Goal: Task Accomplishment & Management: Complete application form

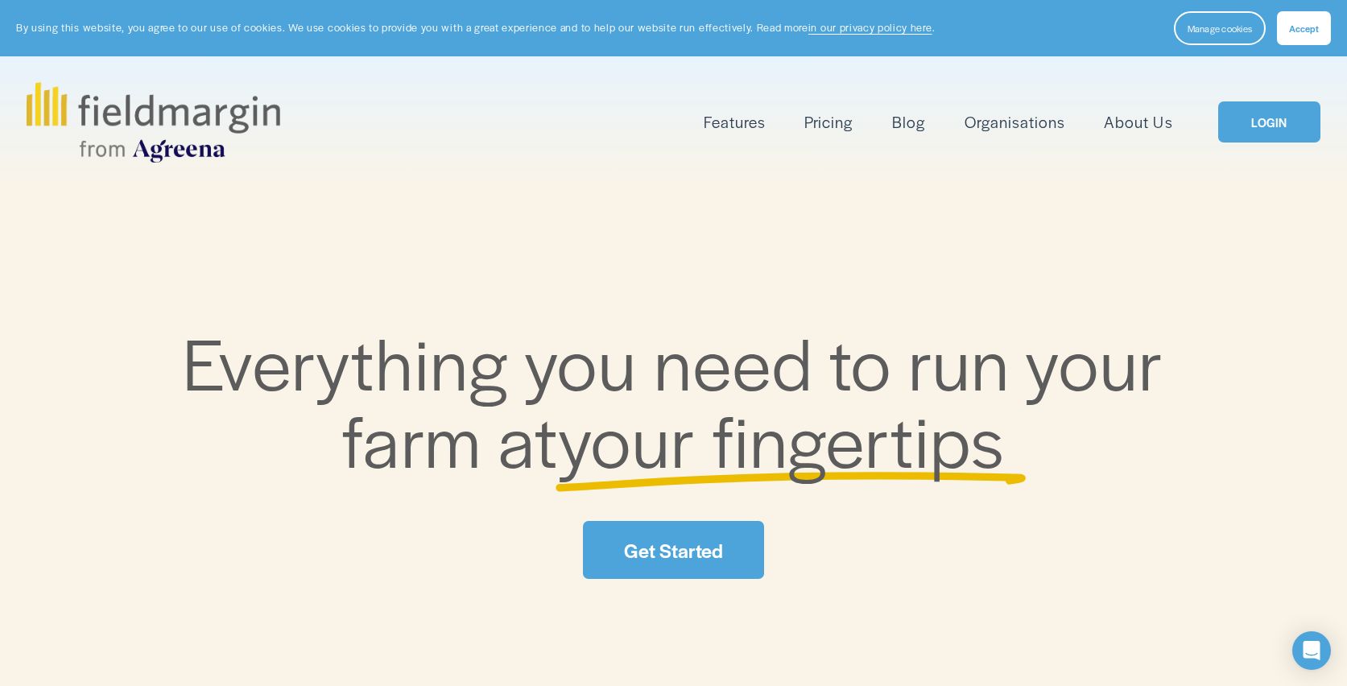
click at [650, 528] on link "Get Started" at bounding box center [673, 549] width 180 height 57
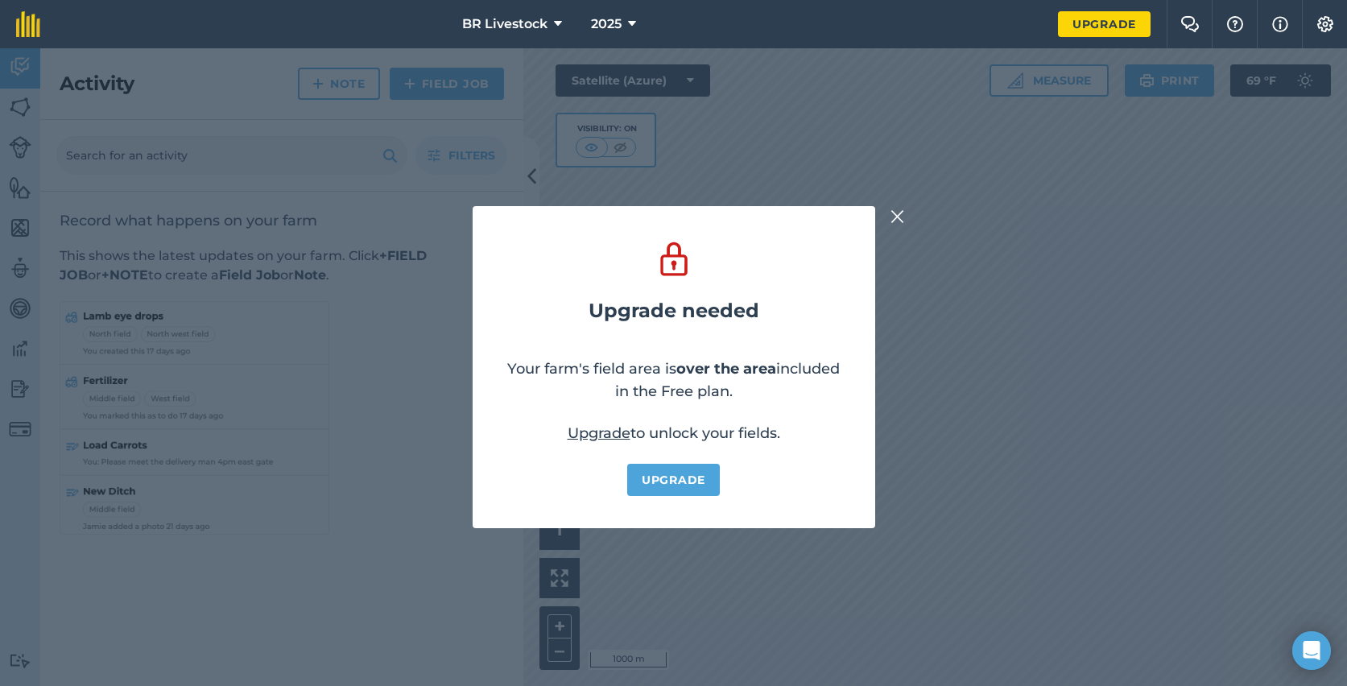
click at [903, 212] on img at bounding box center [898, 216] width 14 height 19
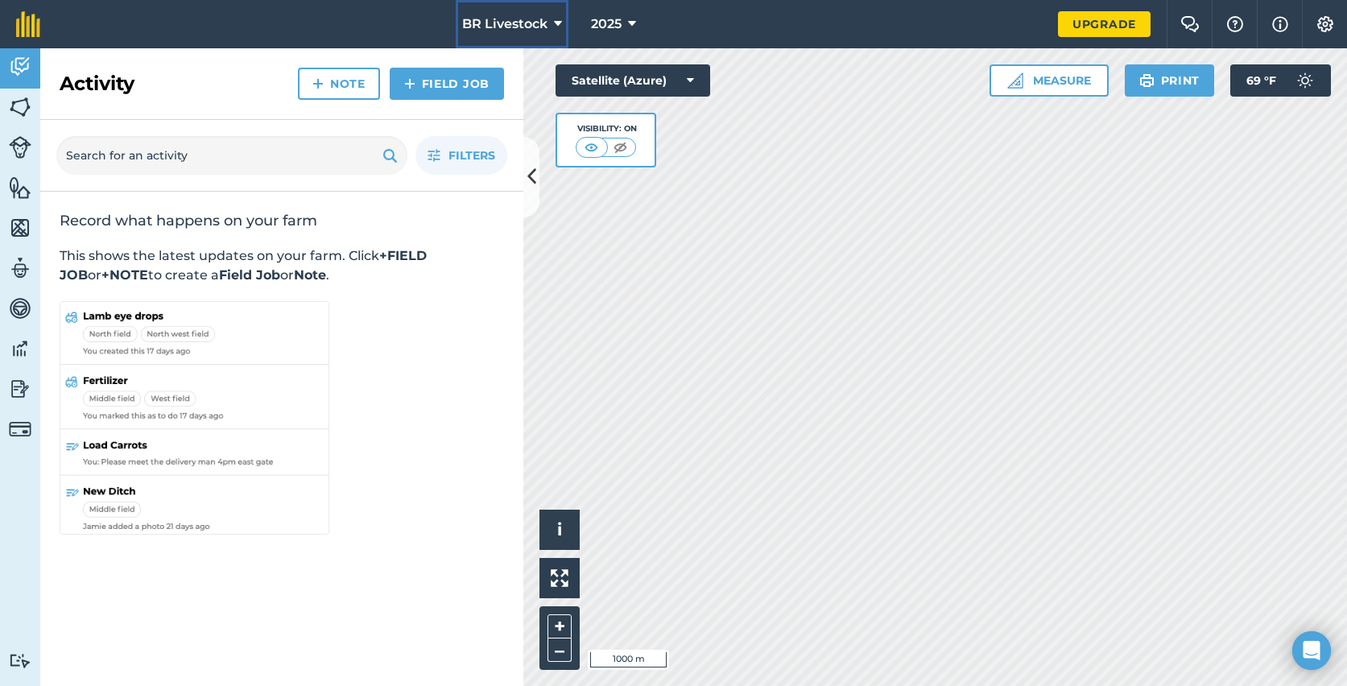
click at [556, 27] on icon at bounding box center [558, 23] width 8 height 19
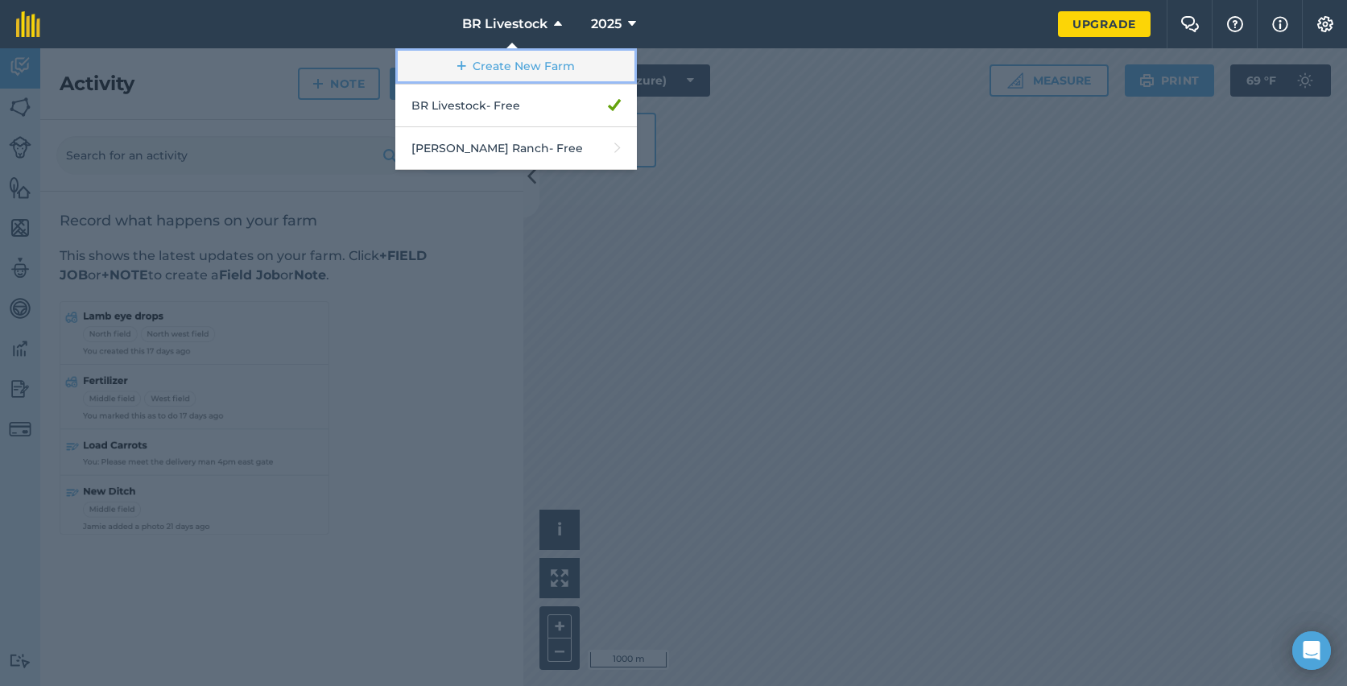
click at [527, 68] on link "Create New Farm" at bounding box center [516, 66] width 242 height 36
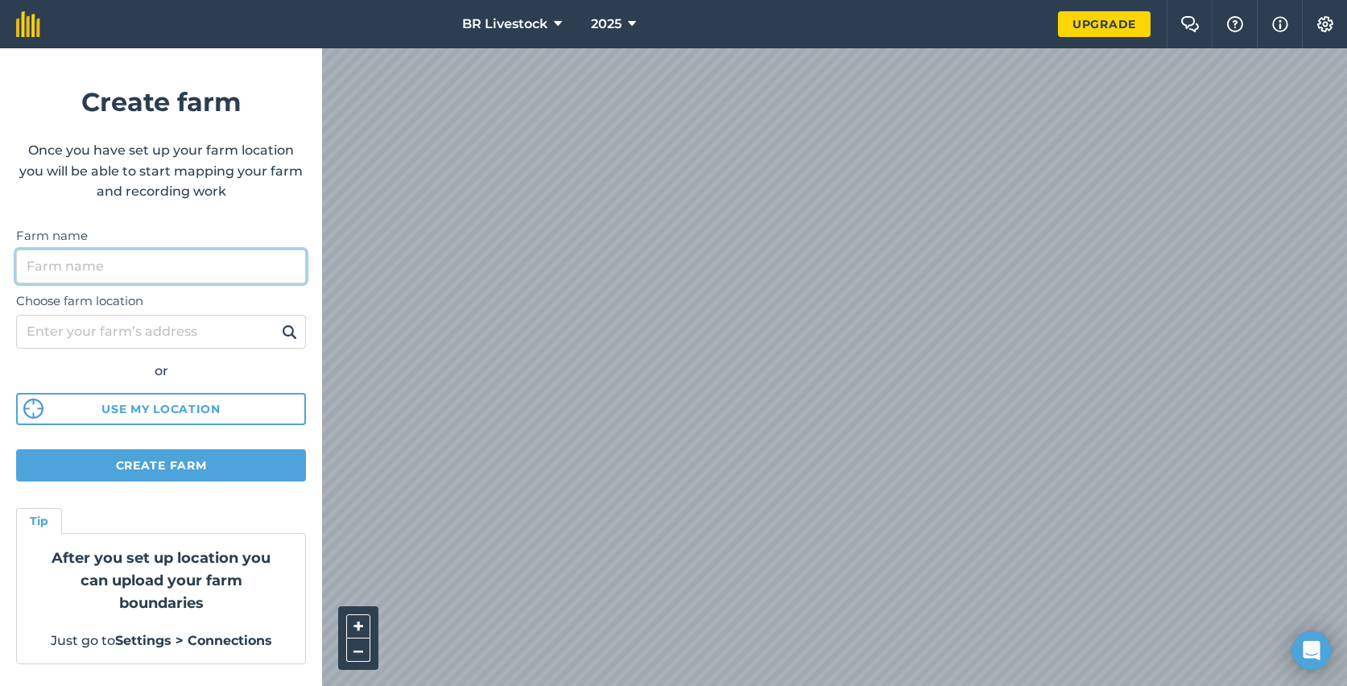
click at [114, 273] on input "Farm name" at bounding box center [161, 267] width 290 height 34
type input "Morris Ranch"
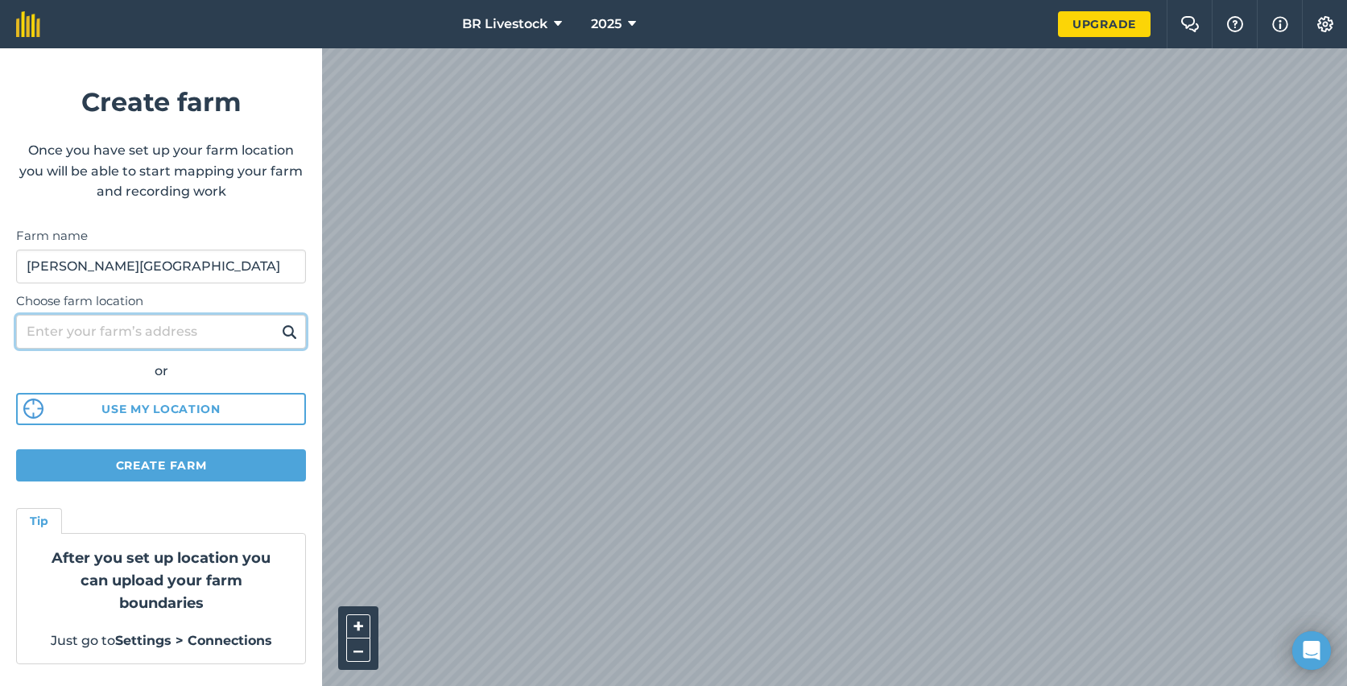
click at [115, 320] on input "Choose farm location" at bounding box center [161, 332] width 290 height 34
click at [105, 357] on div "Choose farm location or Use my location" at bounding box center [161, 354] width 290 height 143
click at [211, 342] on input "Choose farm location" at bounding box center [161, 332] width 290 height 34
click at [277, 321] on button at bounding box center [289, 331] width 25 height 21
click at [284, 331] on img at bounding box center [289, 331] width 15 height 19
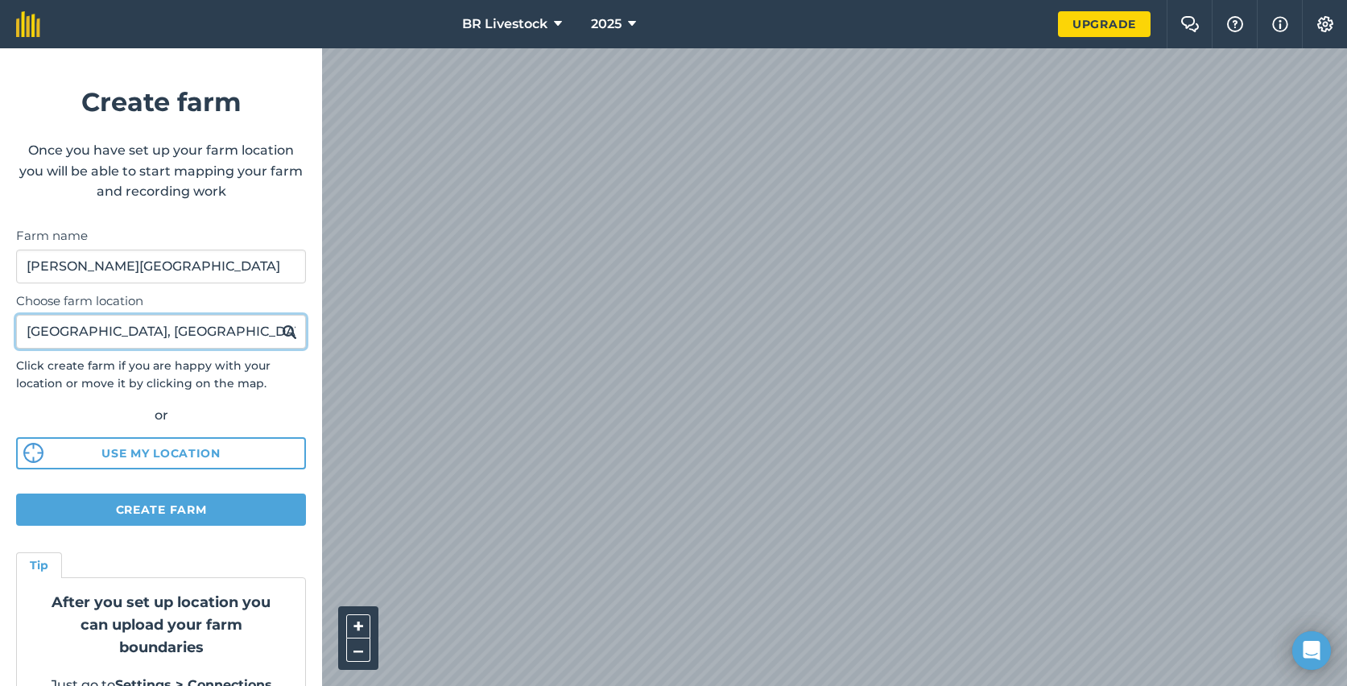
click at [192, 336] on input "Skull lake, wood lake" at bounding box center [161, 332] width 290 height 34
type input "40999 Two Mile Ln, Wood Lake, NE"
click at [292, 329] on img at bounding box center [289, 331] width 15 height 19
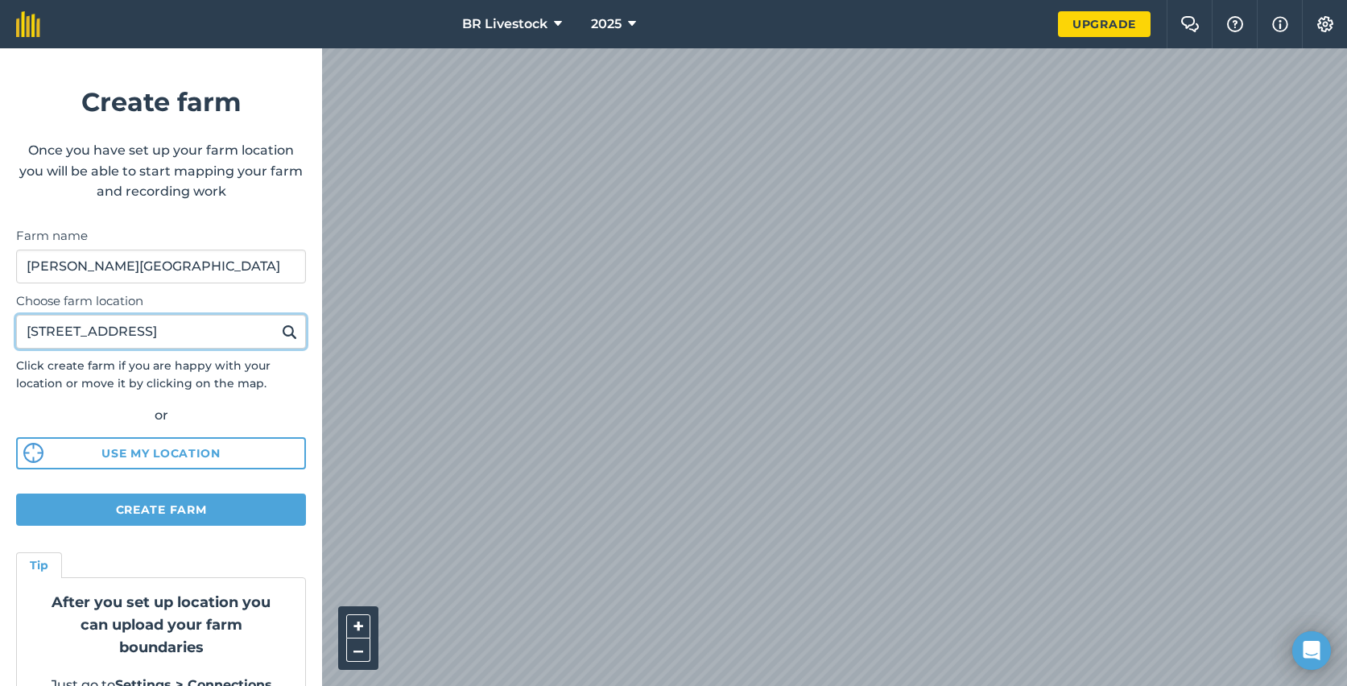
click at [261, 329] on input "40999 Two Mile Ln, Wood Lake, NE" at bounding box center [161, 332] width 290 height 34
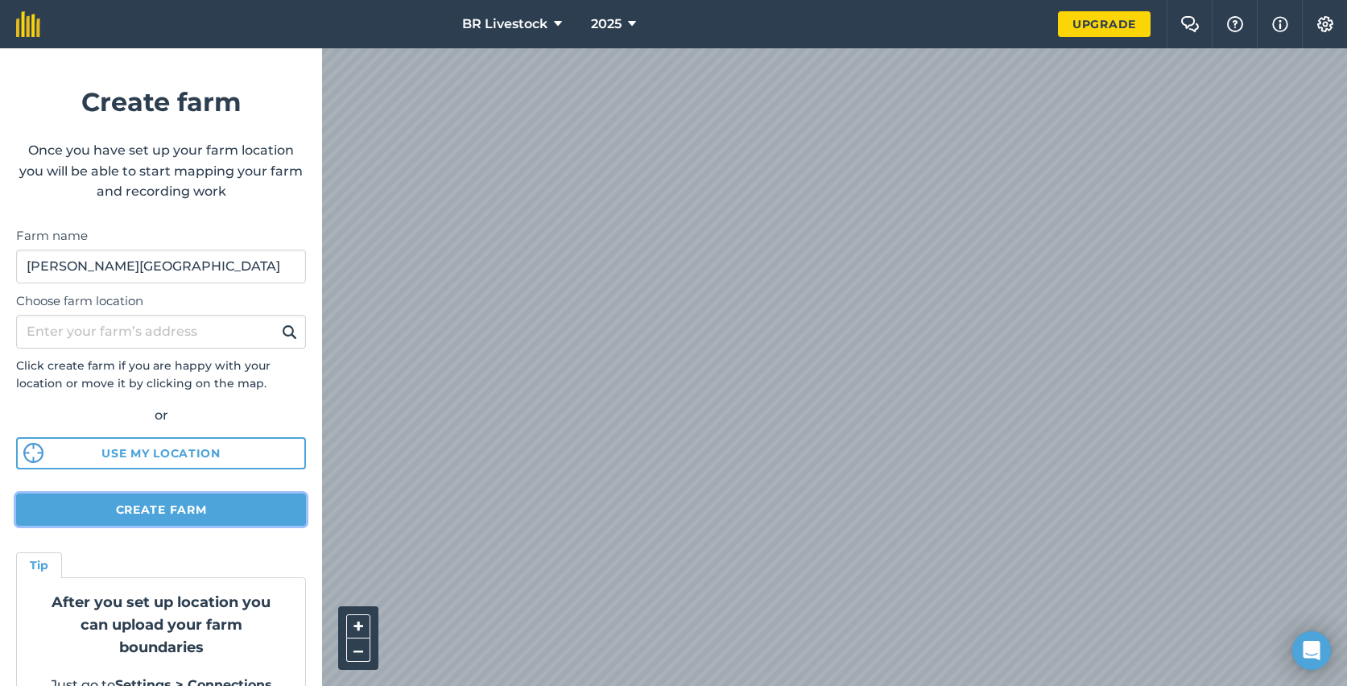
click at [175, 506] on button "Create farm" at bounding box center [161, 510] width 290 height 32
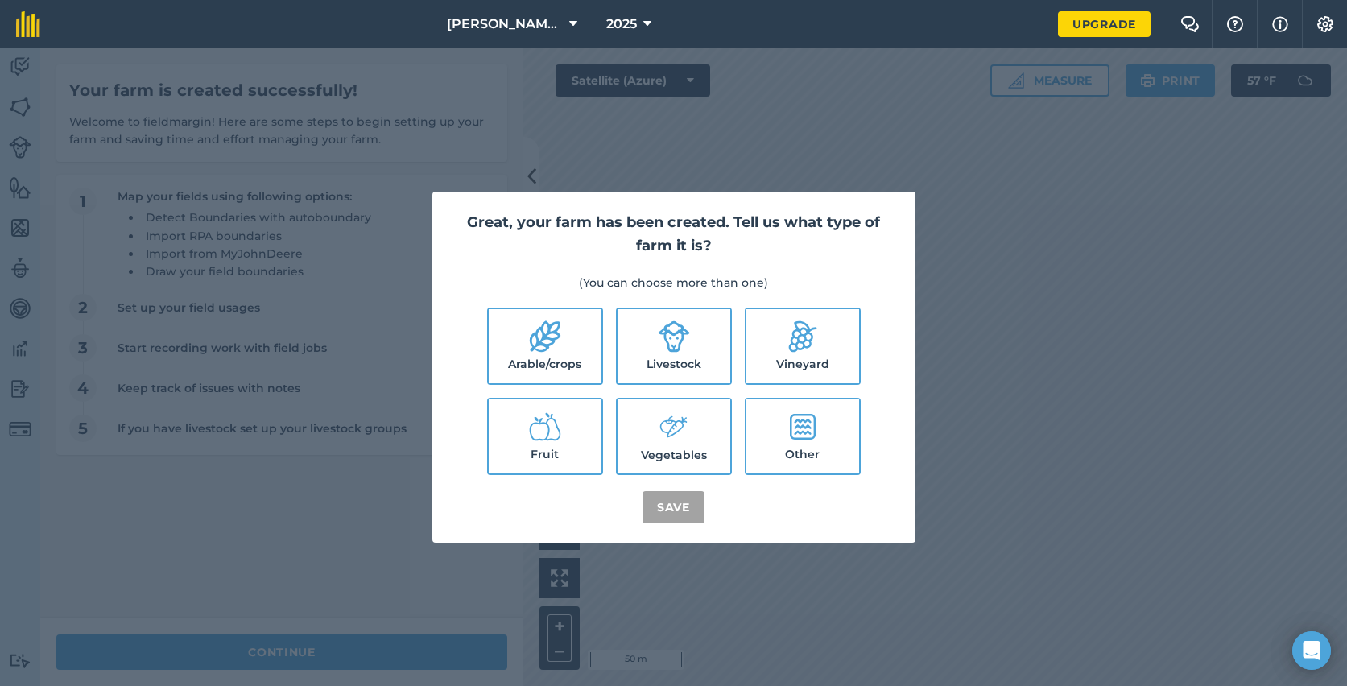
click at [681, 352] on icon at bounding box center [674, 336] width 32 height 32
checkbox input "true"
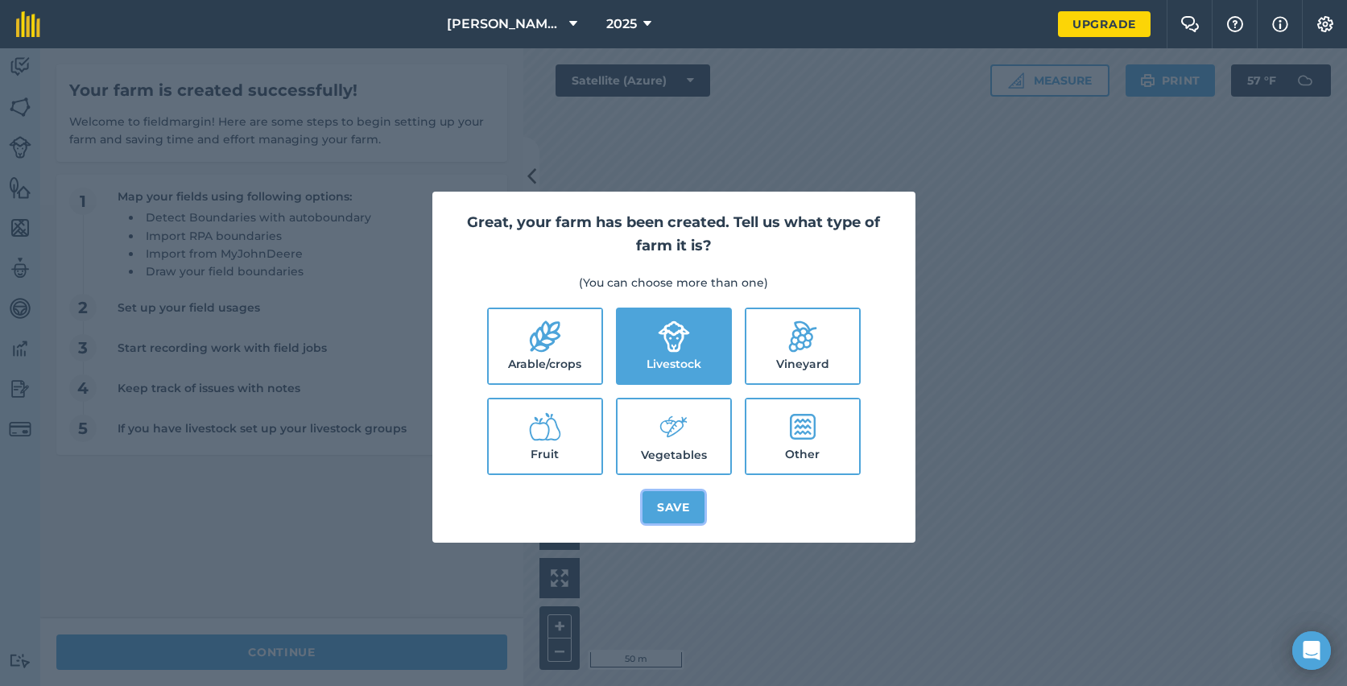
click at [678, 510] on button "Save" at bounding box center [674, 507] width 62 height 32
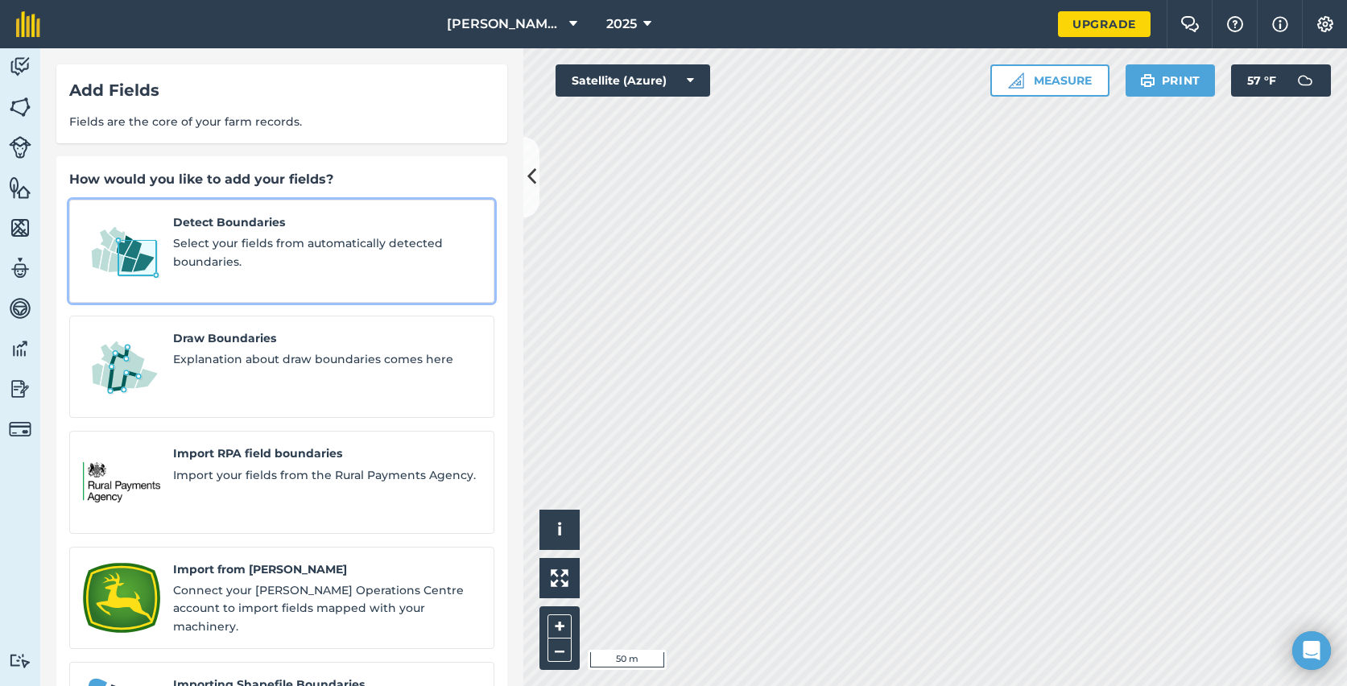
click at [238, 255] on span "Select your fields from automatically detected boundaries." at bounding box center [327, 252] width 308 height 36
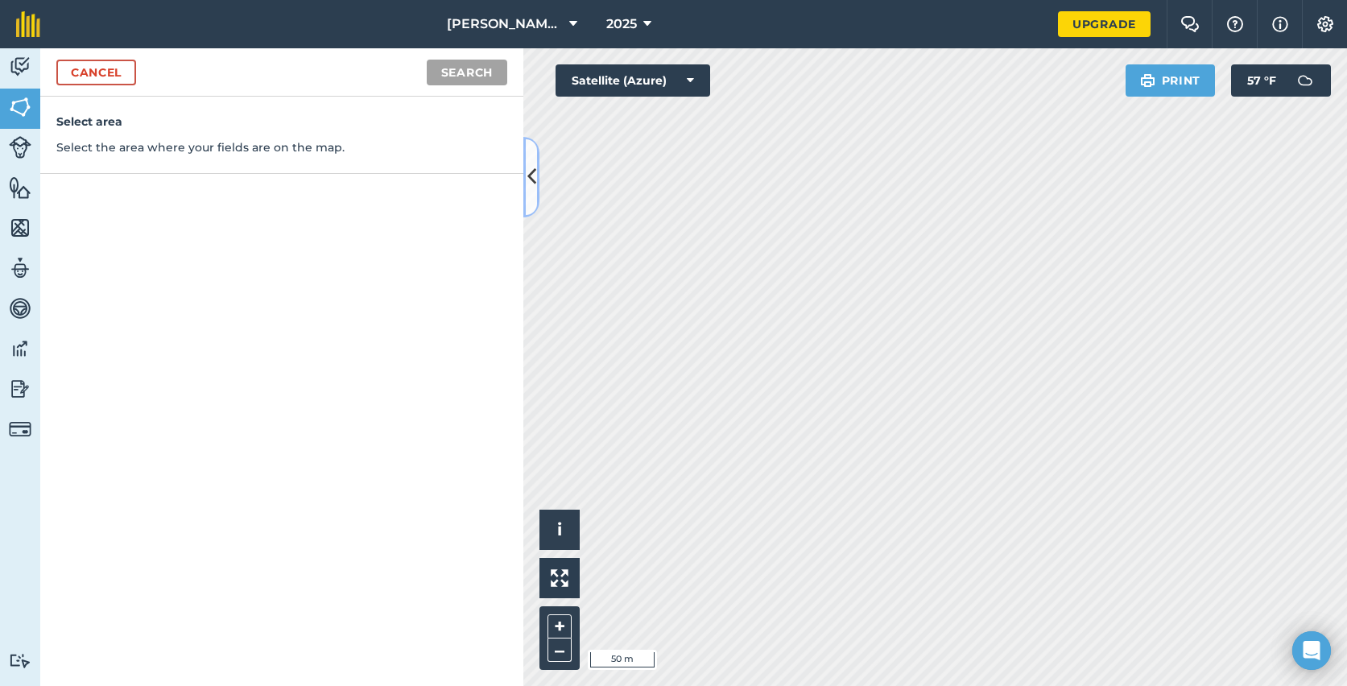
click at [530, 180] on icon at bounding box center [531, 177] width 9 height 28
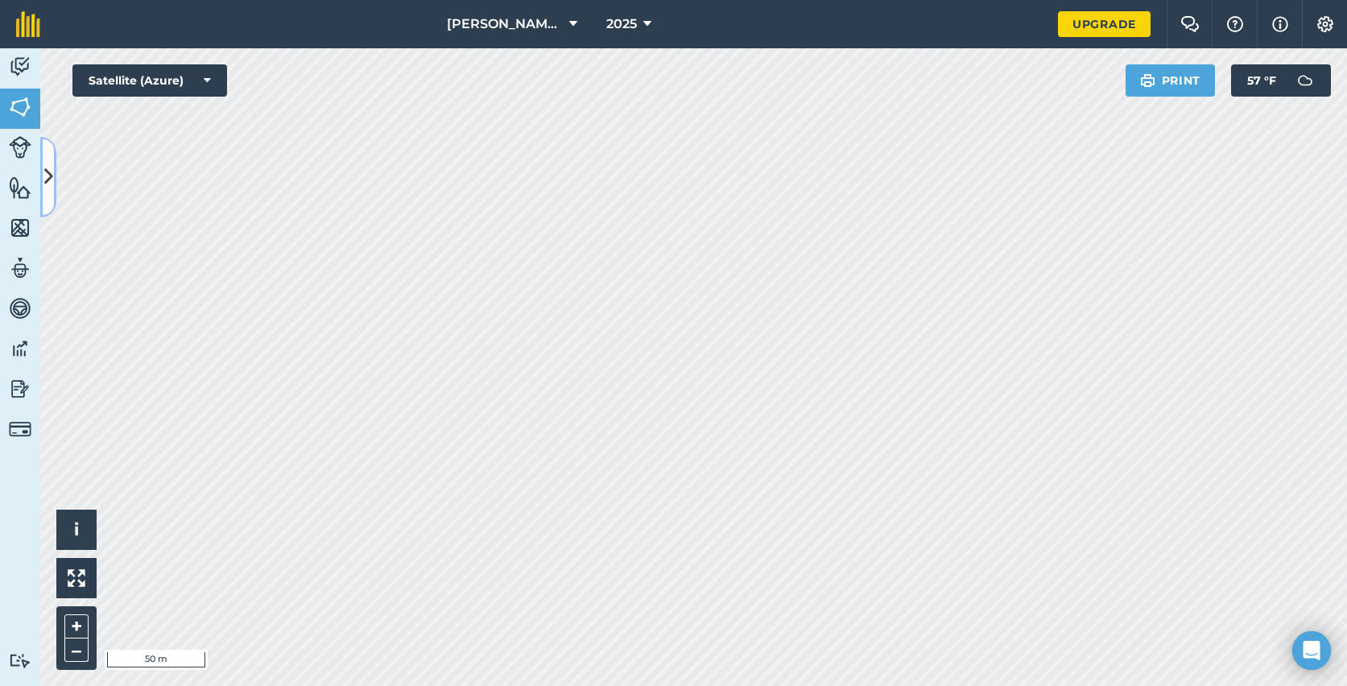
click at [52, 185] on button at bounding box center [48, 177] width 16 height 81
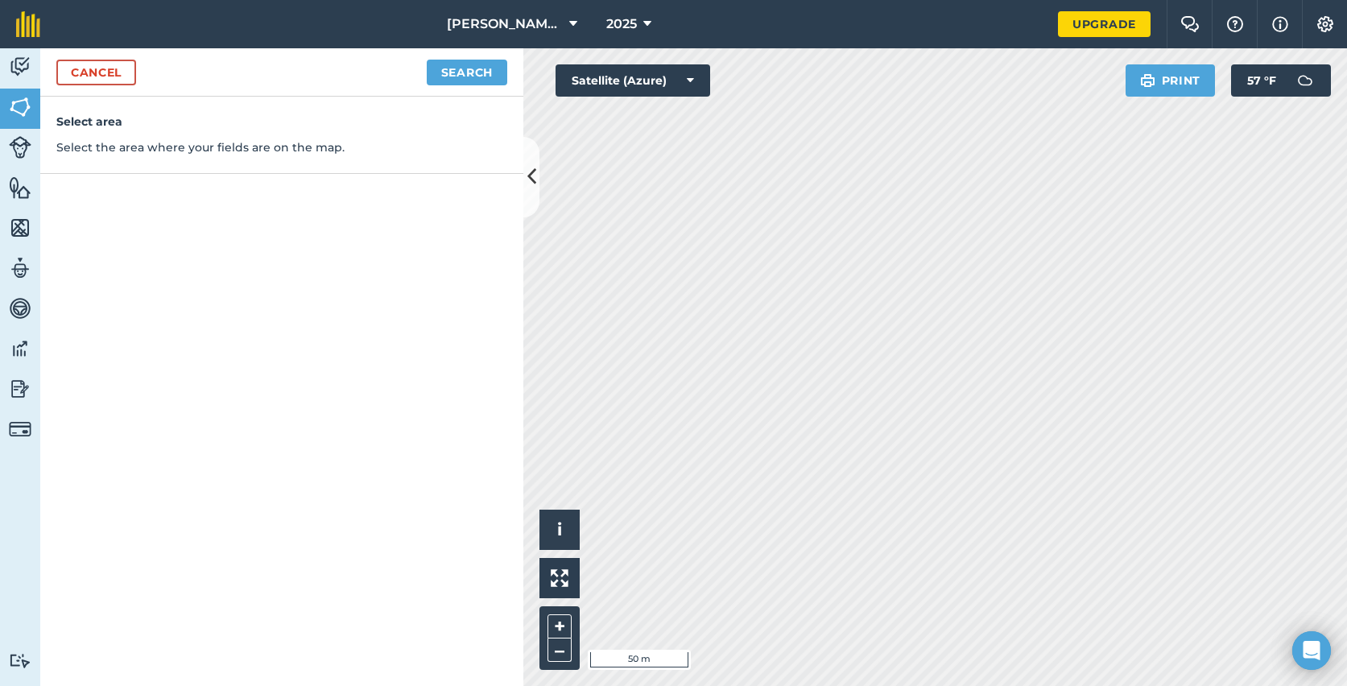
click at [190, 136] on div "Select area Select the area where your fields are on the map." at bounding box center [281, 135] width 483 height 77
click at [533, 170] on icon at bounding box center [531, 177] width 9 height 28
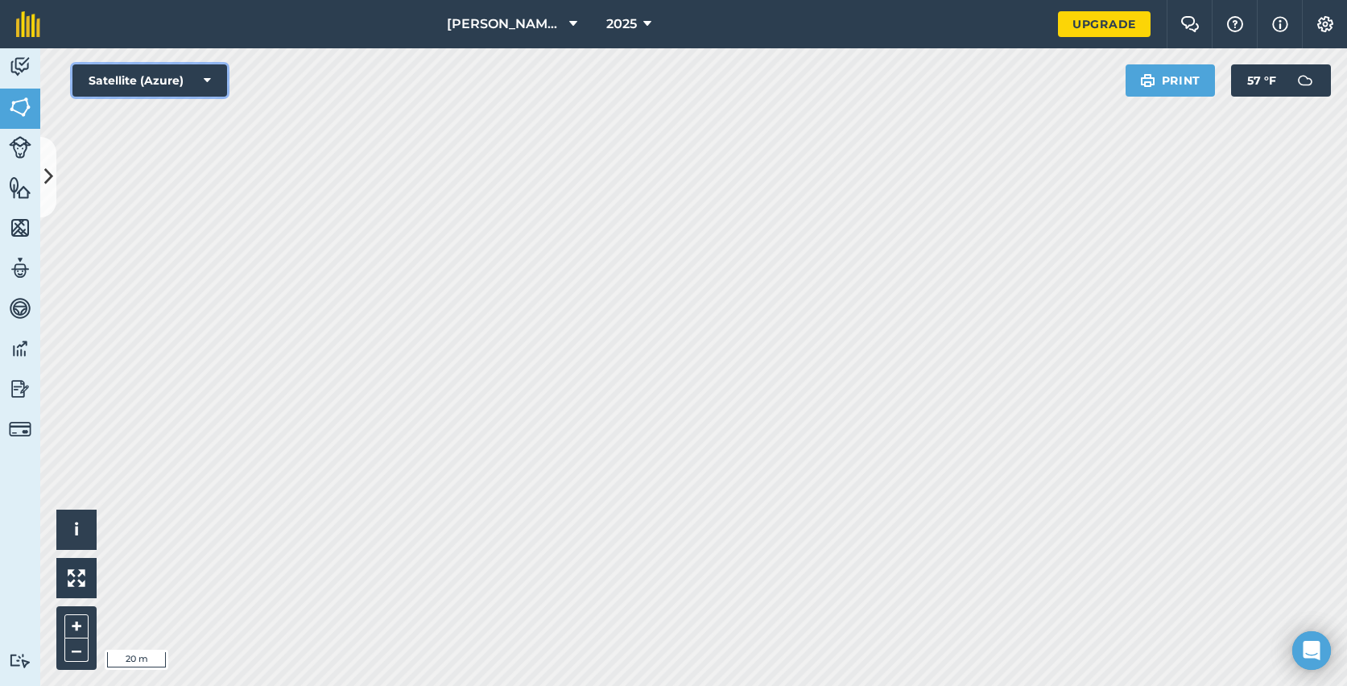
click at [207, 67] on button "Satellite (Azure)" at bounding box center [149, 80] width 155 height 32
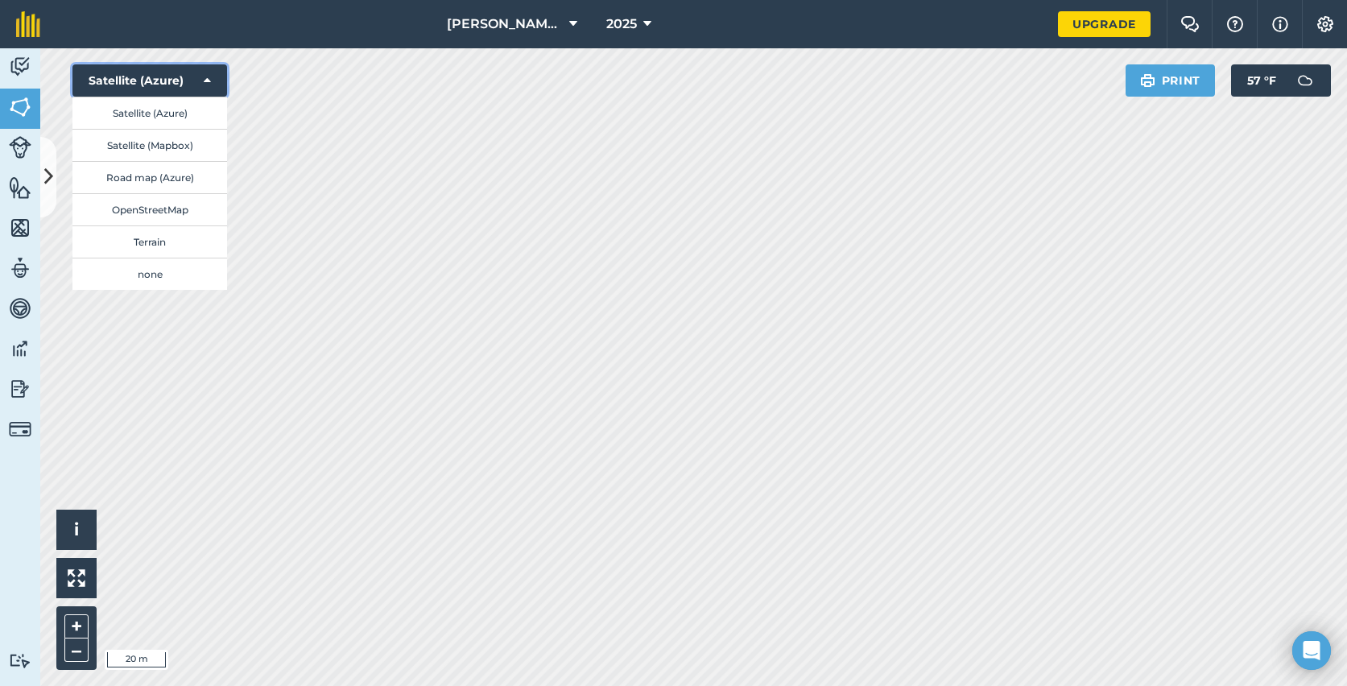
click at [209, 70] on button "Satellite (Azure)" at bounding box center [149, 80] width 155 height 32
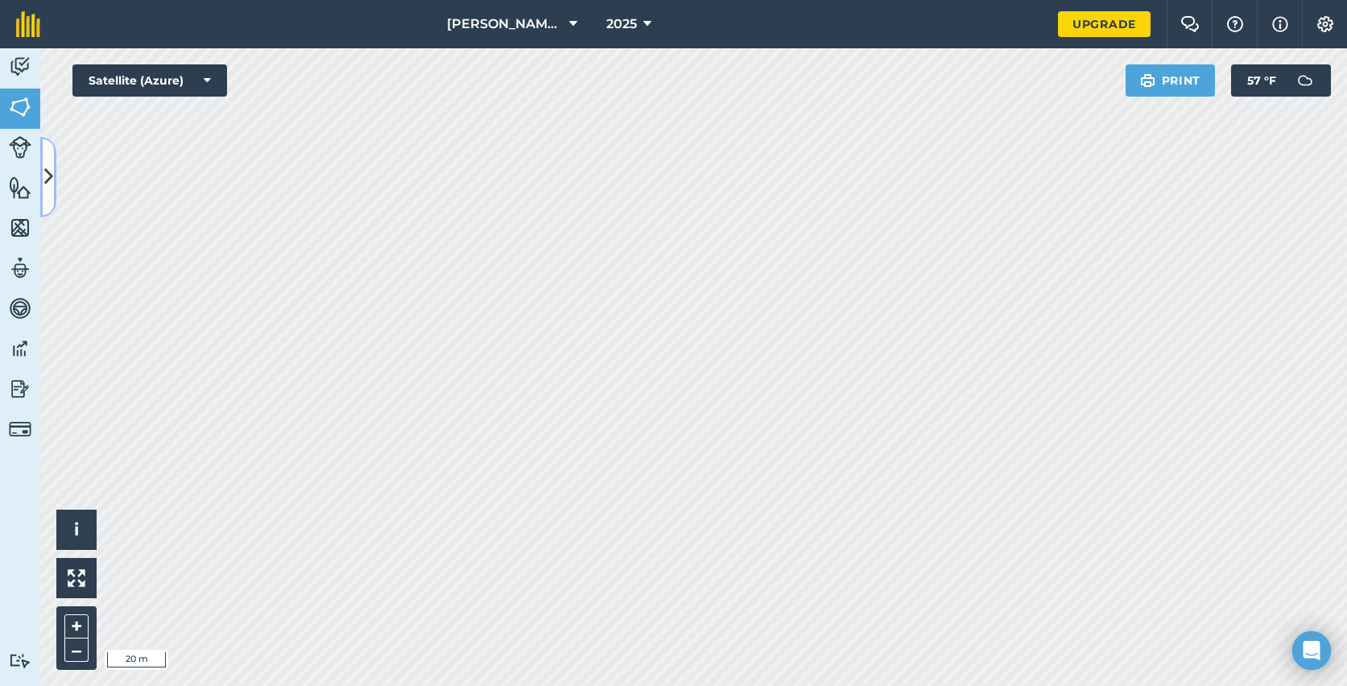
click at [52, 177] on button at bounding box center [48, 177] width 16 height 81
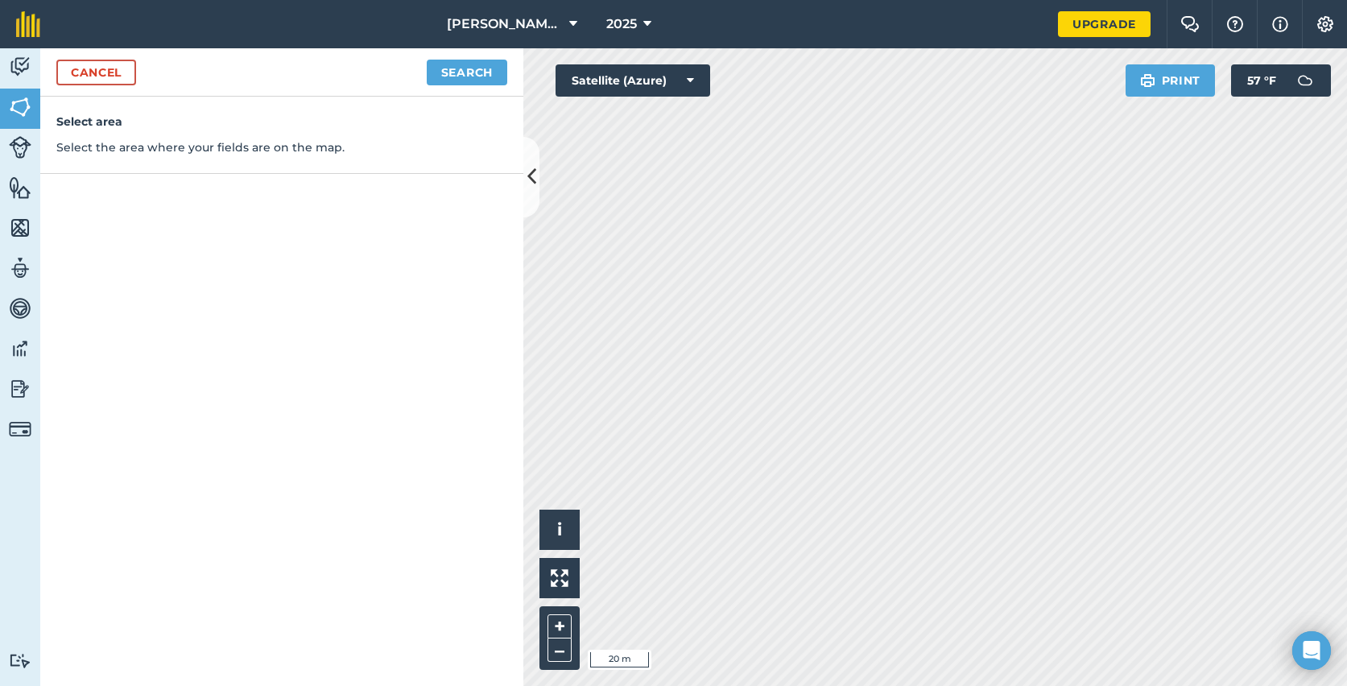
click at [155, 165] on div "Select area Select the area where your fields are on the map." at bounding box center [281, 135] width 483 height 77
click at [26, 149] on img at bounding box center [20, 147] width 23 height 23
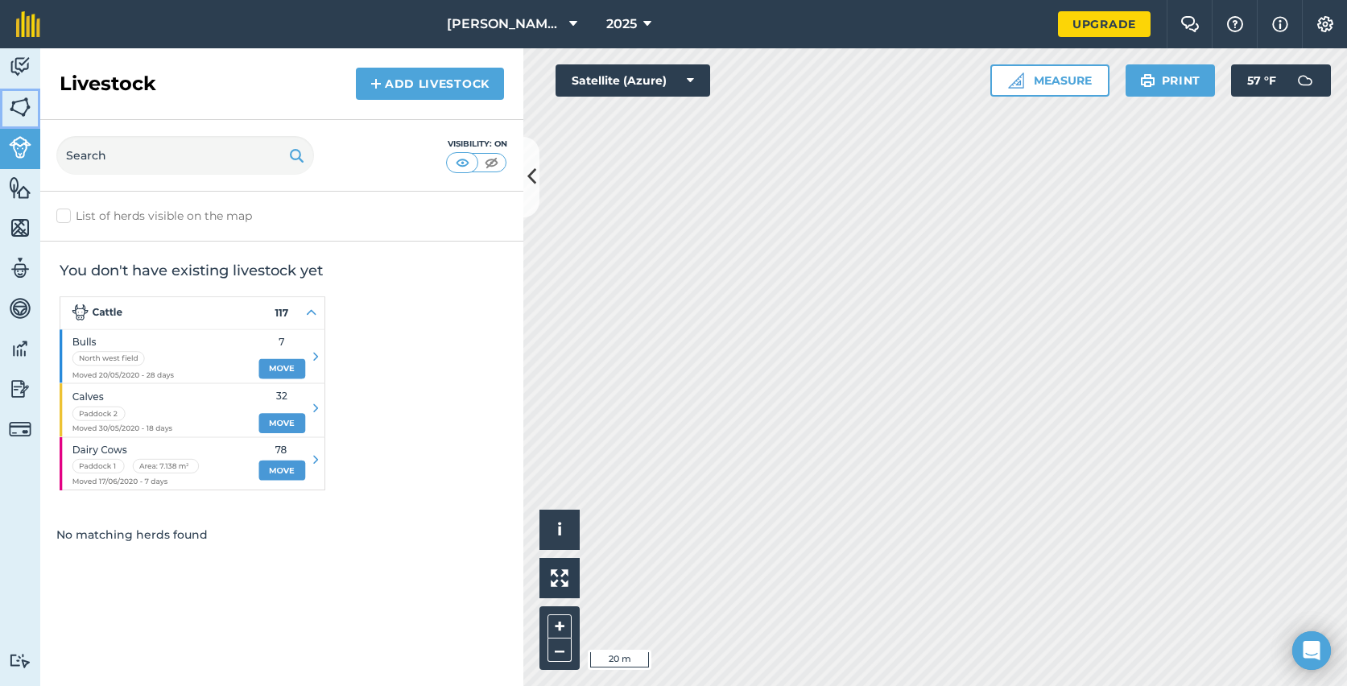
click at [19, 118] on img at bounding box center [20, 107] width 23 height 24
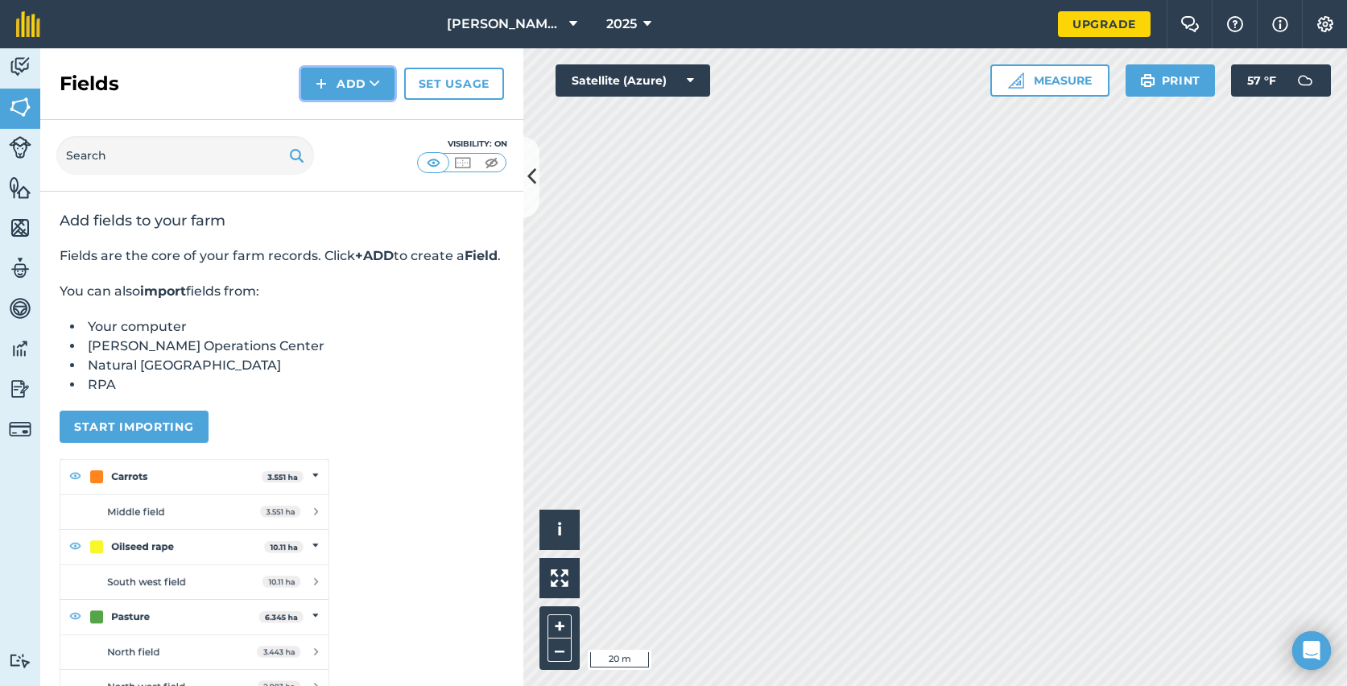
click at [351, 96] on button "Add" at bounding box center [347, 84] width 93 height 32
click at [351, 122] on link "Draw" at bounding box center [348, 119] width 89 height 35
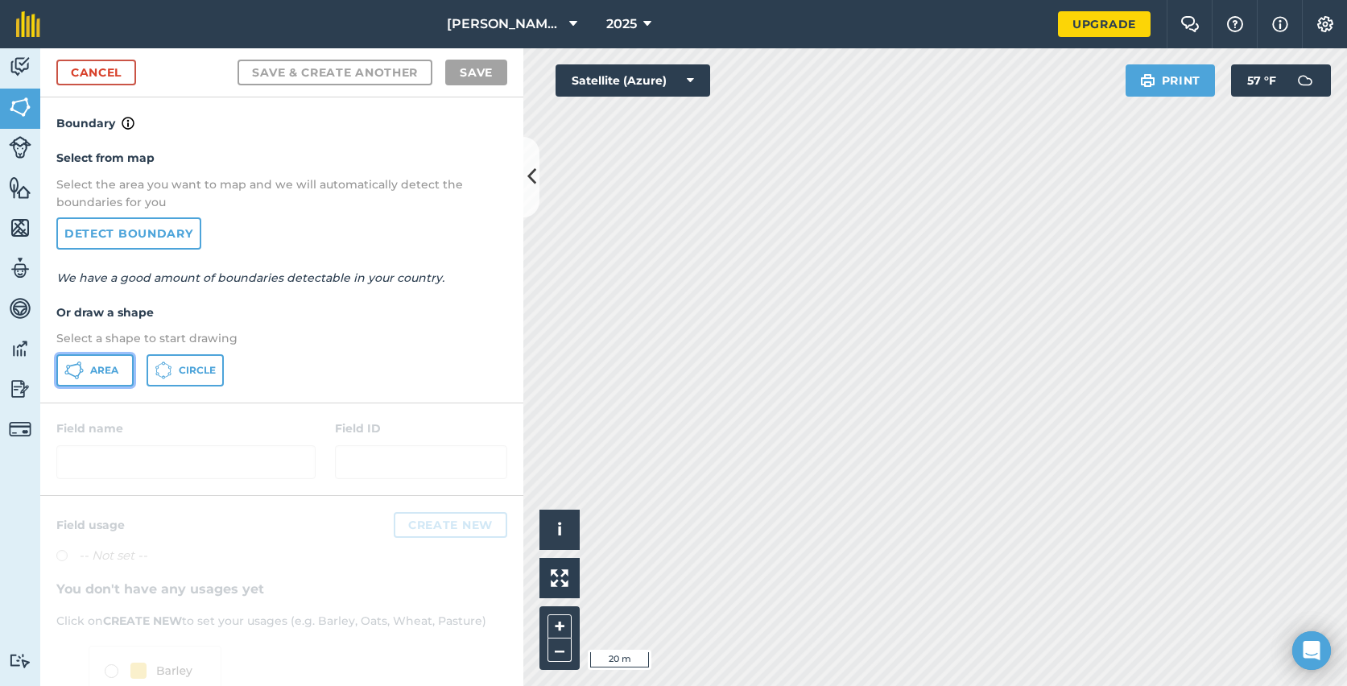
click at [113, 377] on button "Area" at bounding box center [94, 370] width 77 height 32
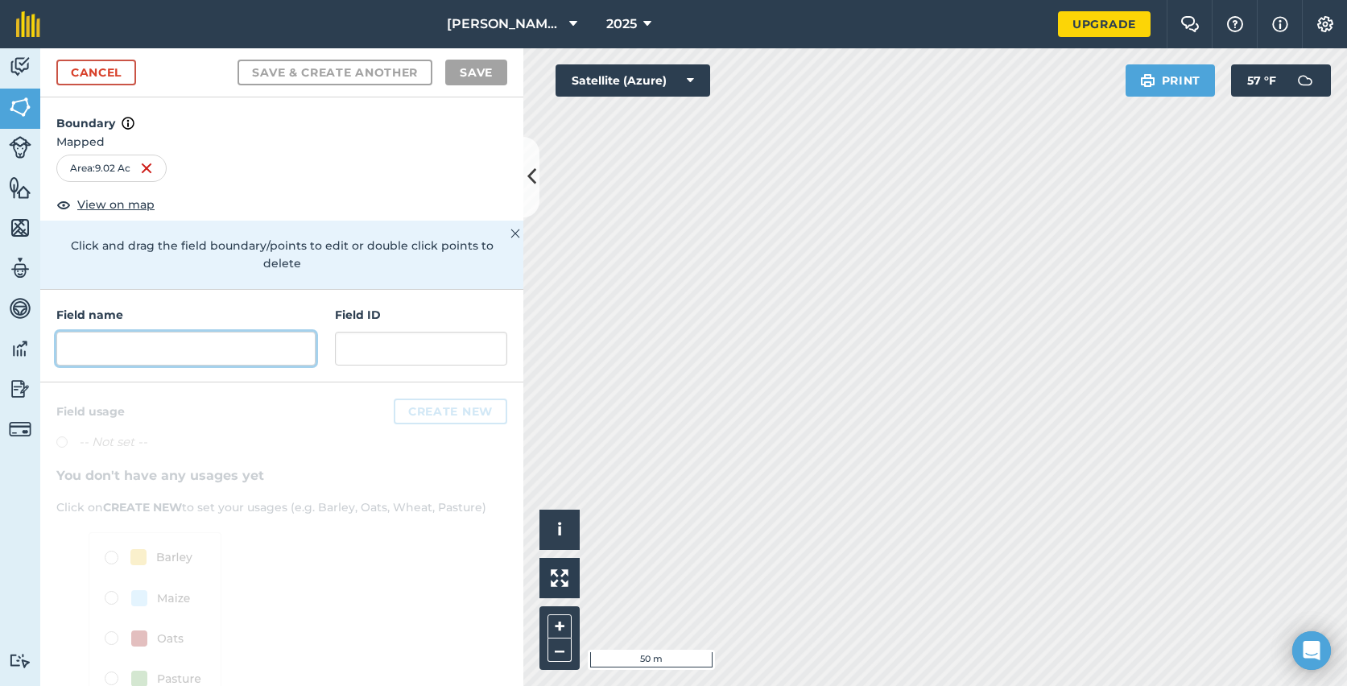
click at [185, 332] on input "text" at bounding box center [185, 349] width 259 height 34
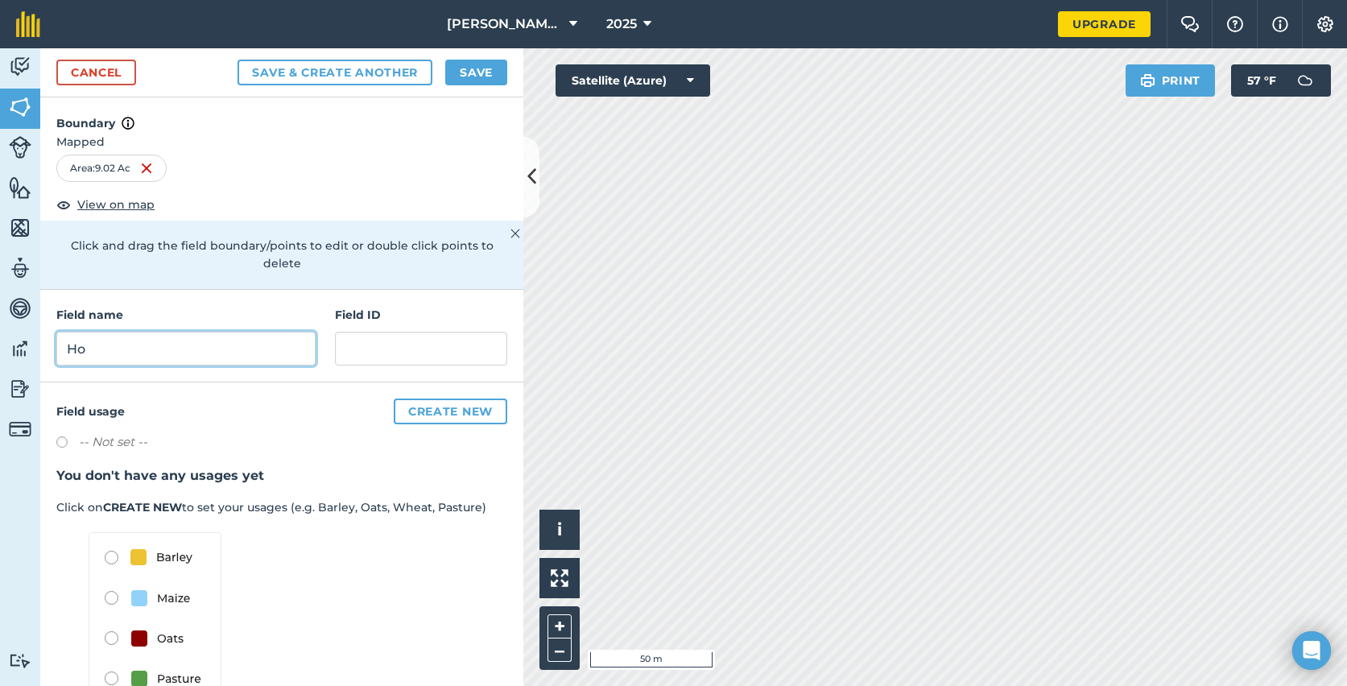
type input "H"
type input "Building Site"
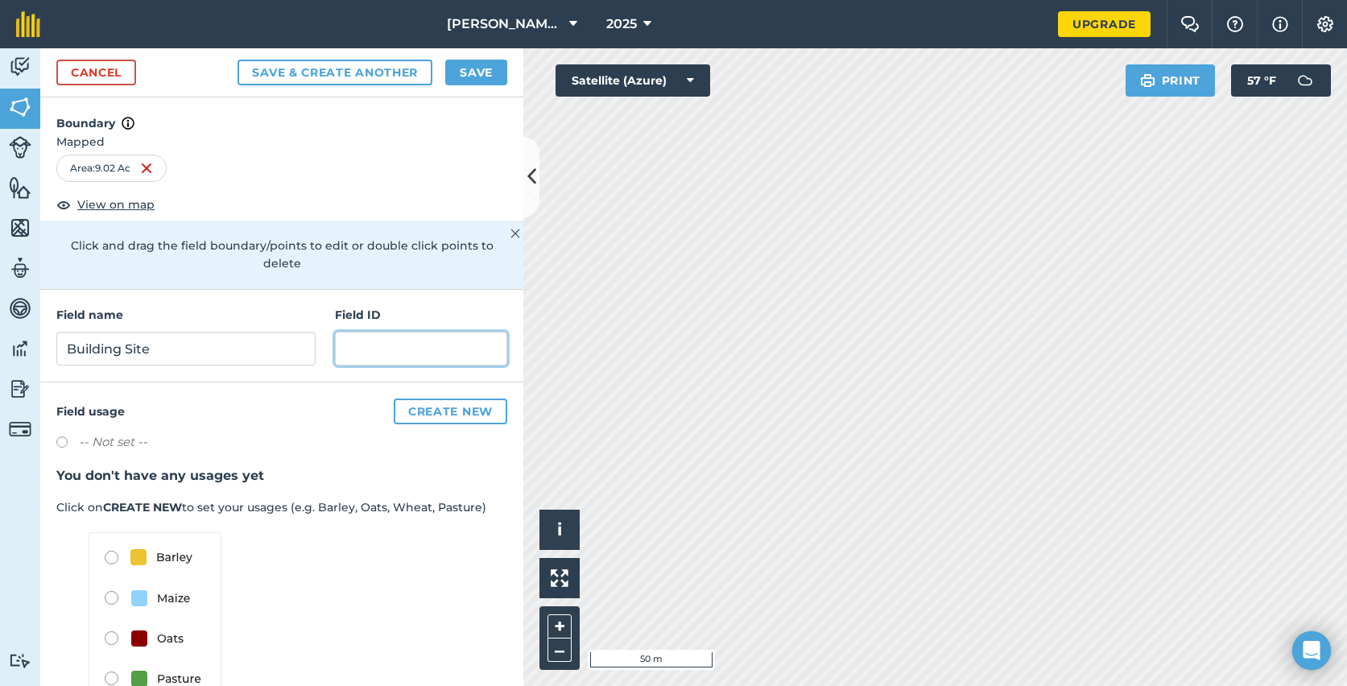
click at [432, 332] on input "text" at bounding box center [421, 349] width 172 height 34
click at [312, 399] on h4 "Field usage Create new" at bounding box center [281, 412] width 451 height 26
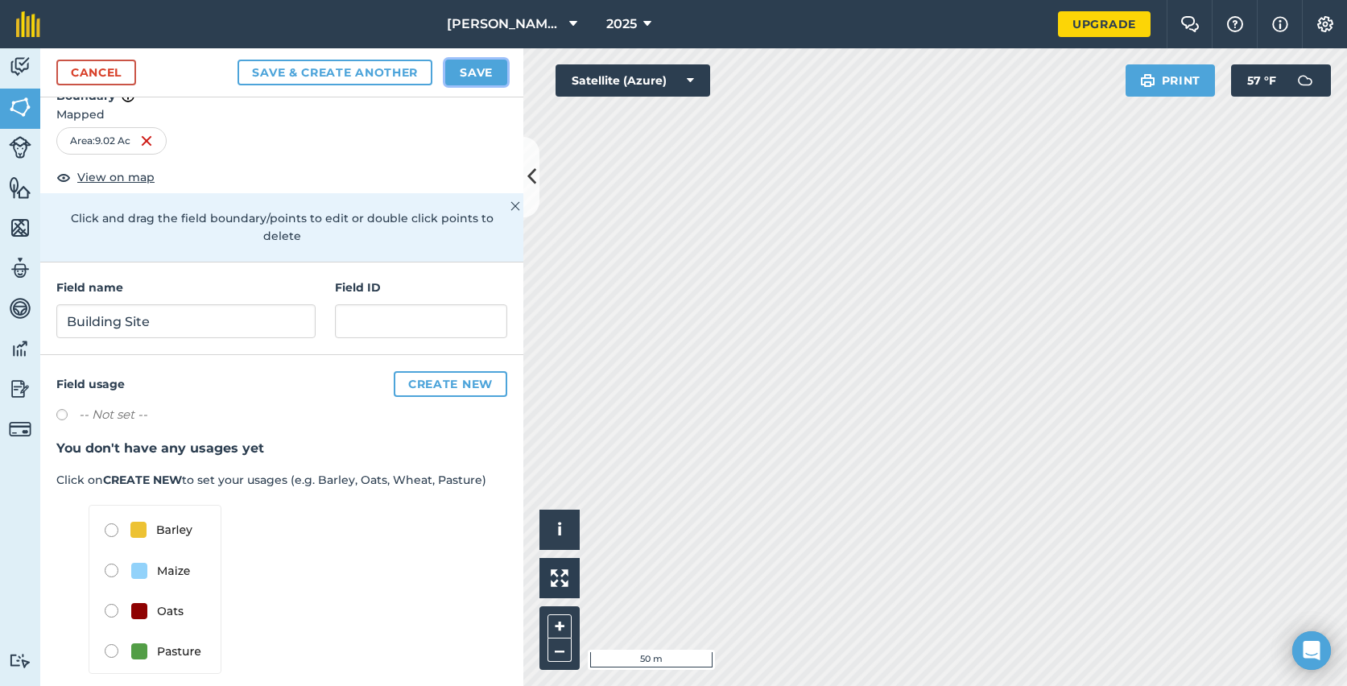
click at [478, 68] on button "Save" at bounding box center [476, 73] width 62 height 26
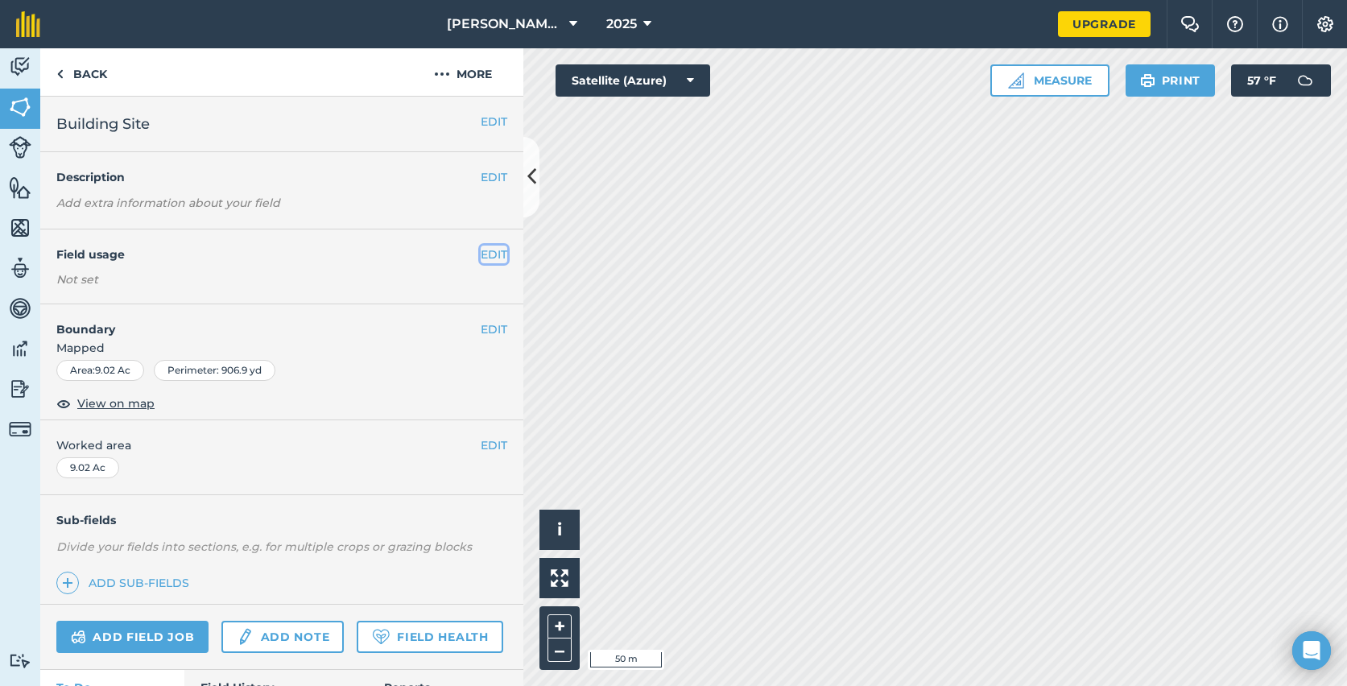
click at [490, 254] on button "EDIT" at bounding box center [494, 255] width 27 height 18
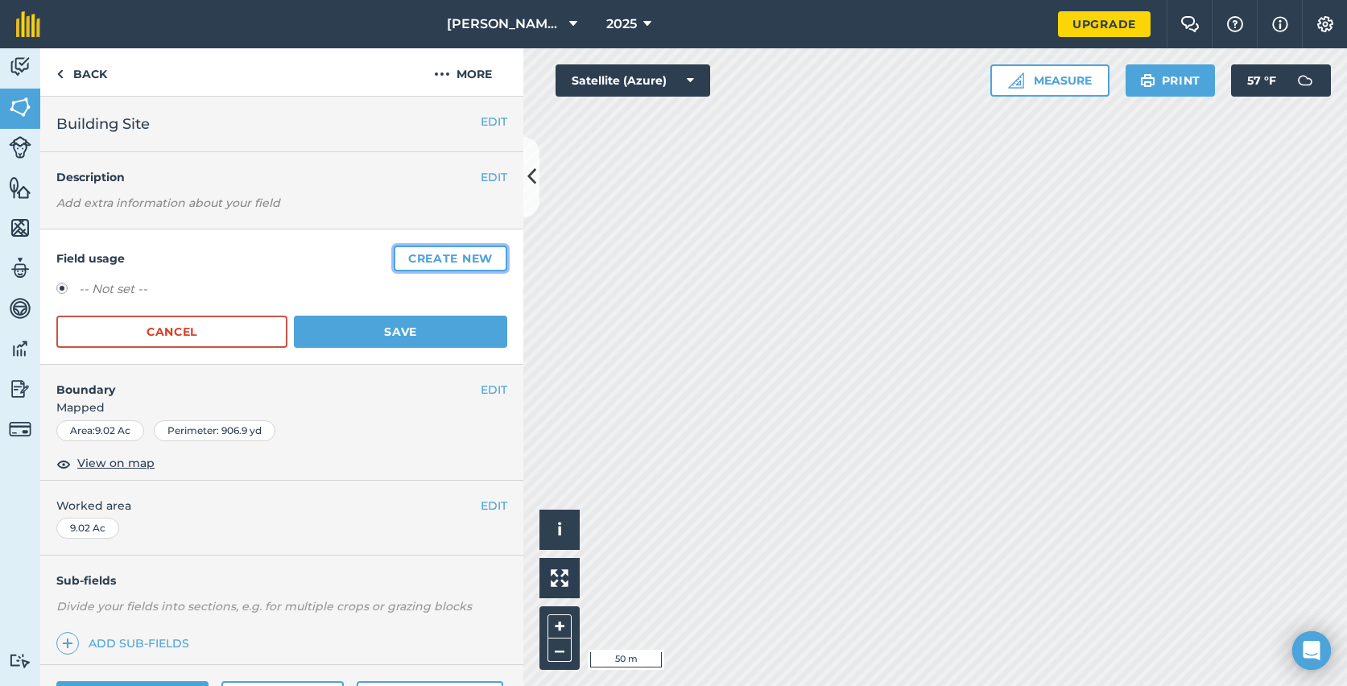
click at [444, 254] on button "Create new" at bounding box center [451, 259] width 114 height 26
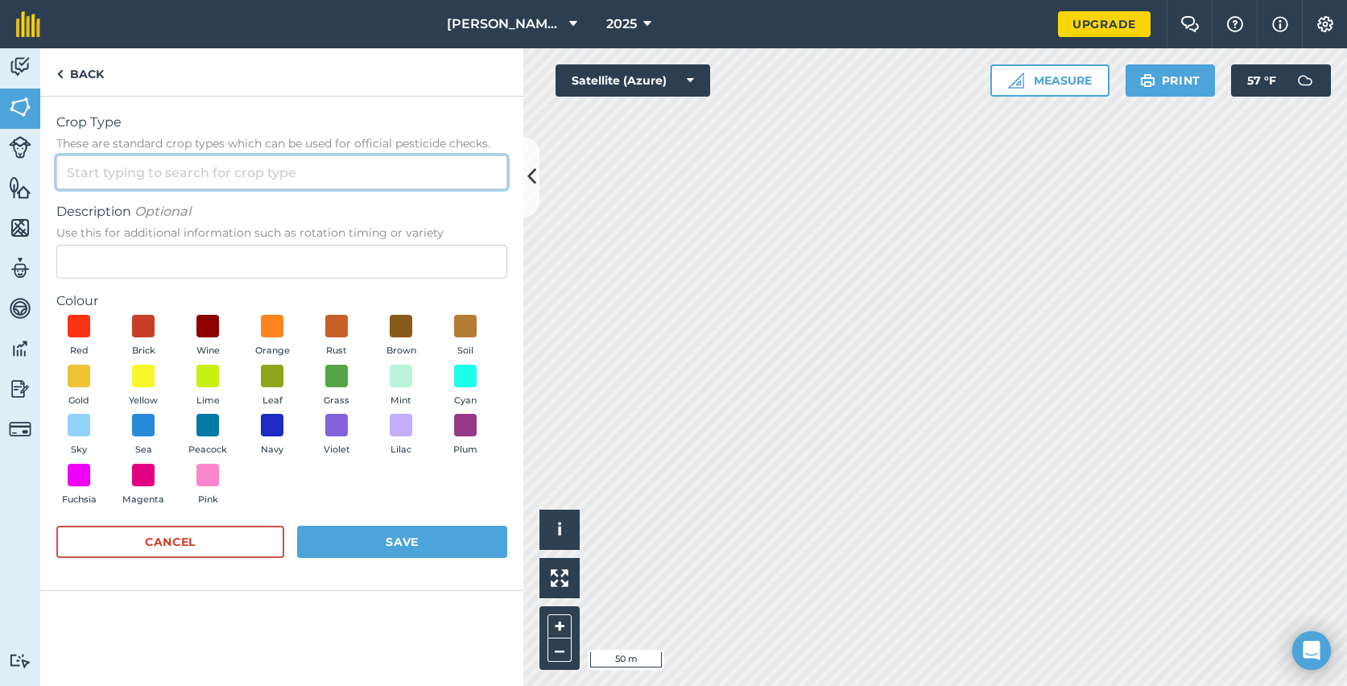
click at [150, 176] on input "Crop Type These are standard crop types which can be used for official pesticid…" at bounding box center [281, 172] width 451 height 34
click at [89, 234] on span "Use this for additional information such as rotation timing or variety" at bounding box center [281, 233] width 451 height 16
click at [89, 245] on input "Description Optional Use this for additional information such as rotation timin…" at bounding box center [281, 262] width 451 height 34
click at [196, 229] on span "Use this for additional information such as rotation timing or variety" at bounding box center [281, 233] width 451 height 16
click at [196, 245] on input "Description Optional Use this for additional information such as rotation timin…" at bounding box center [281, 262] width 451 height 34
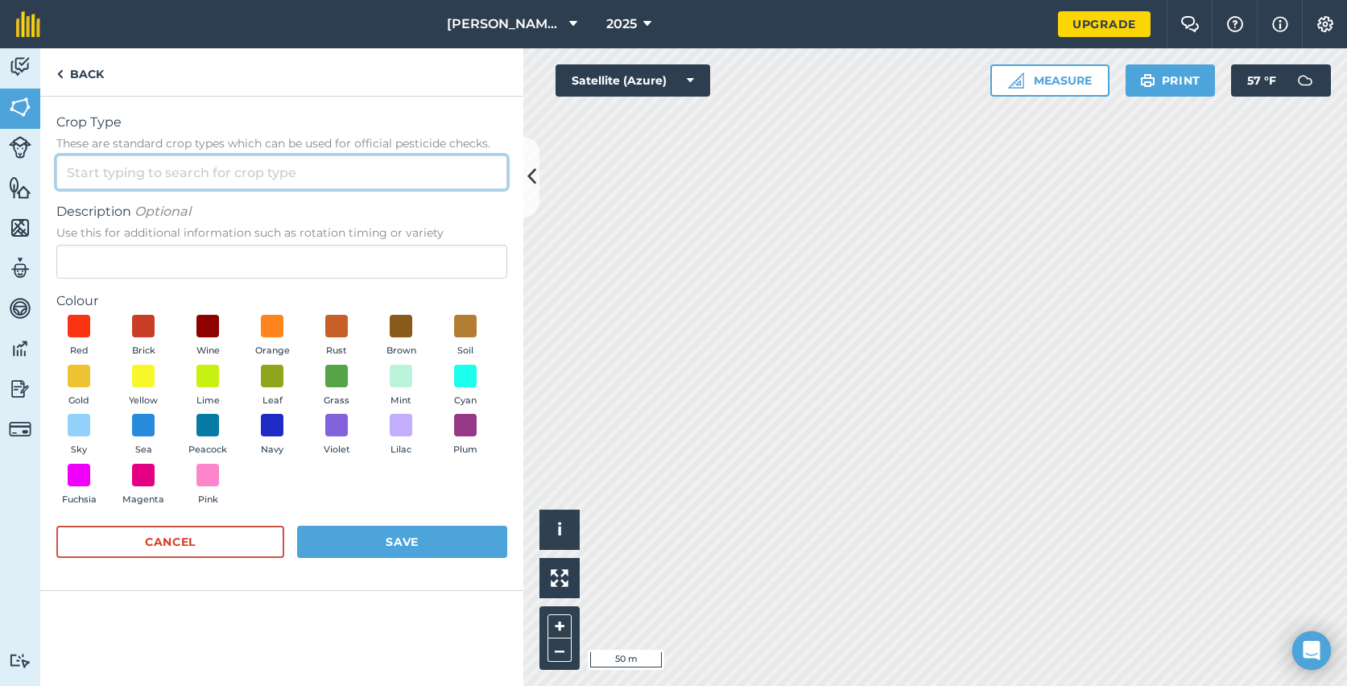
click at [174, 175] on input "Crop Type These are standard crop types which can be used for official pesticid…" at bounding box center [281, 172] width 451 height 34
click at [178, 122] on span "Crop Type" at bounding box center [281, 122] width 451 height 19
click at [178, 155] on input "Crop Type These are standard crop types which can be used for official pesticid…" at bounding box center [281, 172] width 451 height 34
click at [145, 293] on label "Colour" at bounding box center [281, 300] width 451 height 19
click at [82, 332] on span at bounding box center [79, 326] width 25 height 25
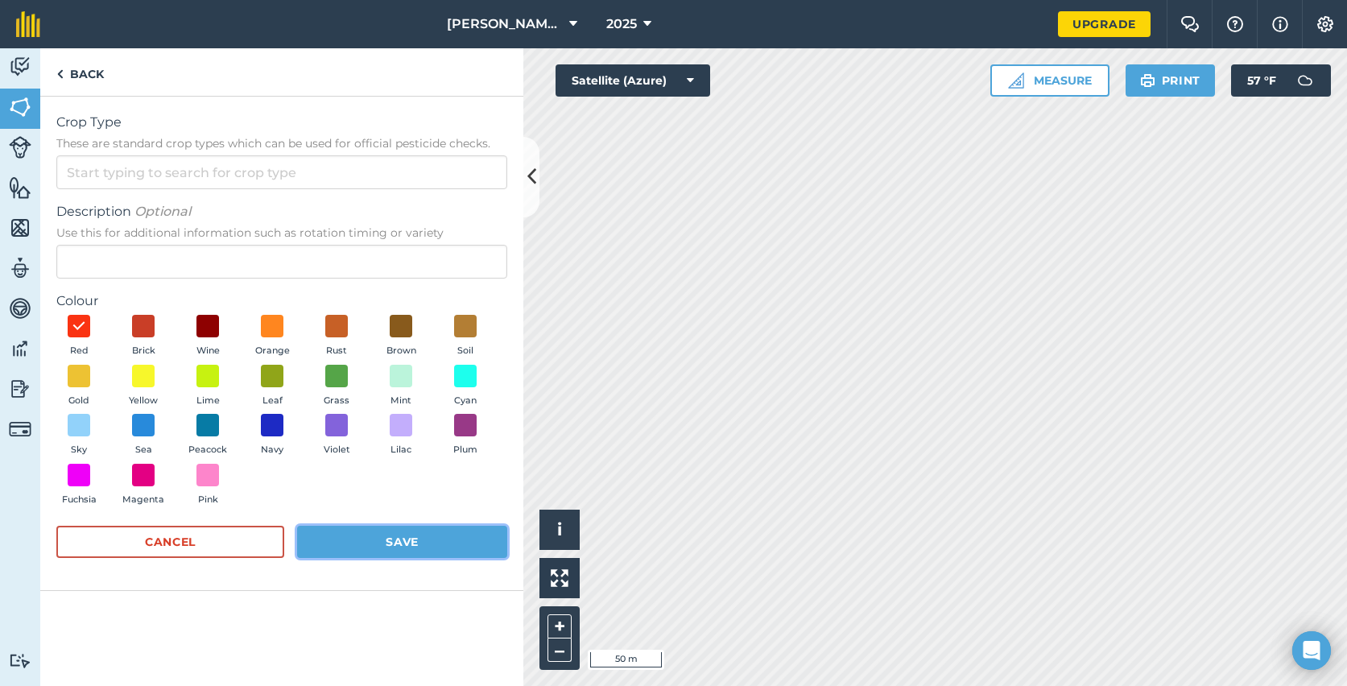
click at [402, 535] on button "Save" at bounding box center [402, 542] width 210 height 32
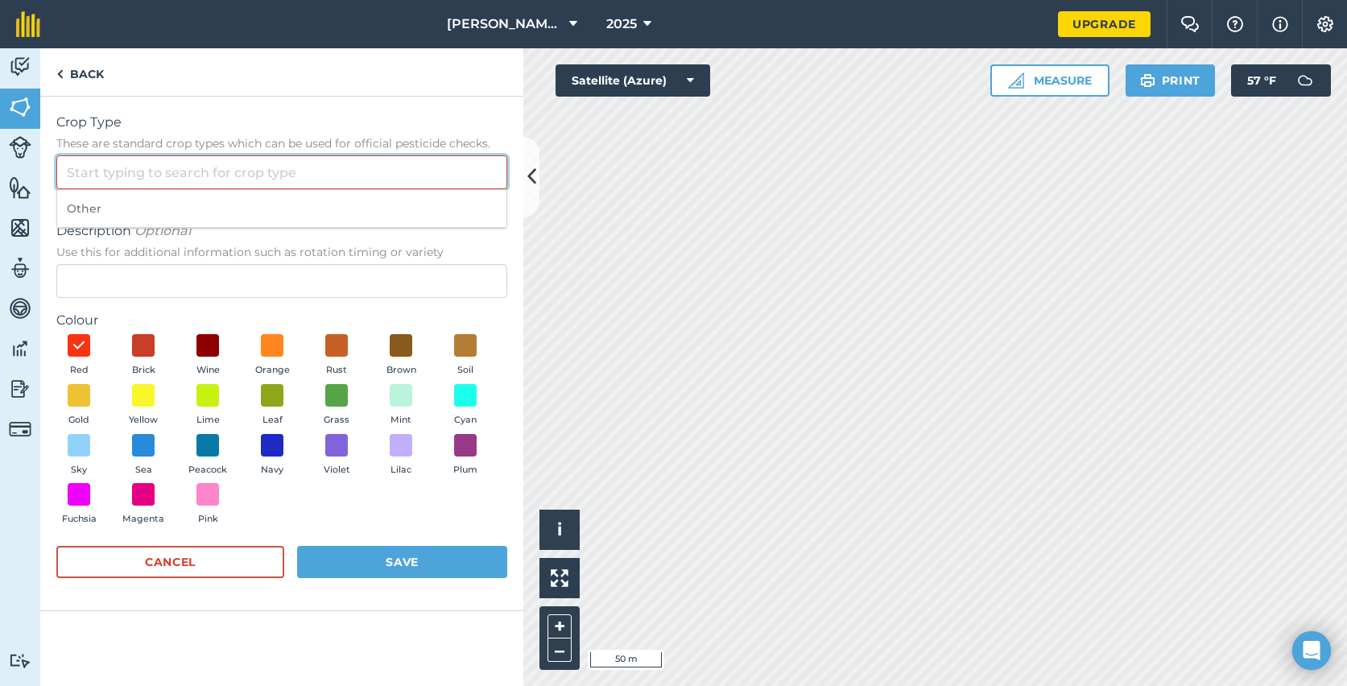
click at [233, 162] on input "Crop Type These are standard crop types which can be used for official pesticid…" at bounding box center [281, 172] width 451 height 34
click at [192, 213] on li "Other" at bounding box center [281, 209] width 449 height 38
type input "Other"
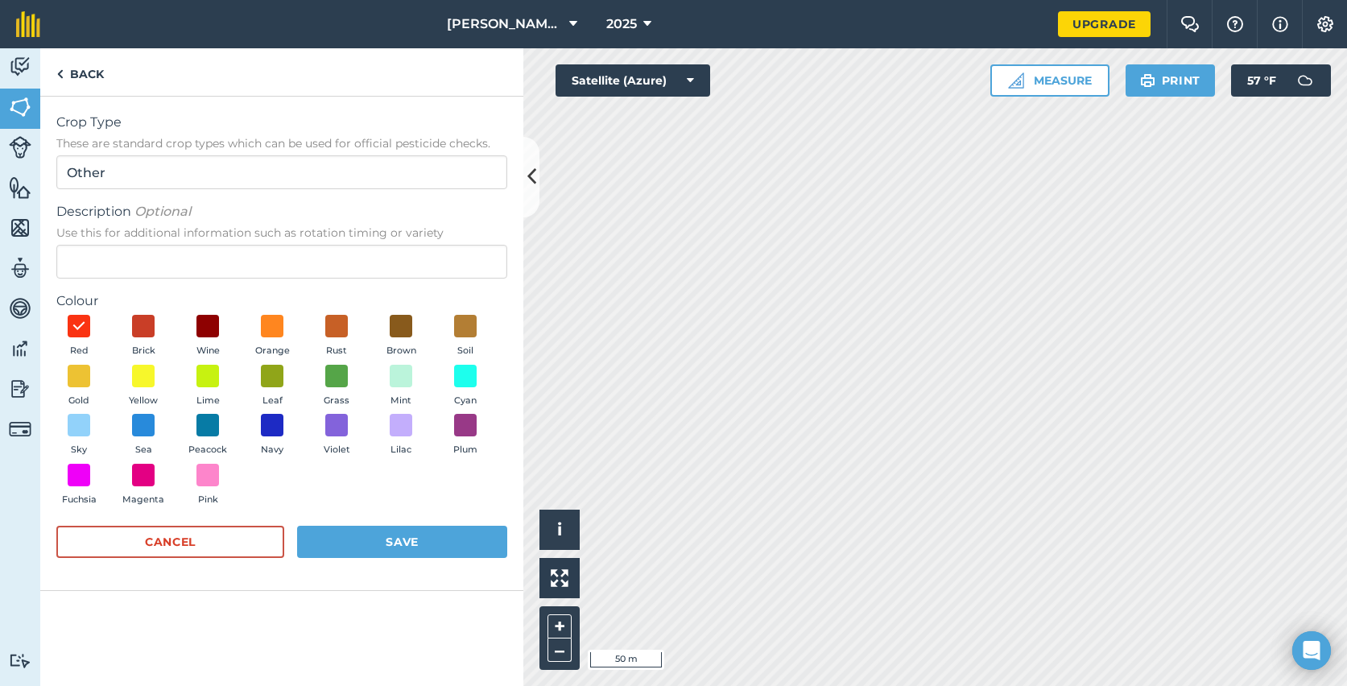
click at [250, 230] on span "Use this for additional information such as rotation timing or variety" at bounding box center [281, 233] width 451 height 16
click at [250, 245] on input "Description Optional Use this for additional information such as rotation timin…" at bounding box center [281, 262] width 451 height 34
click at [76, 329] on img at bounding box center [79, 326] width 16 height 21
click at [417, 554] on button "Save" at bounding box center [402, 542] width 210 height 32
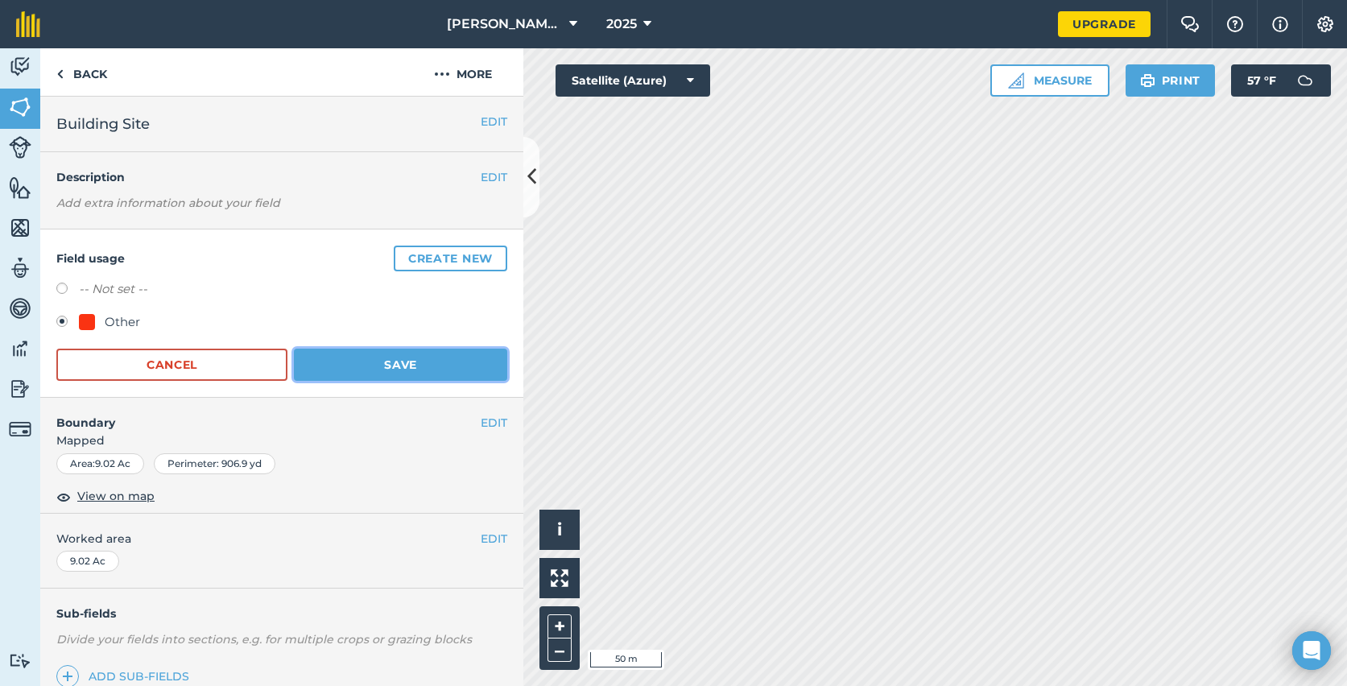
click at [458, 356] on button "Save" at bounding box center [400, 365] width 213 height 32
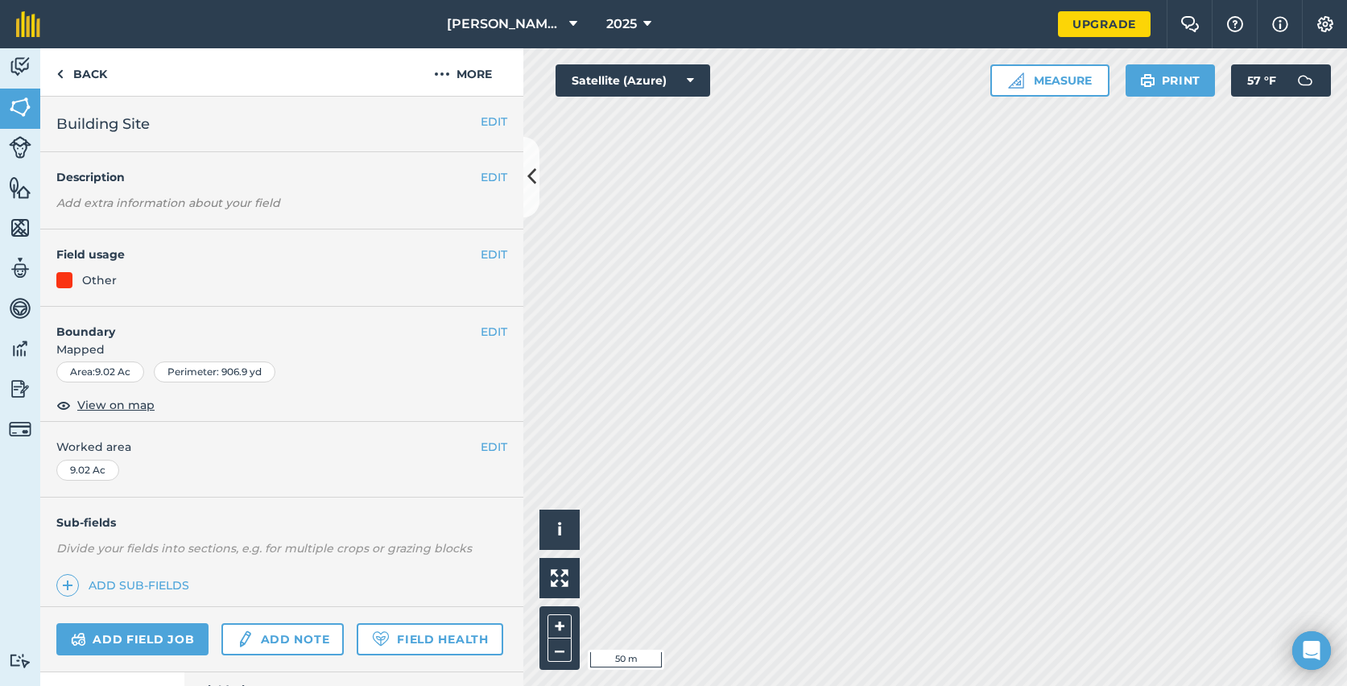
click at [503, 264] on div "EDIT Field usage Other" at bounding box center [281, 267] width 483 height 77
click at [490, 247] on button "EDIT" at bounding box center [494, 255] width 27 height 18
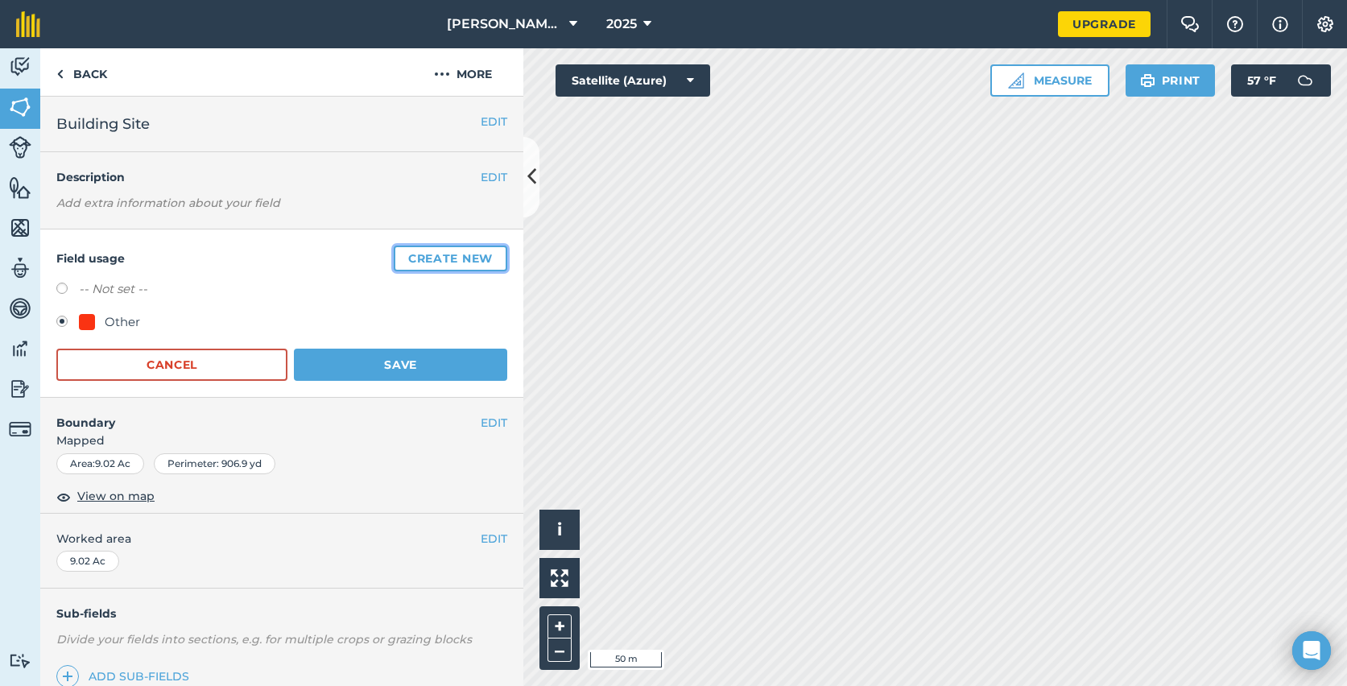
click at [476, 266] on button "Create new" at bounding box center [451, 259] width 114 height 26
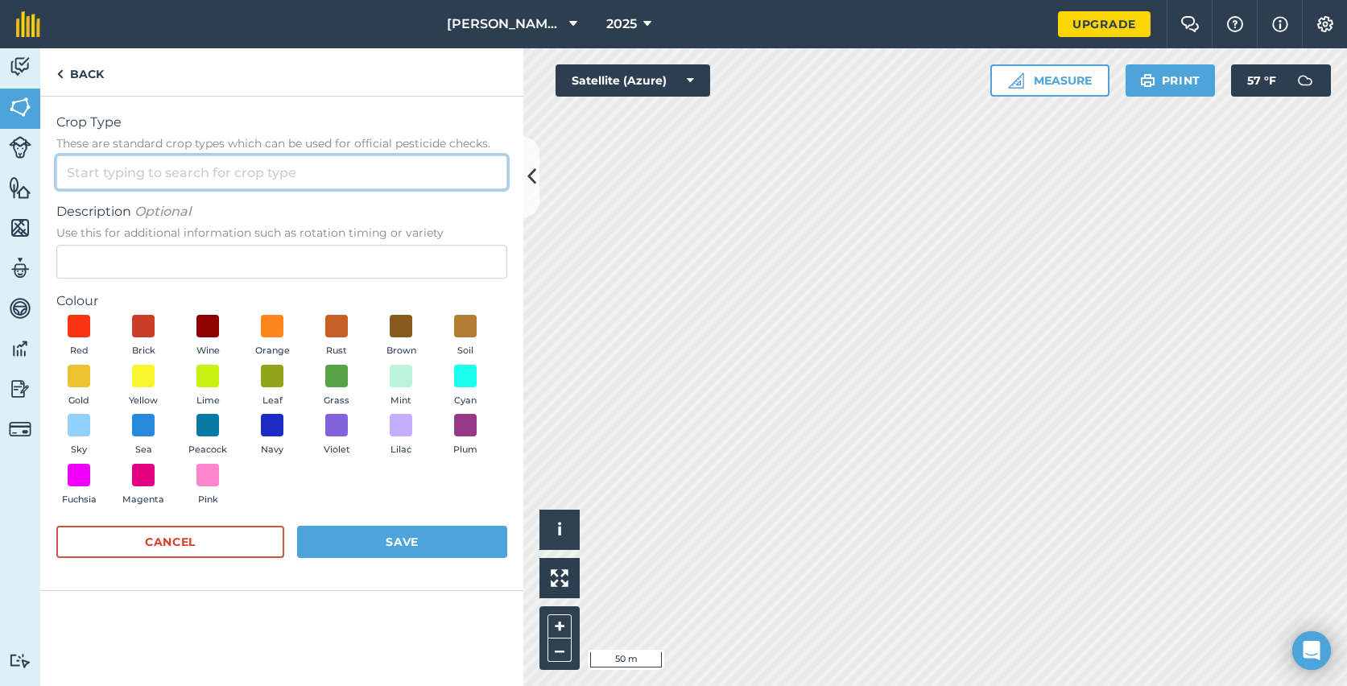
click at [180, 187] on input "Crop Type These are standard crop types which can be used for official pesticid…" at bounding box center [281, 172] width 451 height 34
click at [165, 212] on li "PASTURE" at bounding box center [281, 209] width 449 height 38
type input "PASTURE"
click at [338, 382] on span at bounding box center [336, 375] width 25 height 25
click at [404, 378] on span at bounding box center [401, 375] width 25 height 25
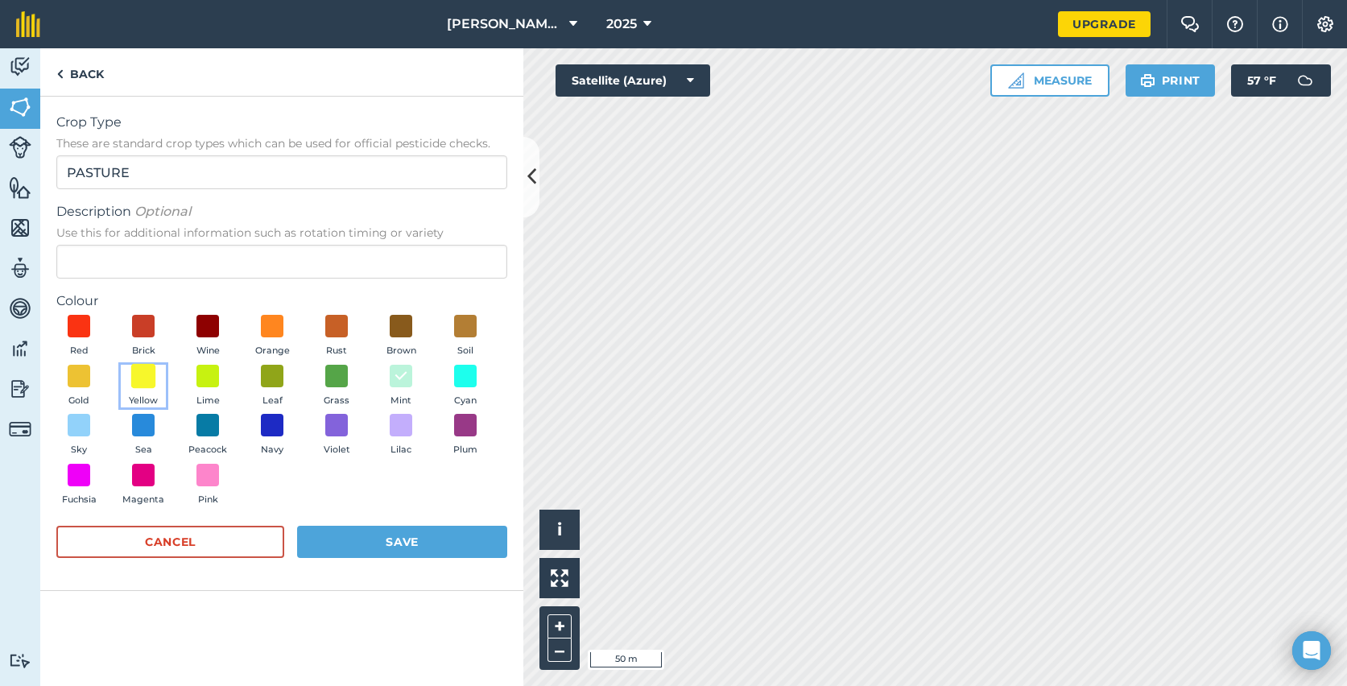
click at [139, 378] on span at bounding box center [143, 375] width 25 height 25
click at [241, 225] on span "Use this for additional information such as rotation timing or variety" at bounding box center [281, 233] width 451 height 16
click at [241, 245] on input "Description Optional Use this for additional information such as rotation timin…" at bounding box center [281, 262] width 451 height 34
click at [378, 541] on button "Save" at bounding box center [402, 542] width 210 height 32
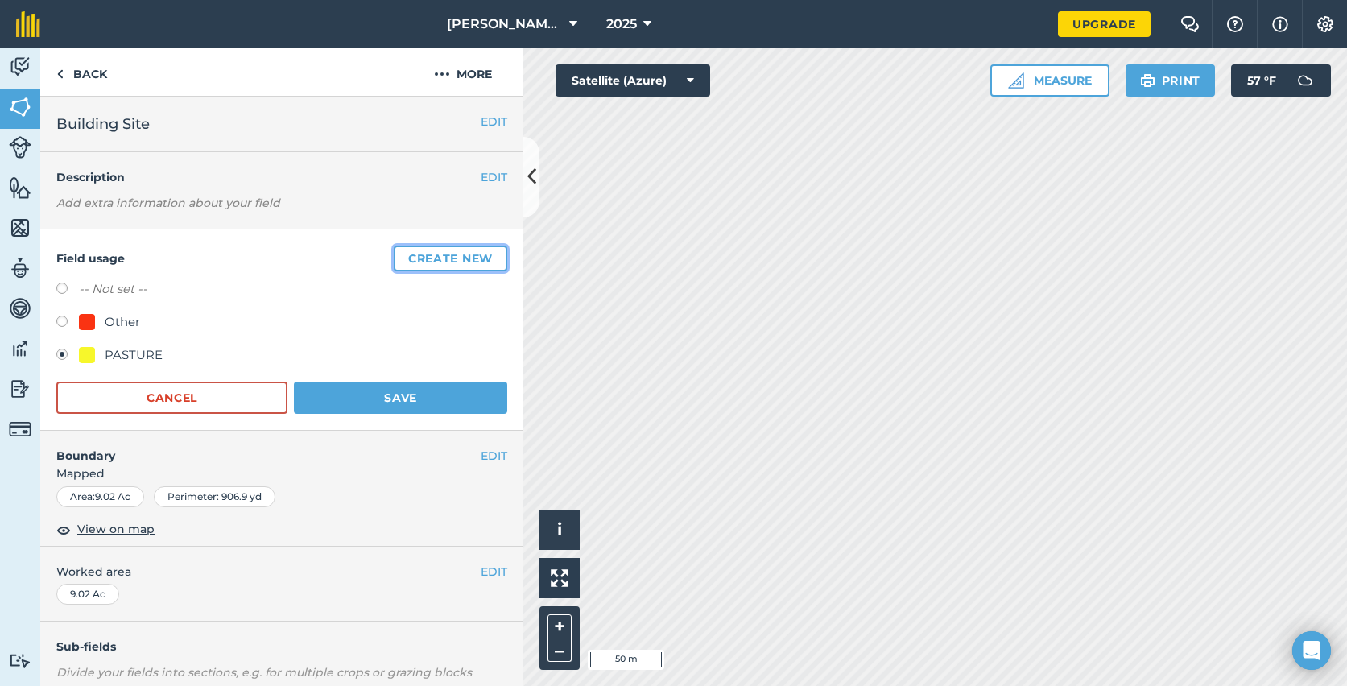
click at [463, 256] on button "Create new" at bounding box center [451, 259] width 114 height 26
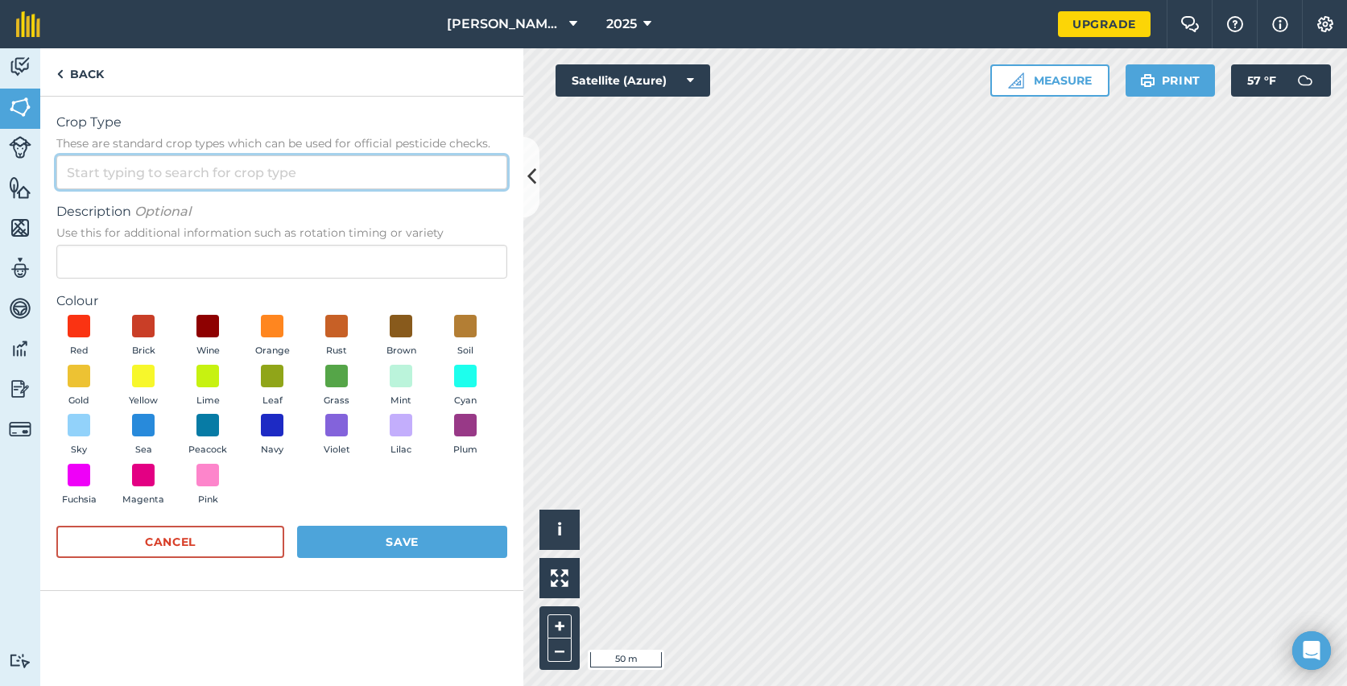
click at [268, 178] on input "Crop Type These are standard crop types which can be used for official pesticid…" at bounding box center [281, 172] width 451 height 34
click at [86, 172] on input "MEadow" at bounding box center [281, 172] width 451 height 34
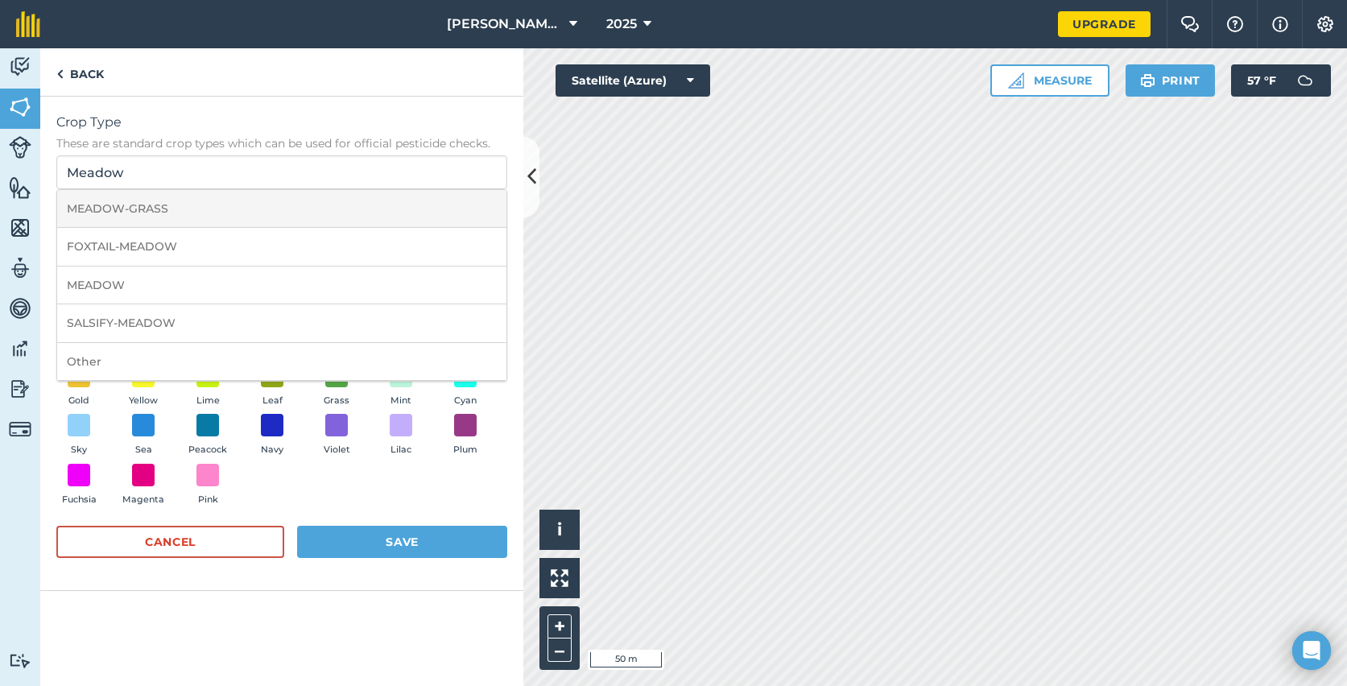
click at [170, 200] on li "MEADOW-GRASS" at bounding box center [281, 209] width 449 height 38
type input "MEADOW-GRASS"
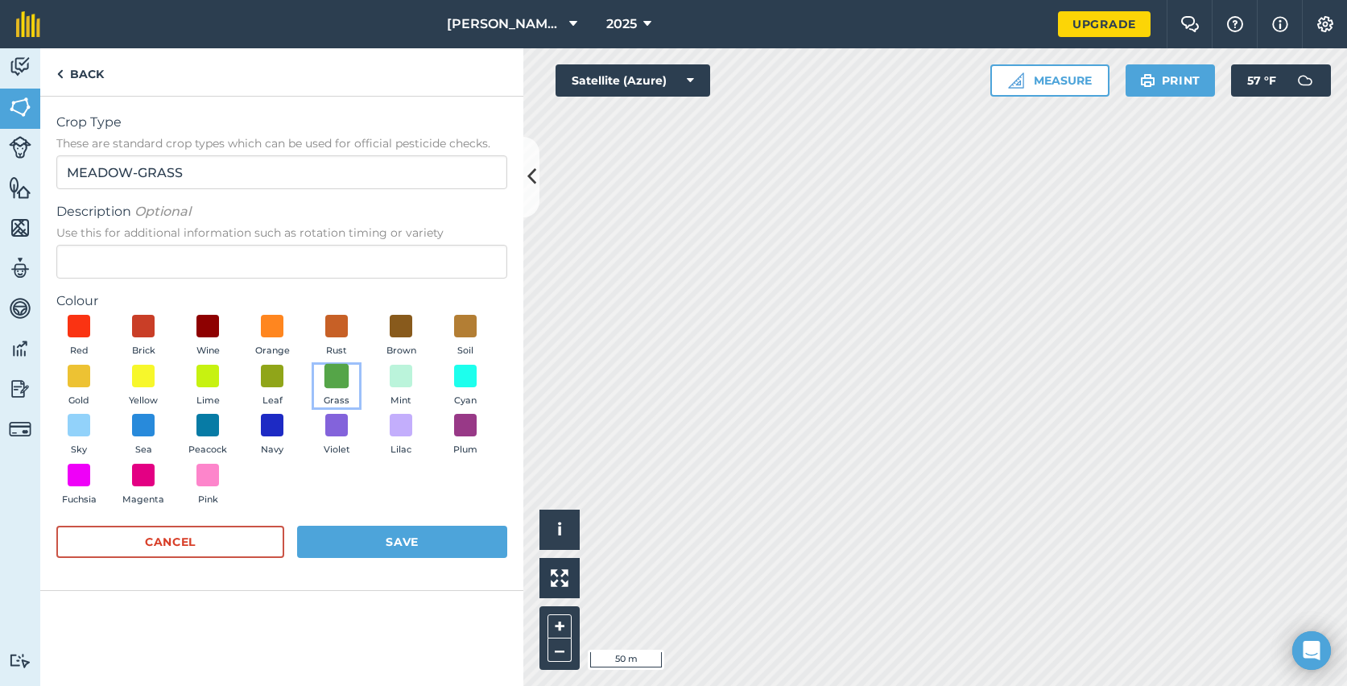
click at [329, 373] on span at bounding box center [336, 375] width 25 height 25
click at [343, 539] on button "Save" at bounding box center [402, 542] width 210 height 32
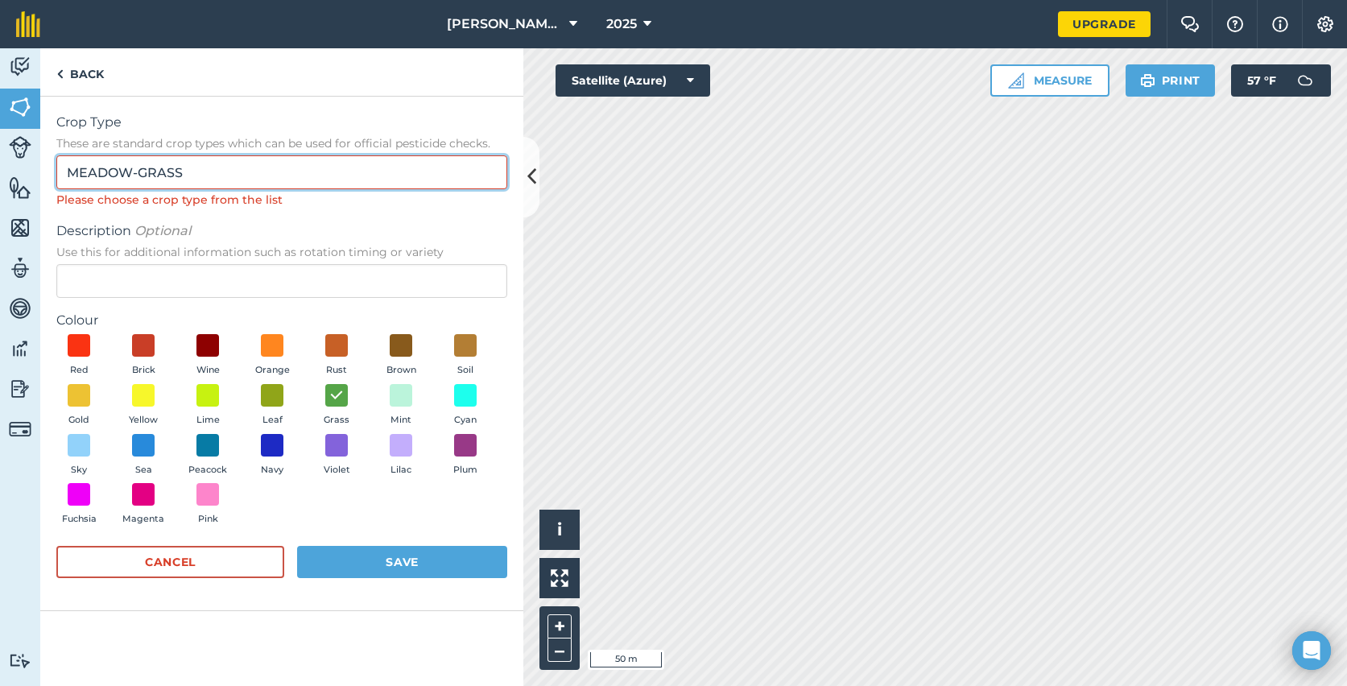
click at [223, 178] on input "MEADOW-GRASS" at bounding box center [281, 172] width 451 height 34
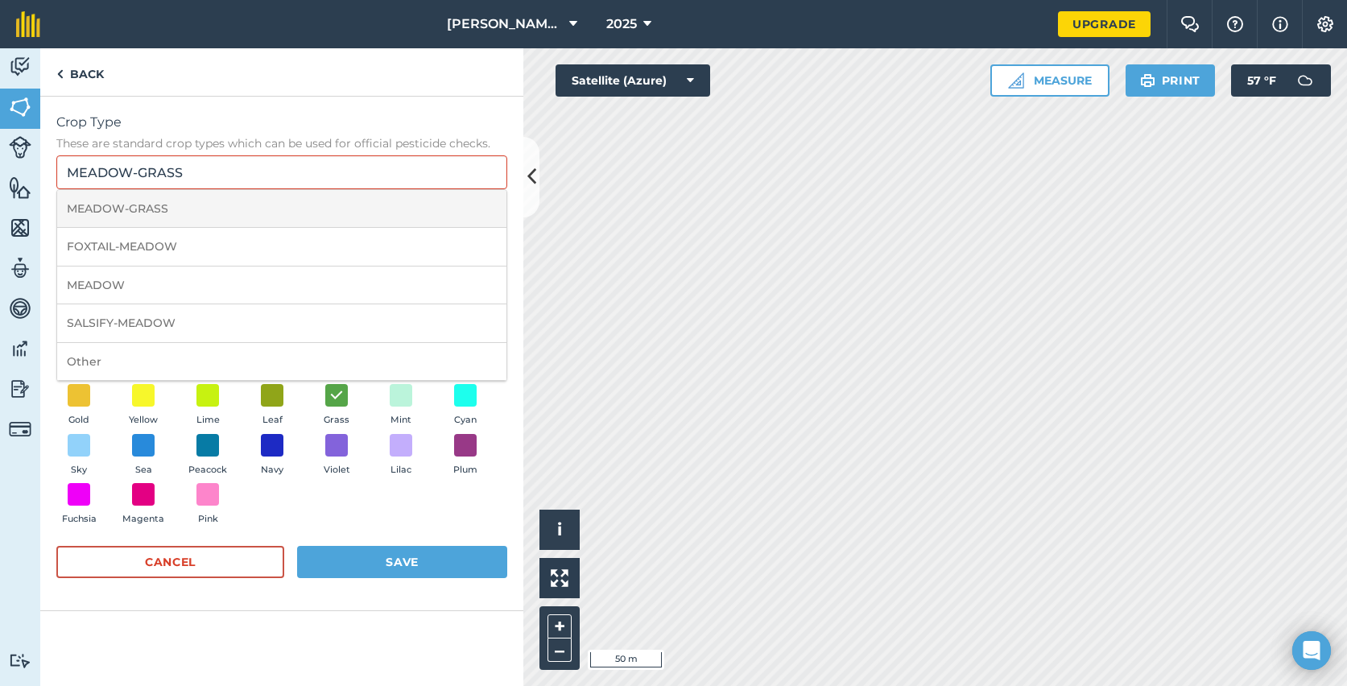
click at [203, 211] on li "MEADOW-GRASS" at bounding box center [281, 209] width 449 height 38
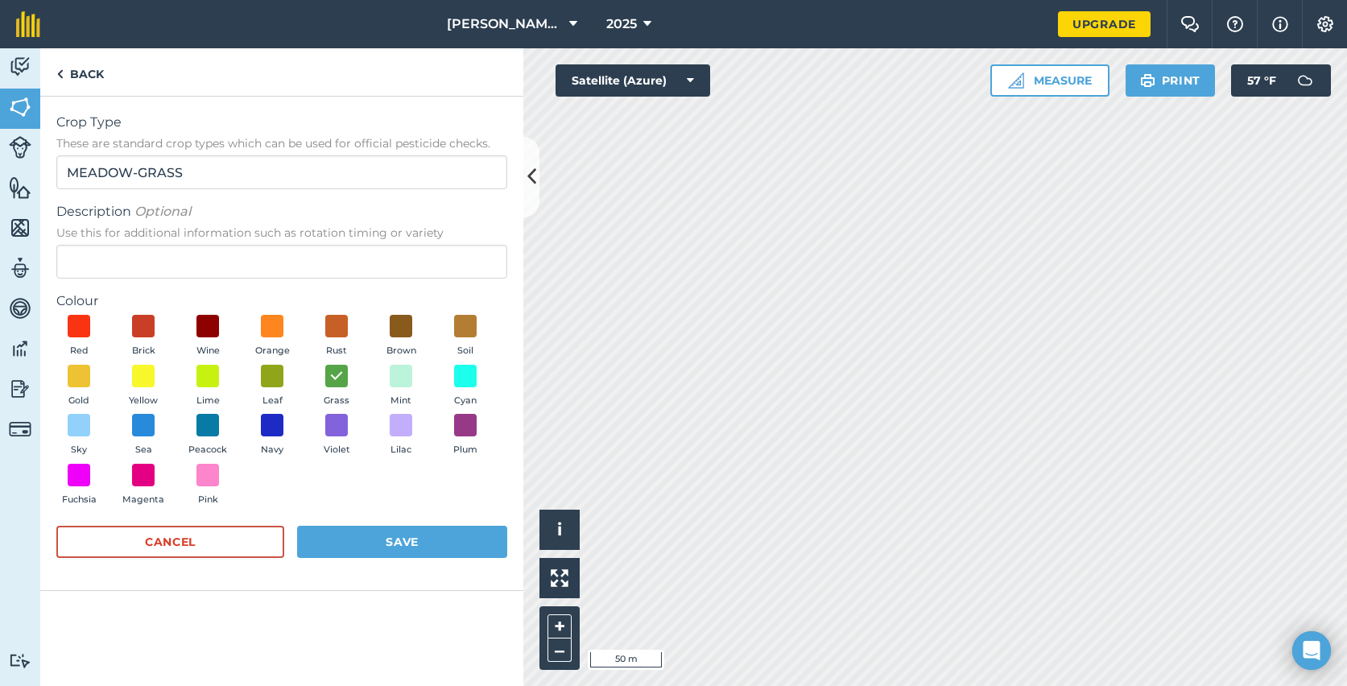
click at [246, 207] on span "Description Optional" at bounding box center [281, 211] width 451 height 19
click at [246, 245] on input "Description Optional Use this for additional information such as rotation timin…" at bounding box center [281, 262] width 451 height 34
click at [273, 210] on span "Description Optional" at bounding box center [281, 211] width 451 height 19
click at [273, 245] on input "Description Optional Use this for additional information such as rotation timin…" at bounding box center [281, 262] width 451 height 34
click at [392, 549] on button "Save" at bounding box center [402, 542] width 210 height 32
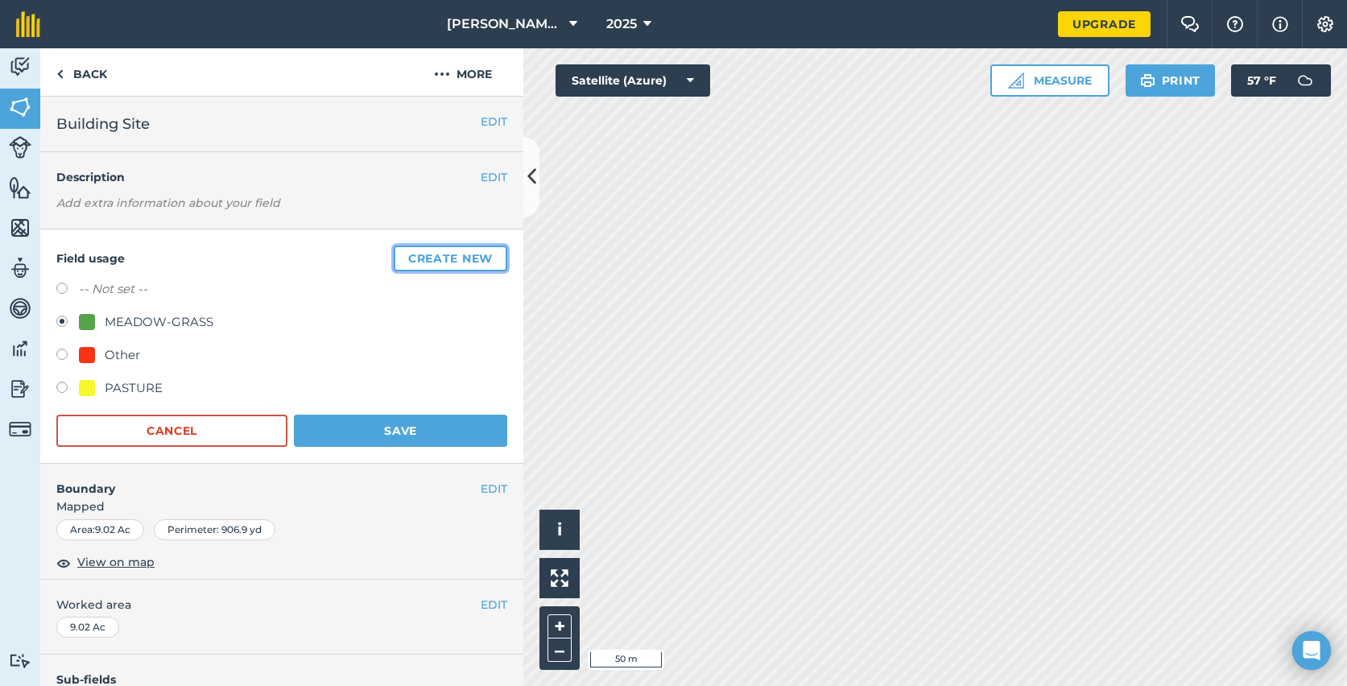
click at [453, 258] on button "Create new" at bounding box center [451, 259] width 114 height 26
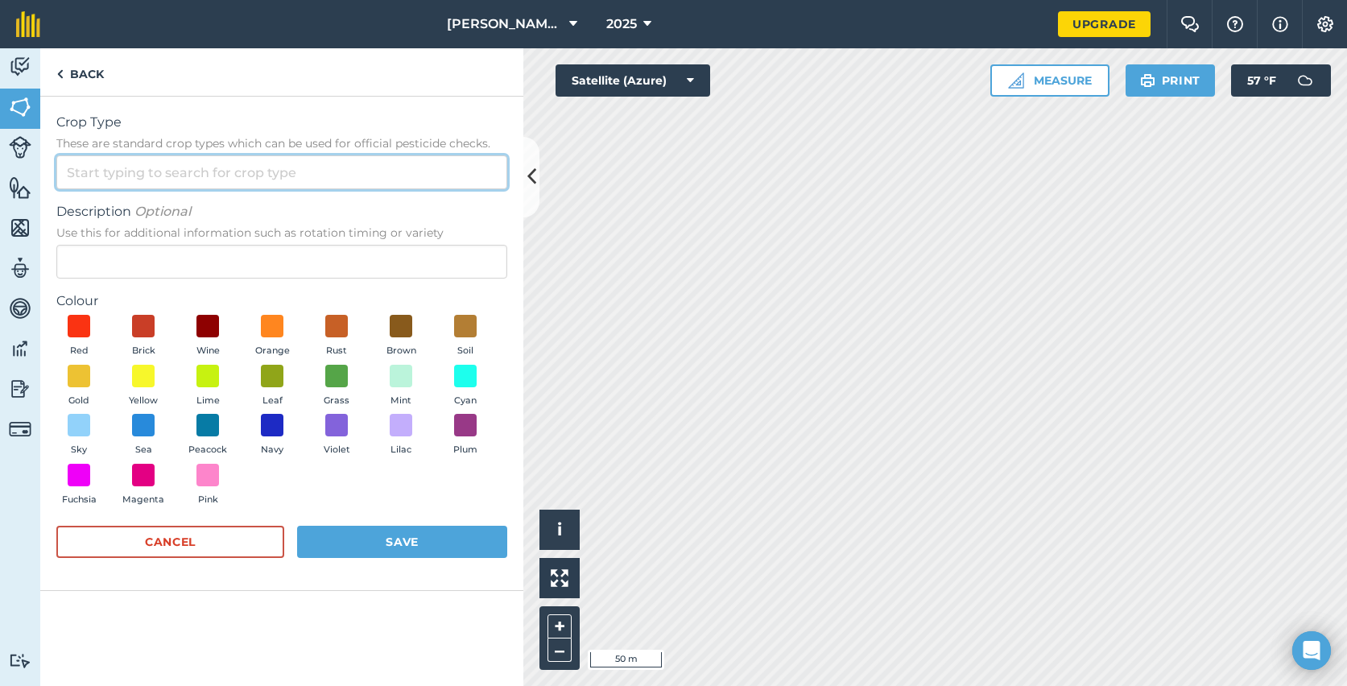
click at [297, 182] on input "Crop Type These are standard crop types which can be used for official pesticid…" at bounding box center [281, 172] width 451 height 34
click at [311, 242] on div "Description Optional Use this for additional information such as rotation timin…" at bounding box center [281, 240] width 451 height 76
click at [271, 418] on span at bounding box center [272, 425] width 25 height 25
click at [340, 506] on div "Red Brick Wine Orange Rust Brown Soil Gold Yellow Lime Leaf Grass Mint Cyan Sky…" at bounding box center [281, 414] width 451 height 198
click at [220, 428] on button "Peacock" at bounding box center [207, 435] width 45 height 43
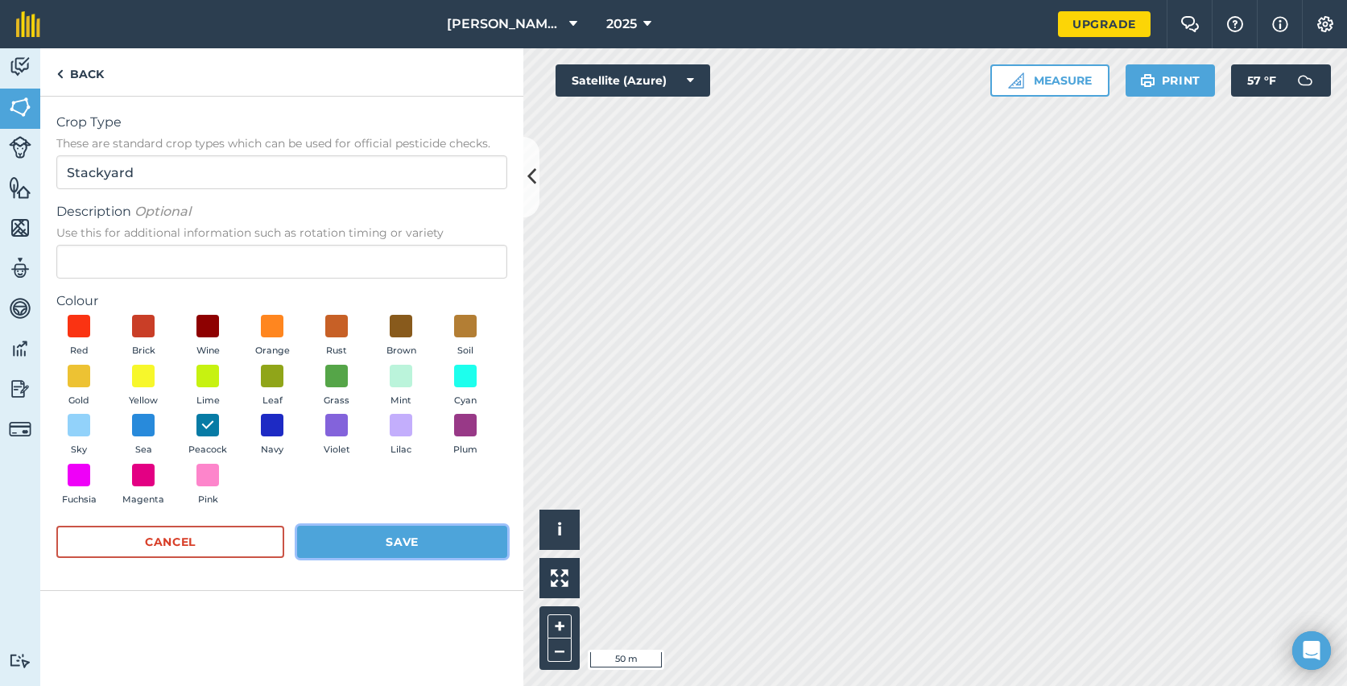
click at [390, 552] on button "Save" at bounding box center [402, 542] width 210 height 32
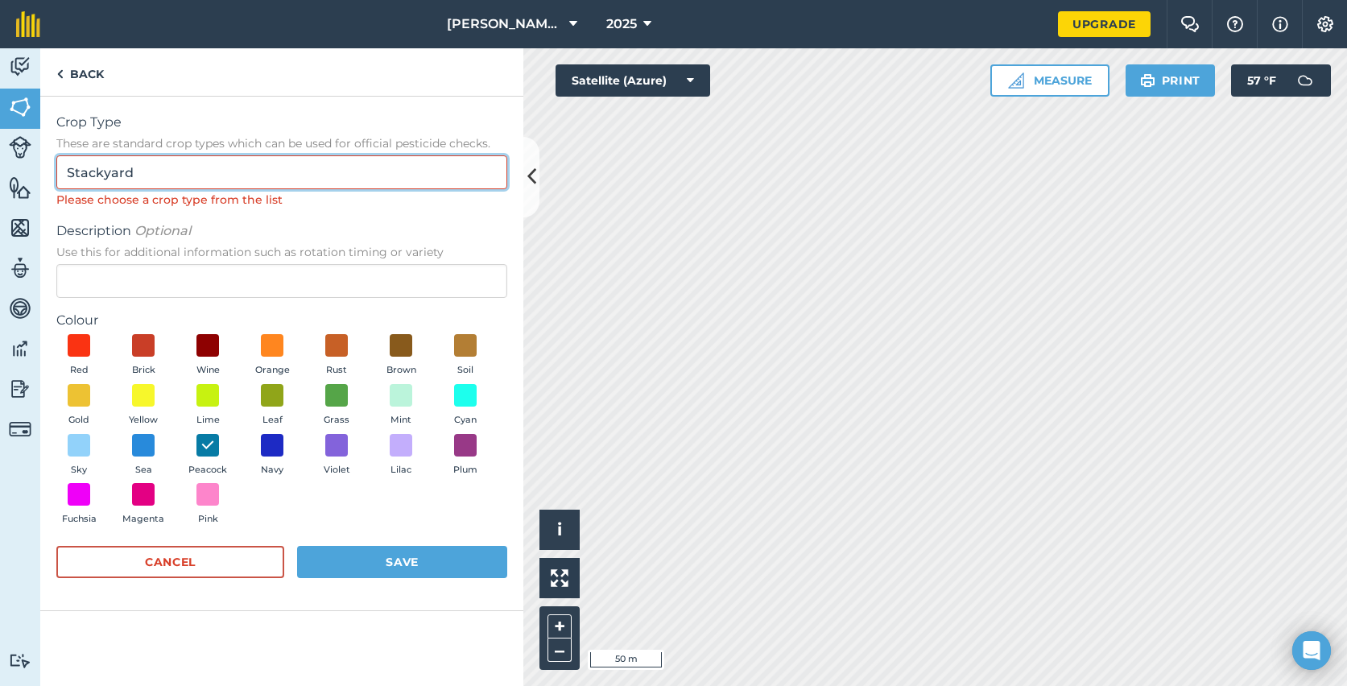
click at [221, 176] on input "Stackyard" at bounding box center [281, 172] width 451 height 34
type input "Other"
click at [172, 262] on div "Description Optional Use this for additional information such as rotation timin…" at bounding box center [281, 259] width 451 height 76
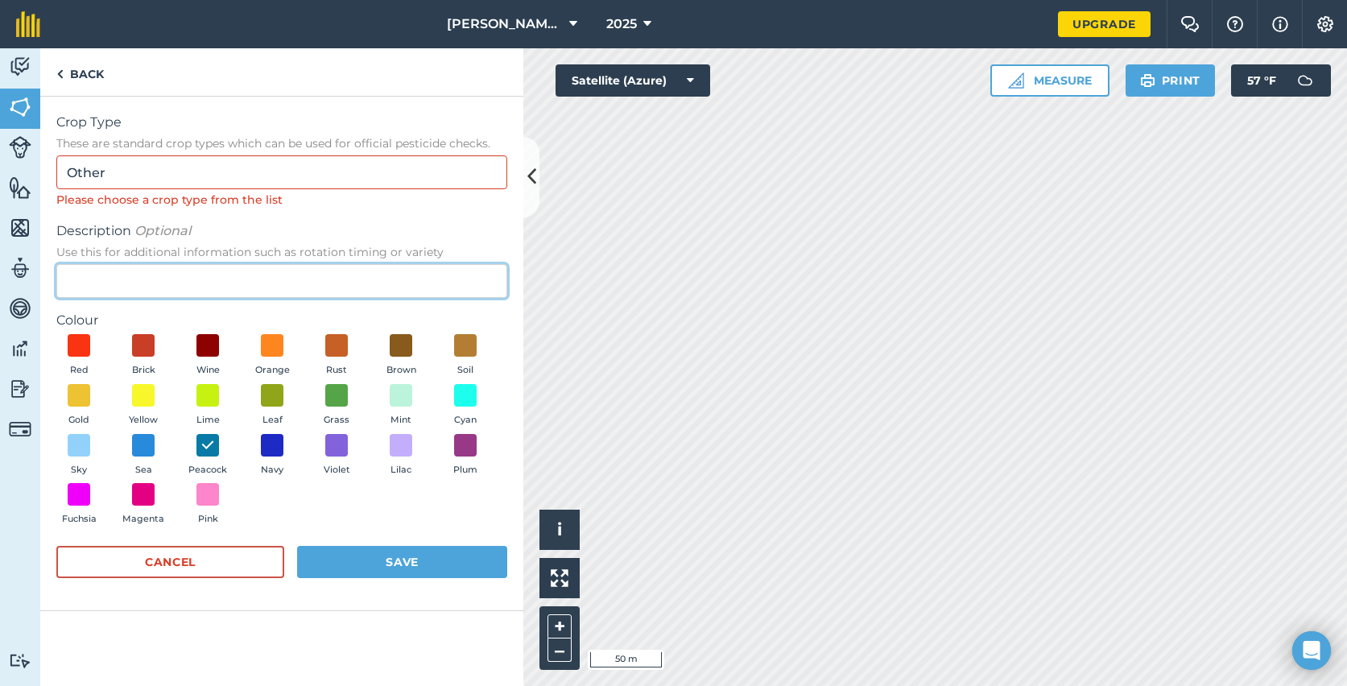
click at [159, 279] on input "Description Optional Use this for additional information such as rotation timin…" at bounding box center [281, 281] width 451 height 34
type input "Stackyard"
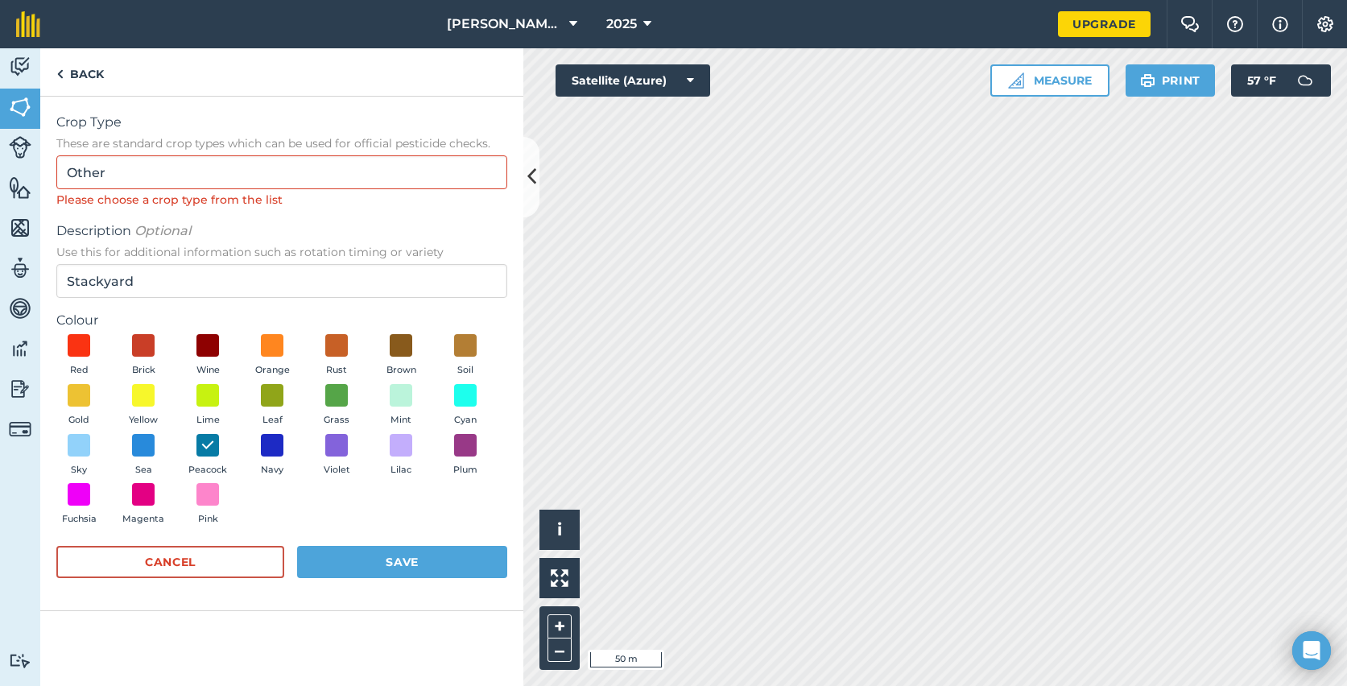
click at [279, 239] on span "Description Optional" at bounding box center [281, 230] width 451 height 19
click at [279, 264] on input "Stackyard" at bounding box center [281, 281] width 451 height 34
click at [396, 553] on button "Save" at bounding box center [402, 562] width 210 height 32
click at [252, 176] on input "Other" at bounding box center [281, 172] width 451 height 34
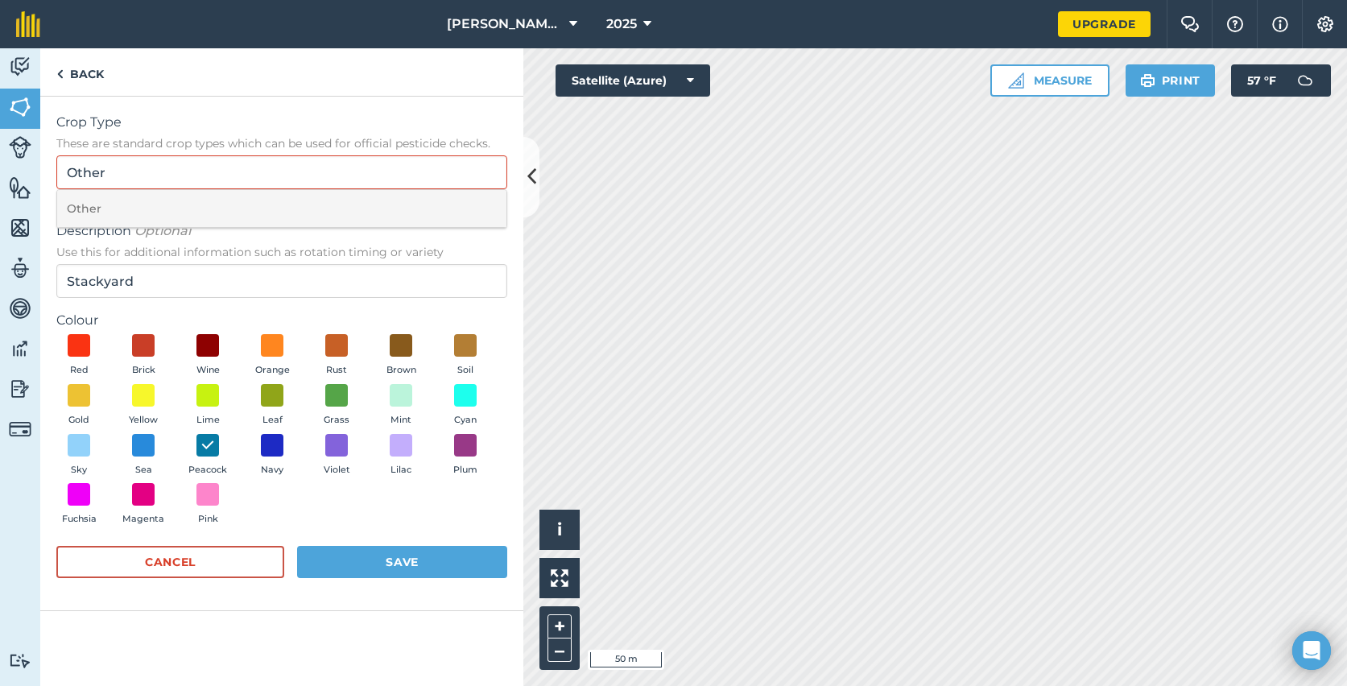
click at [234, 208] on li "Other" at bounding box center [281, 209] width 449 height 38
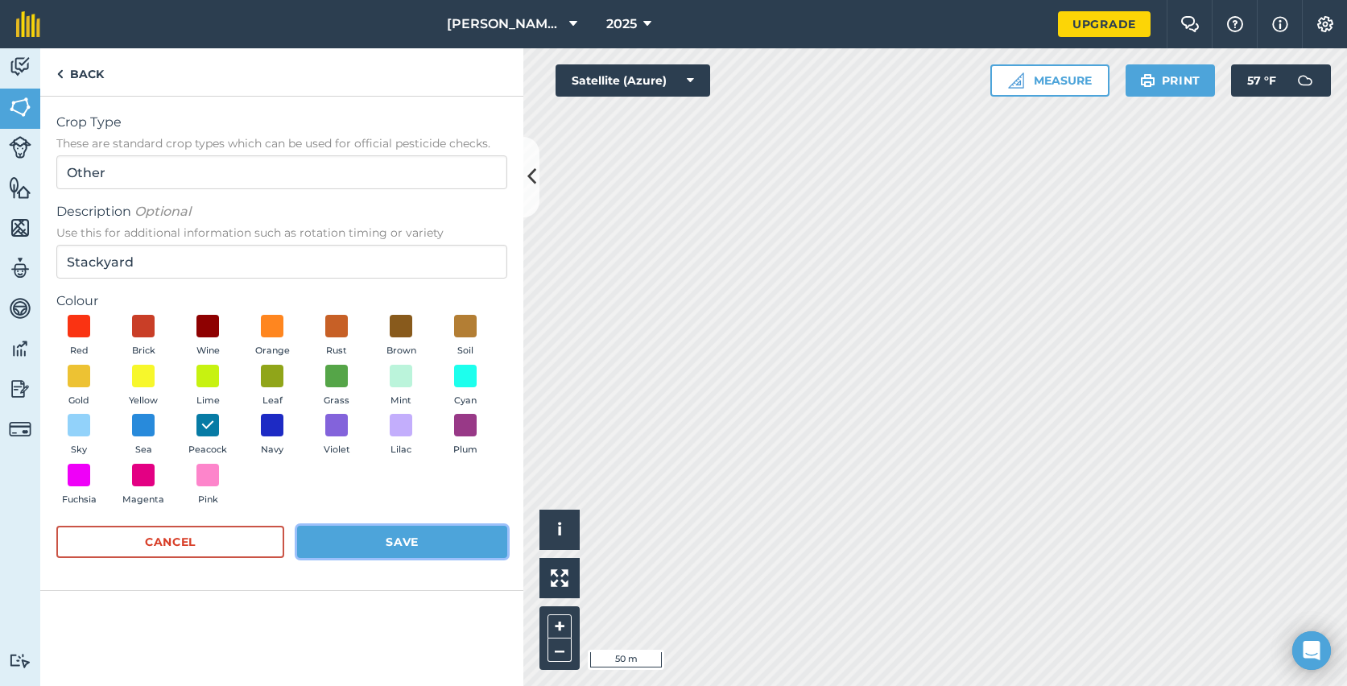
click at [376, 528] on button "Save" at bounding box center [402, 542] width 210 height 32
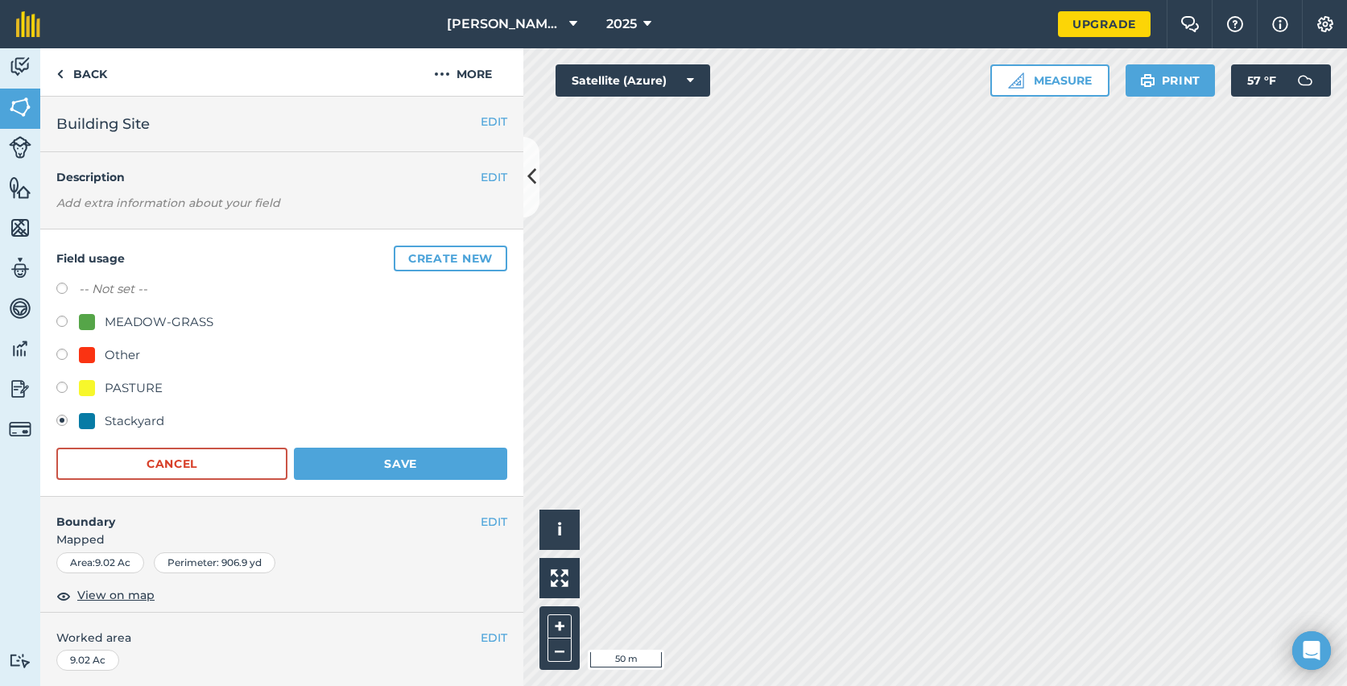
click at [116, 353] on div "Other" at bounding box center [122, 354] width 35 height 19
radio input "true"
radio input "false"
click at [173, 358] on div "Other" at bounding box center [281, 356] width 451 height 23
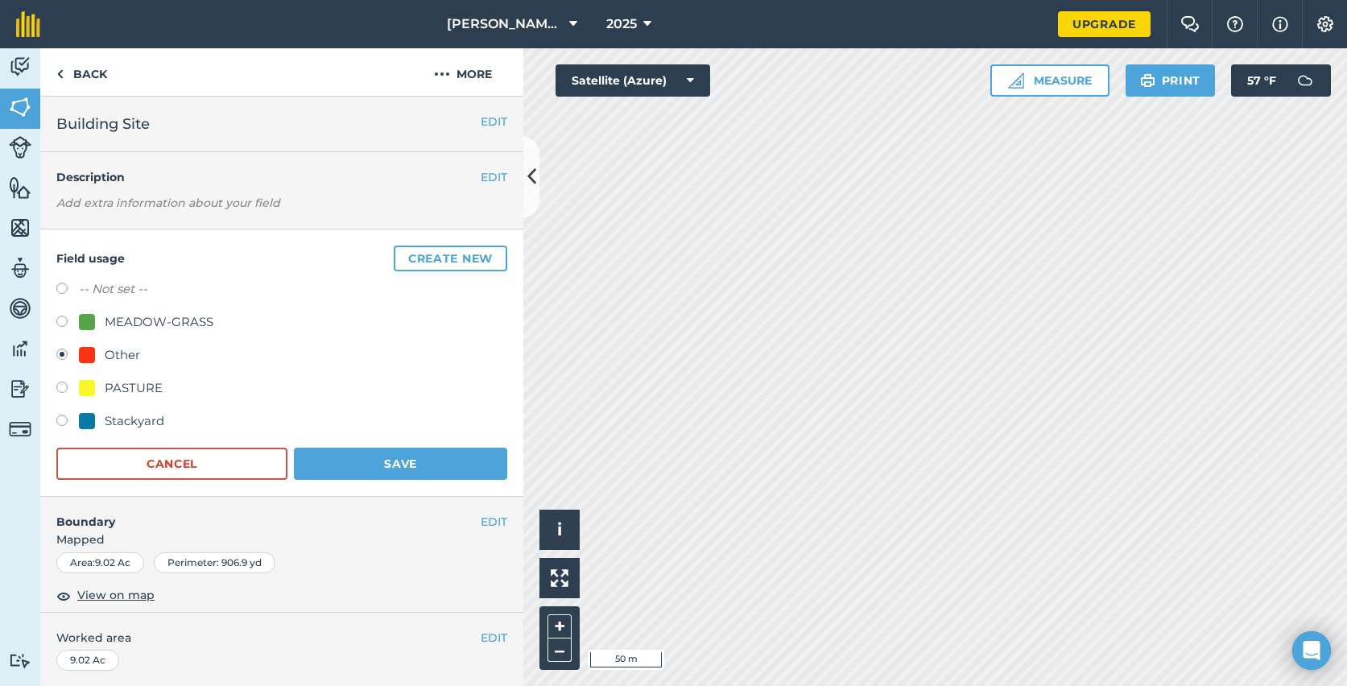
click at [173, 358] on div "Other" at bounding box center [281, 356] width 451 height 23
click at [239, 465] on button "Cancel" at bounding box center [171, 464] width 231 height 32
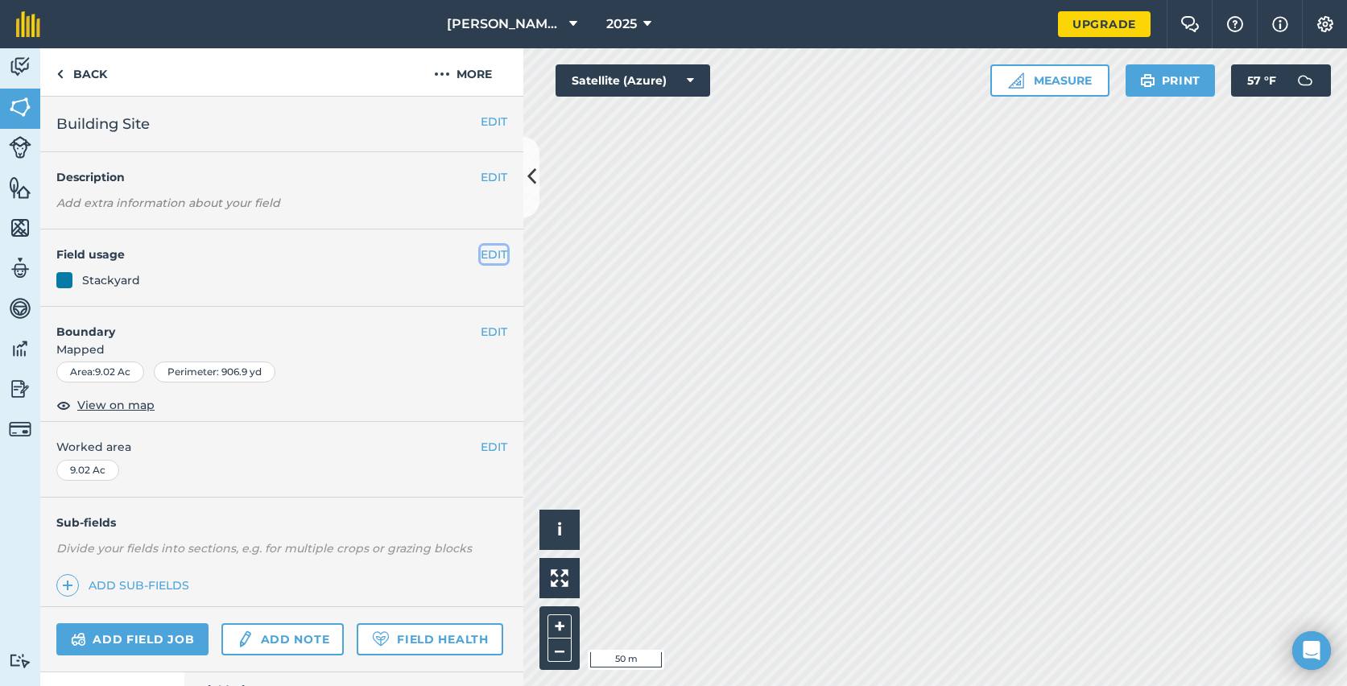
click at [496, 248] on button "EDIT" at bounding box center [494, 255] width 27 height 18
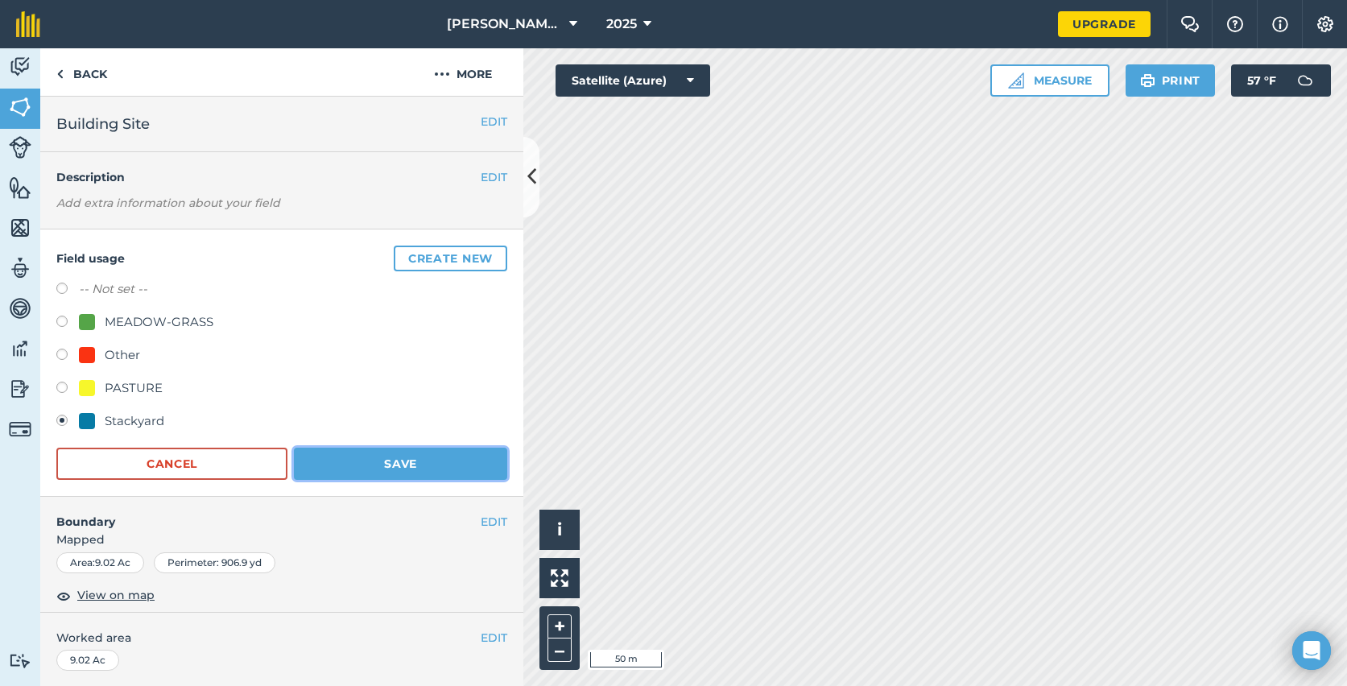
click at [395, 469] on button "Save" at bounding box center [400, 464] width 213 height 32
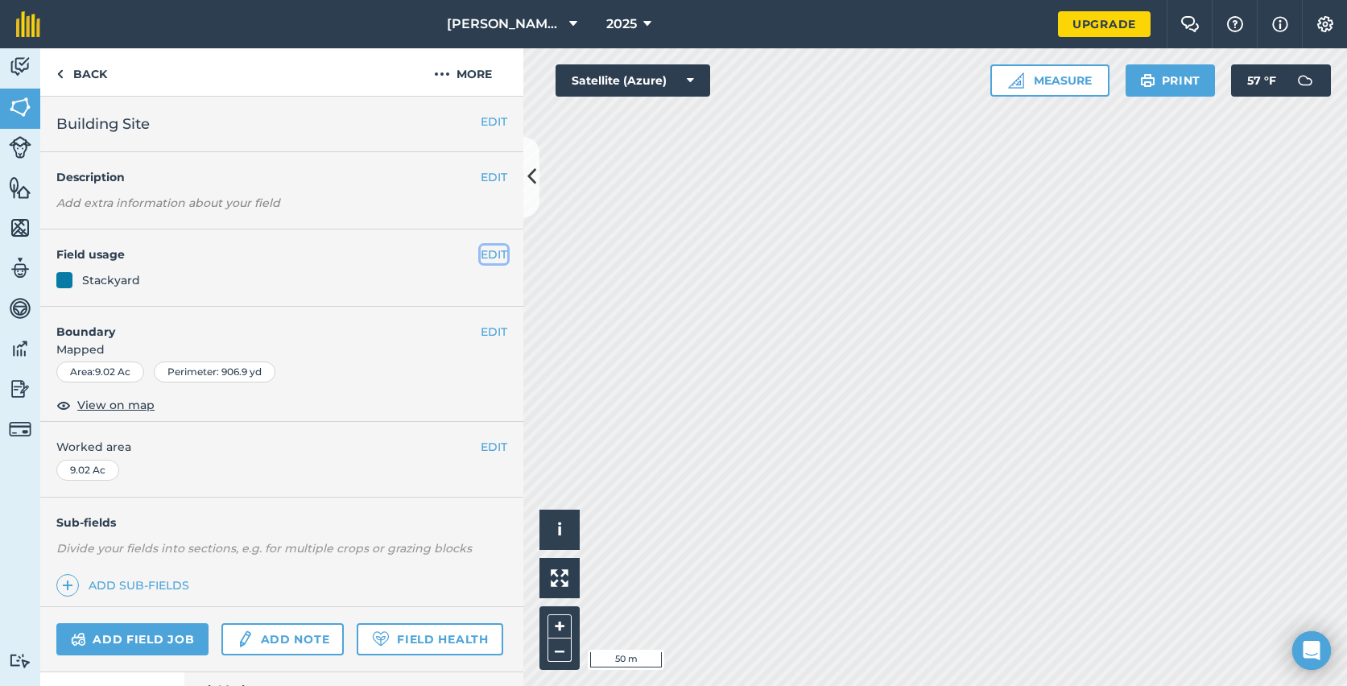
click at [493, 250] on button "EDIT" at bounding box center [494, 255] width 27 height 18
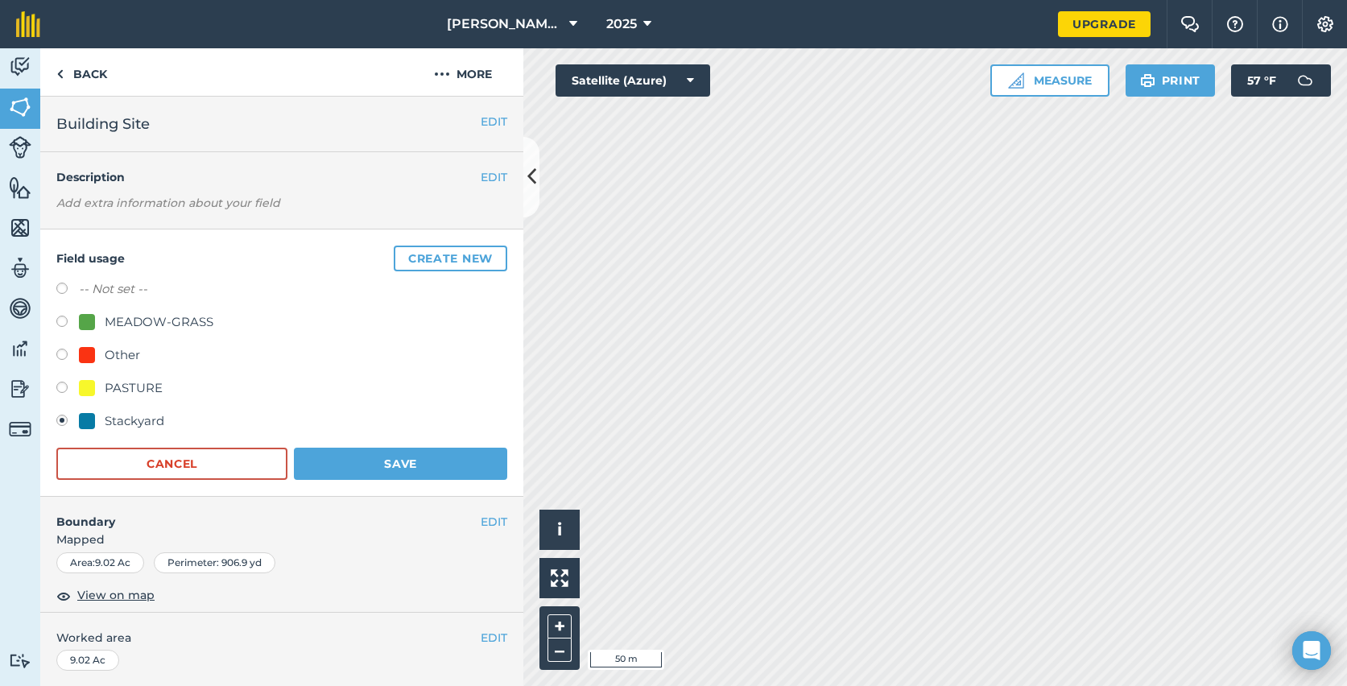
click at [130, 346] on div "Other" at bounding box center [122, 354] width 35 height 19
radio input "true"
radio input "false"
click at [374, 457] on button "Save" at bounding box center [400, 464] width 213 height 32
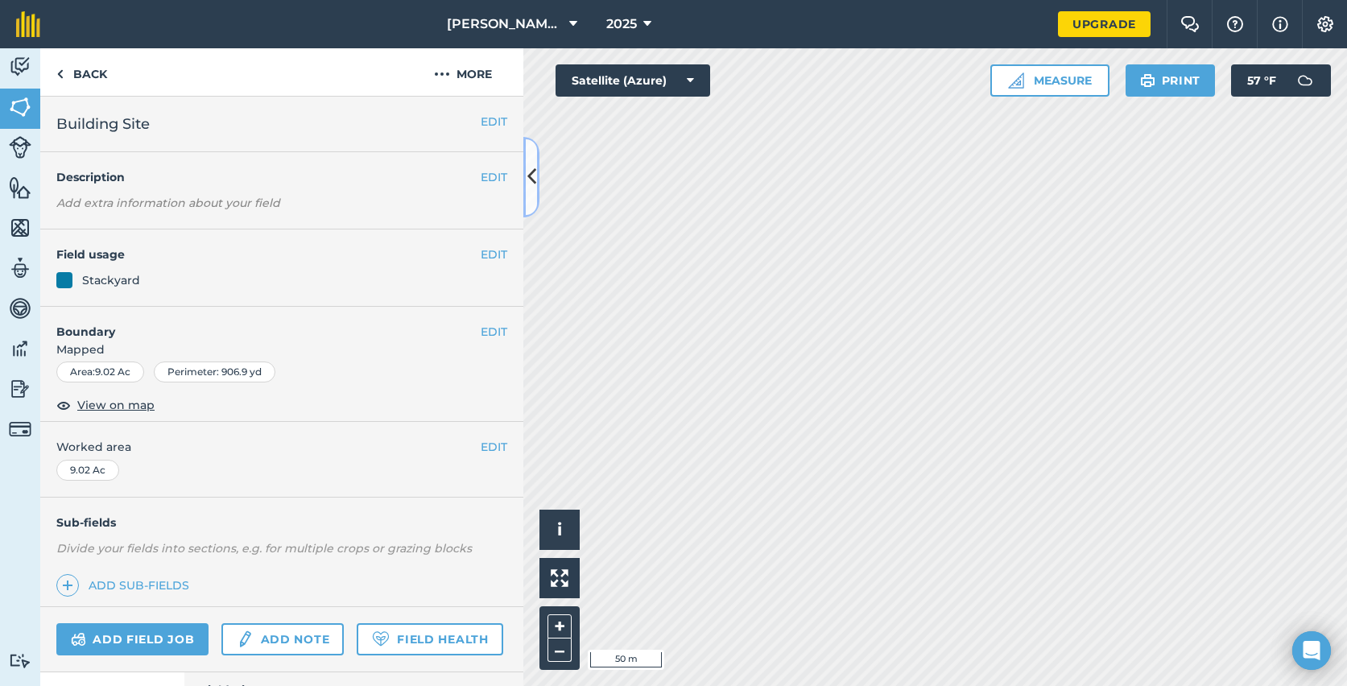
click at [529, 166] on icon at bounding box center [531, 177] width 9 height 28
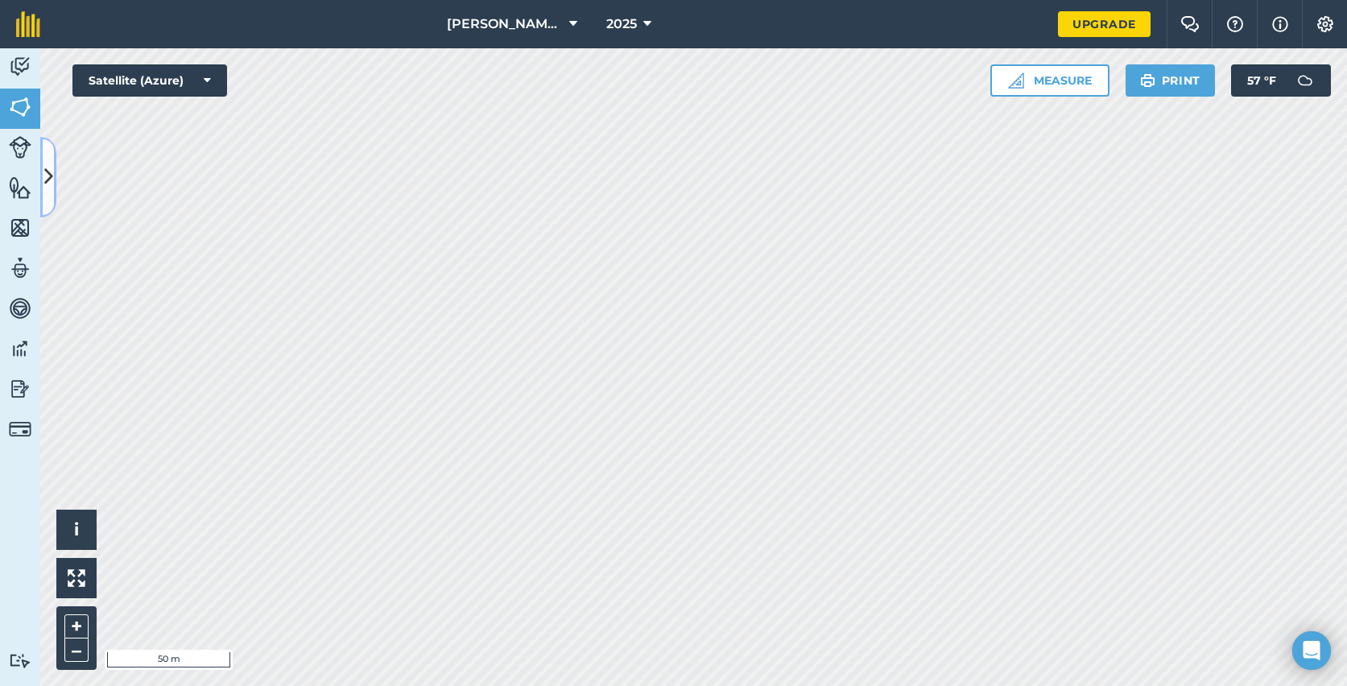
click at [43, 179] on button at bounding box center [48, 177] width 16 height 81
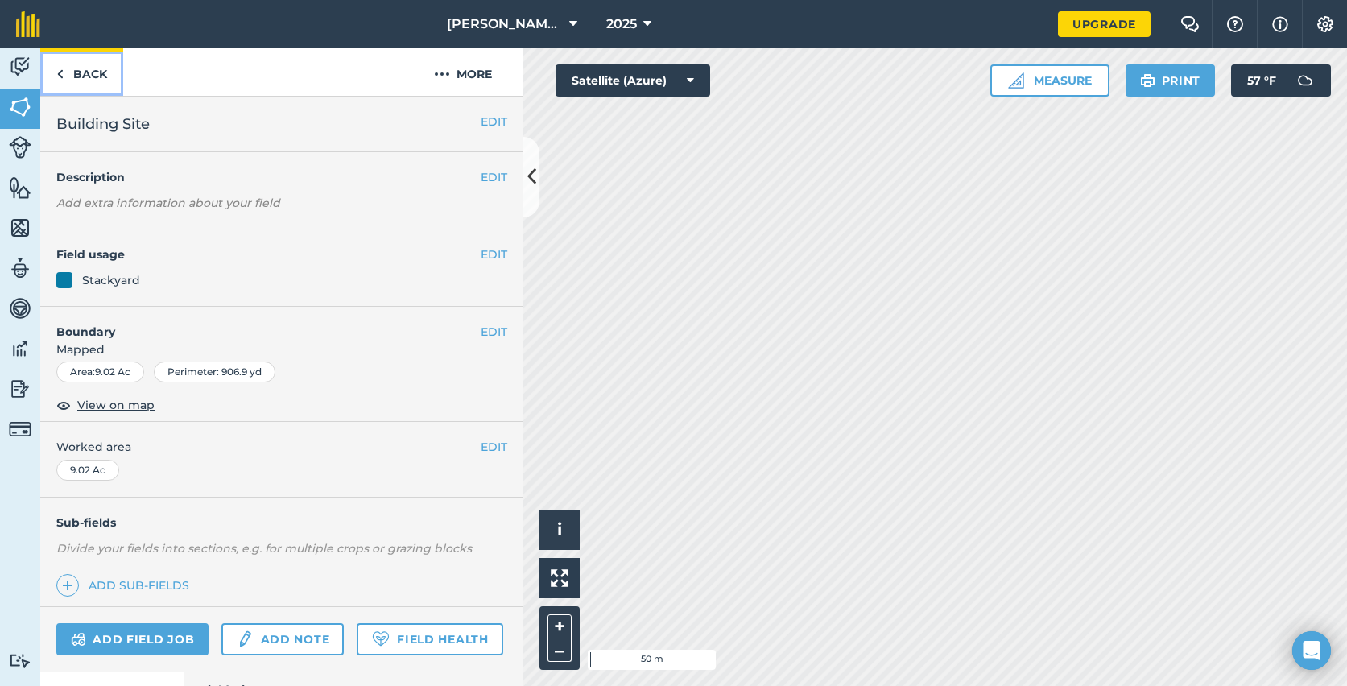
click at [66, 72] on link "Back" at bounding box center [81, 72] width 83 height 48
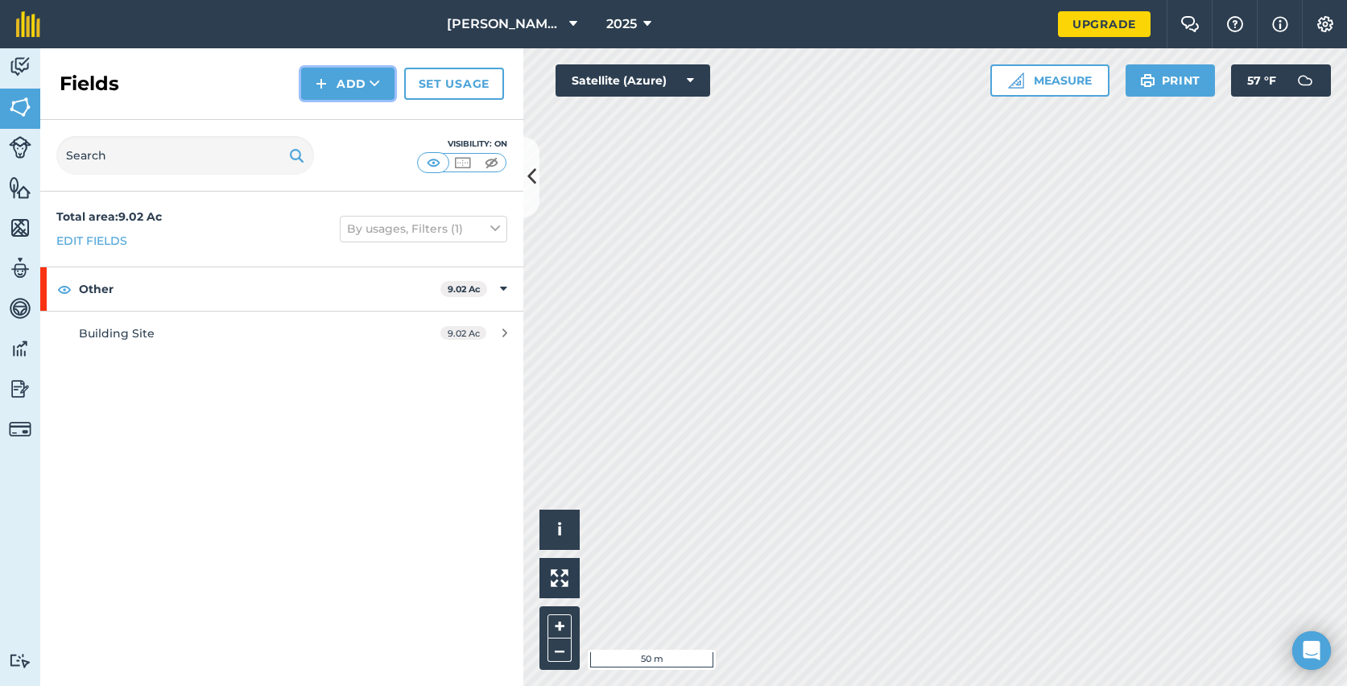
click at [329, 92] on button "Add" at bounding box center [347, 84] width 93 height 32
click at [356, 122] on link "Draw" at bounding box center [348, 119] width 89 height 35
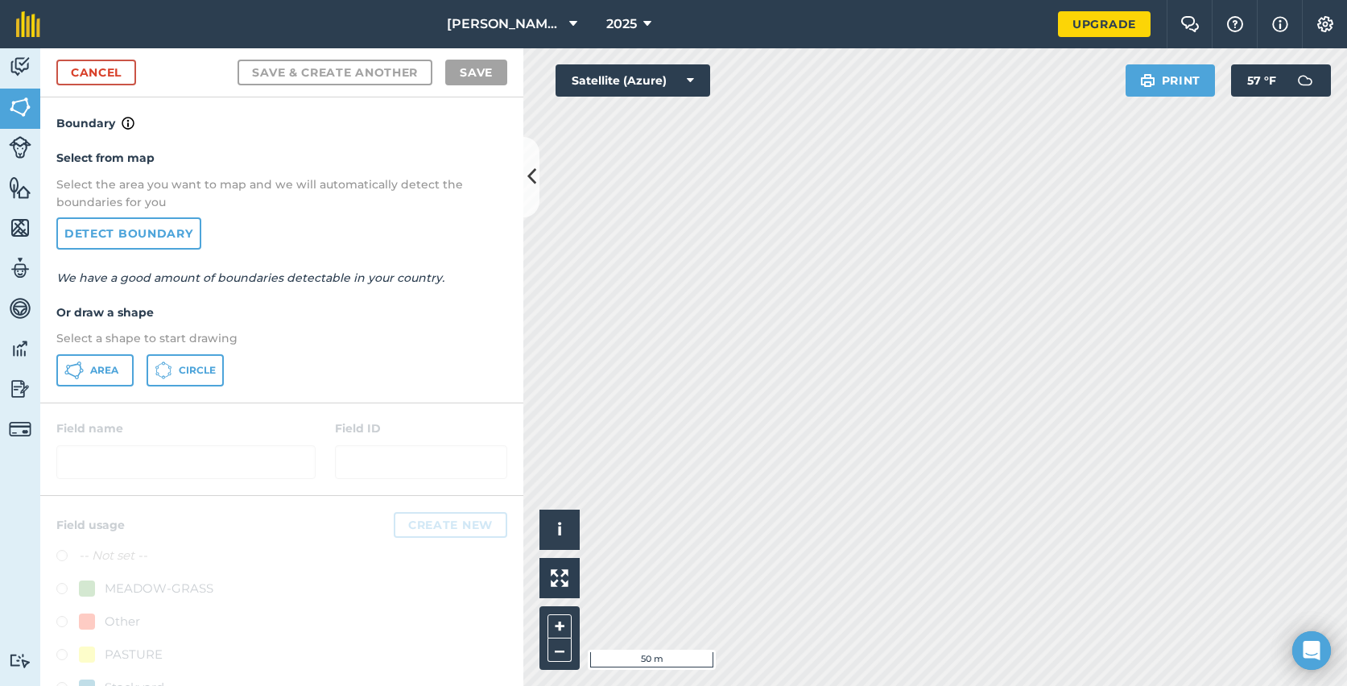
click at [106, 374] on span "Area" at bounding box center [104, 370] width 28 height 13
click at [527, 172] on icon at bounding box center [531, 177] width 9 height 28
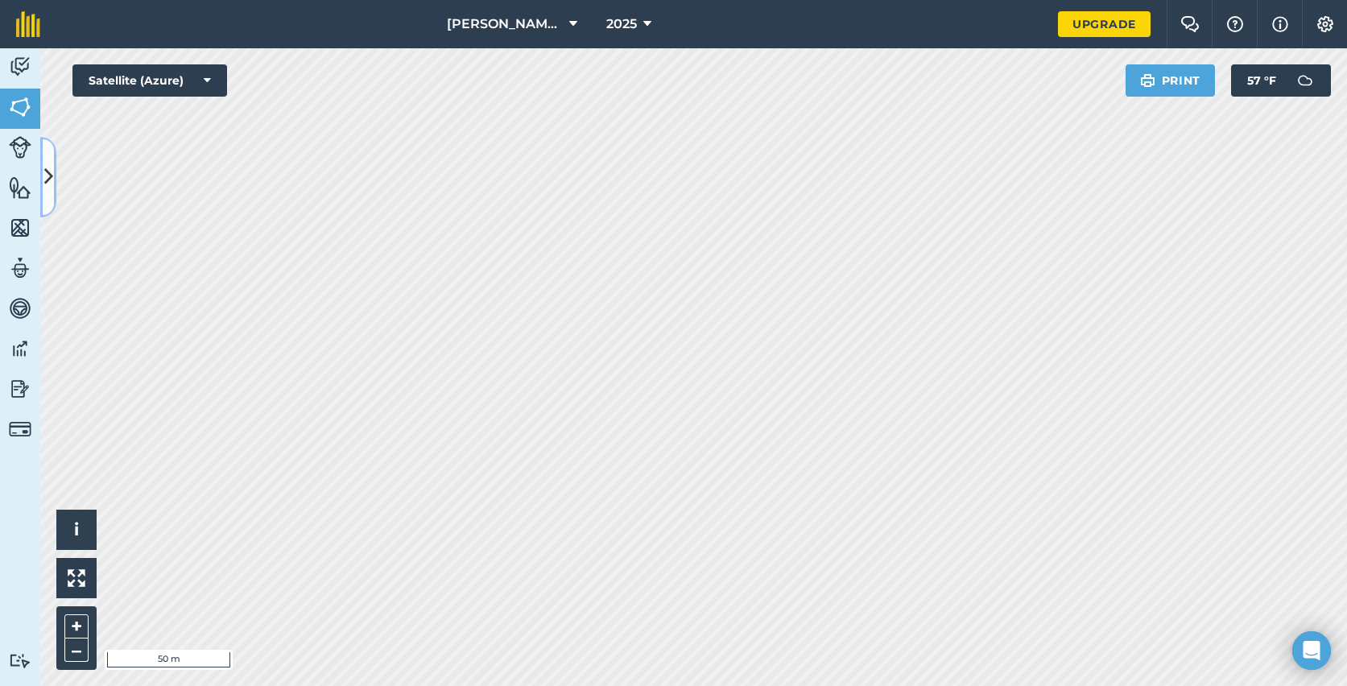
click at [47, 171] on icon at bounding box center [48, 177] width 9 height 28
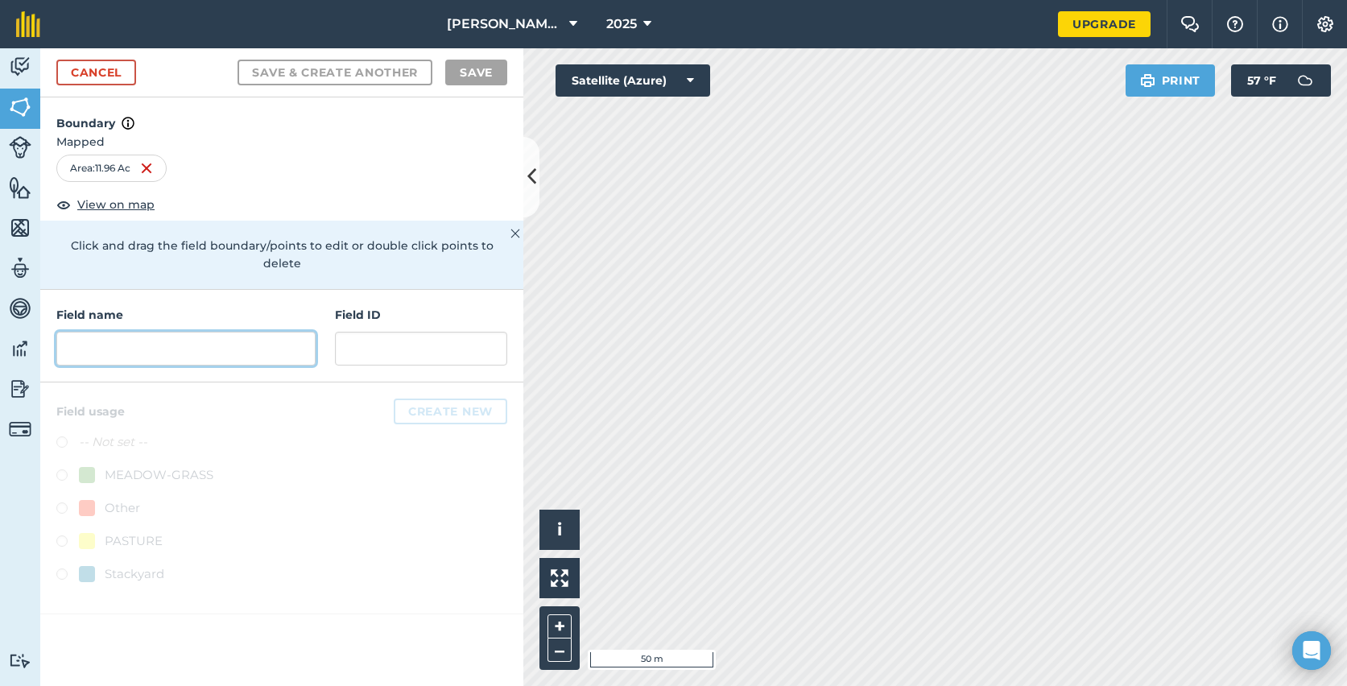
click at [146, 332] on input "text" at bounding box center [185, 349] width 259 height 34
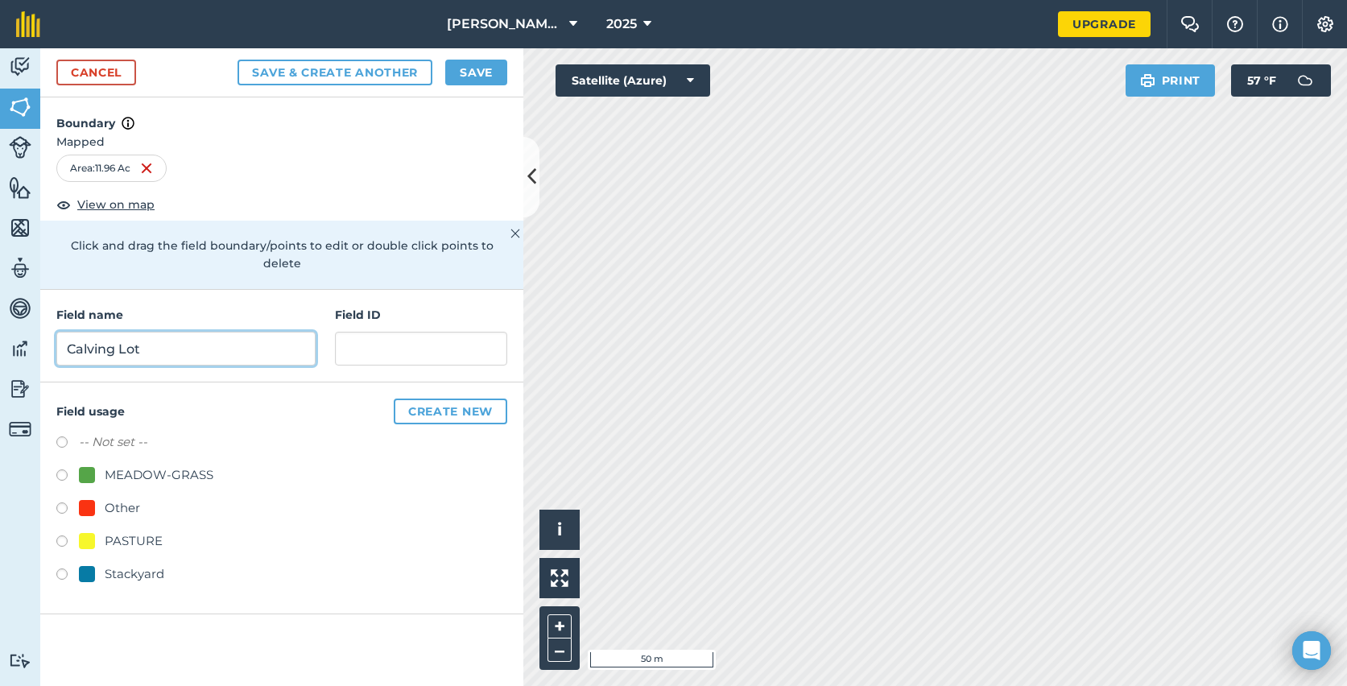
type input "Calving Lot"
click at [271, 306] on h4 "Field name" at bounding box center [185, 315] width 259 height 18
click at [427, 399] on button "Create new" at bounding box center [451, 412] width 114 height 26
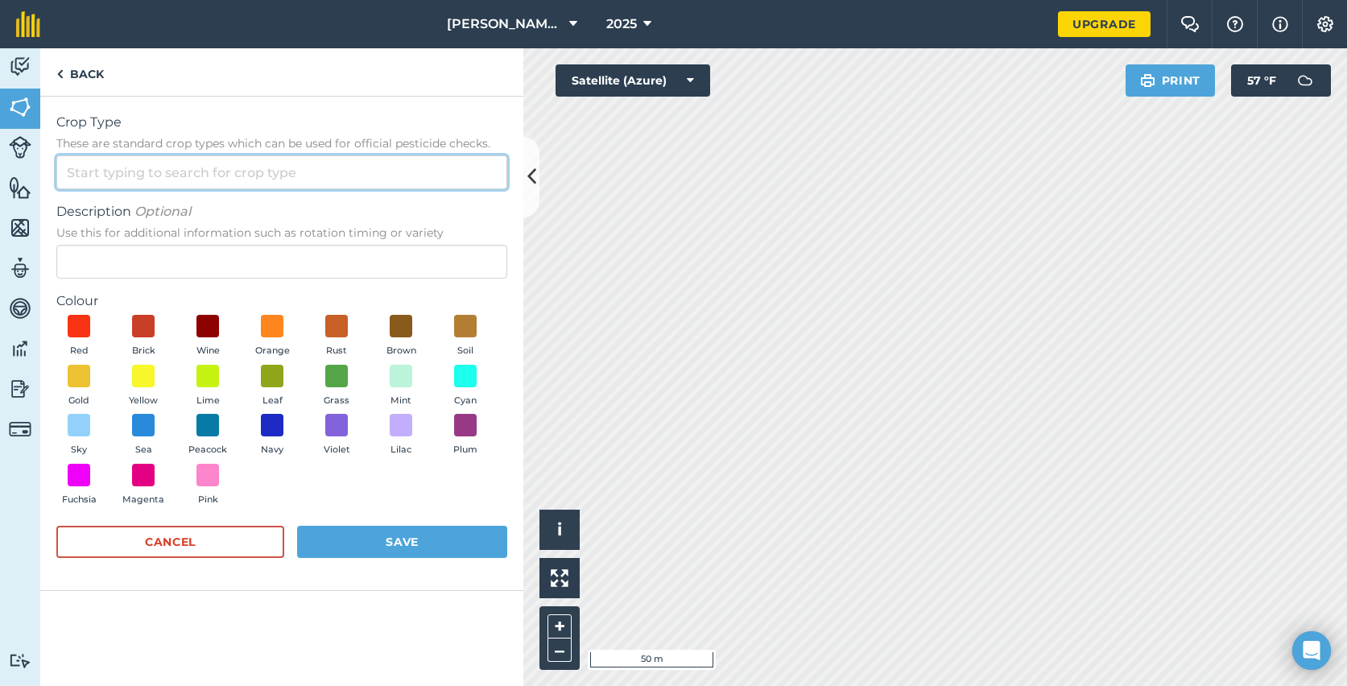
click at [184, 172] on input "Crop Type These are standard crop types which can be used for official pesticid…" at bounding box center [281, 172] width 451 height 34
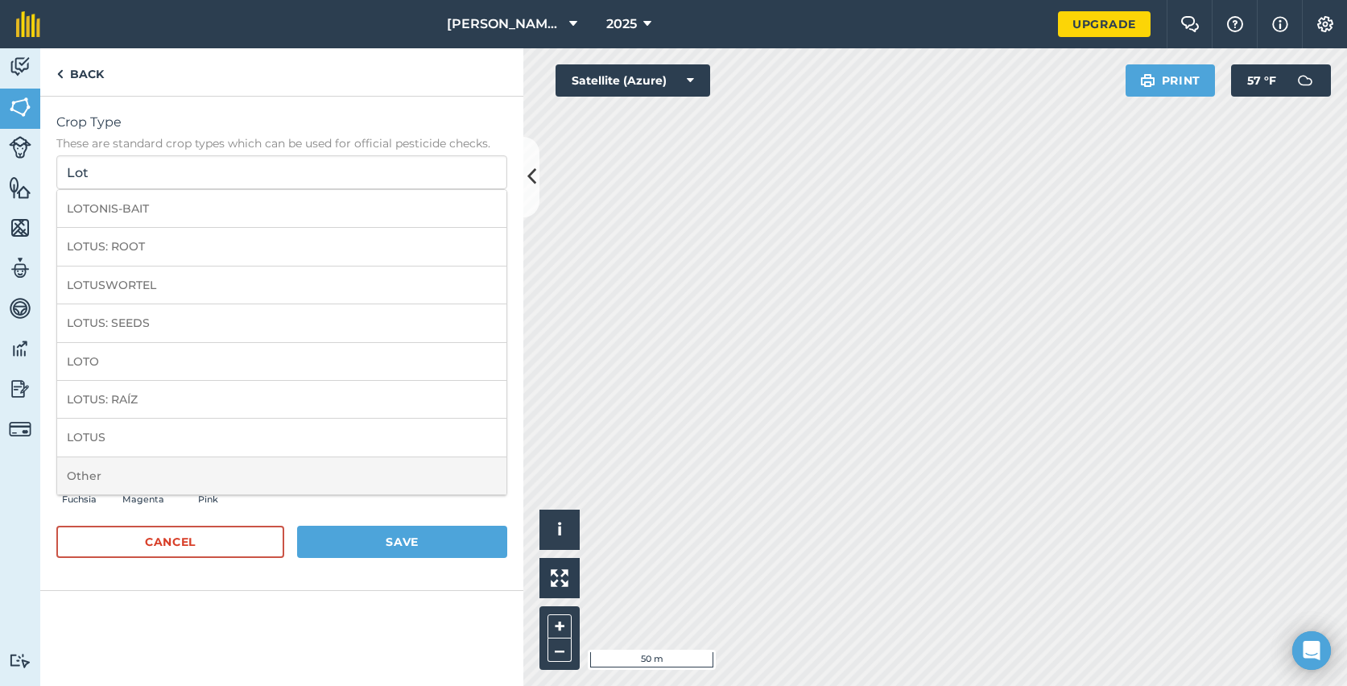
click at [111, 481] on li "Other" at bounding box center [281, 476] width 449 height 38
type input "Other"
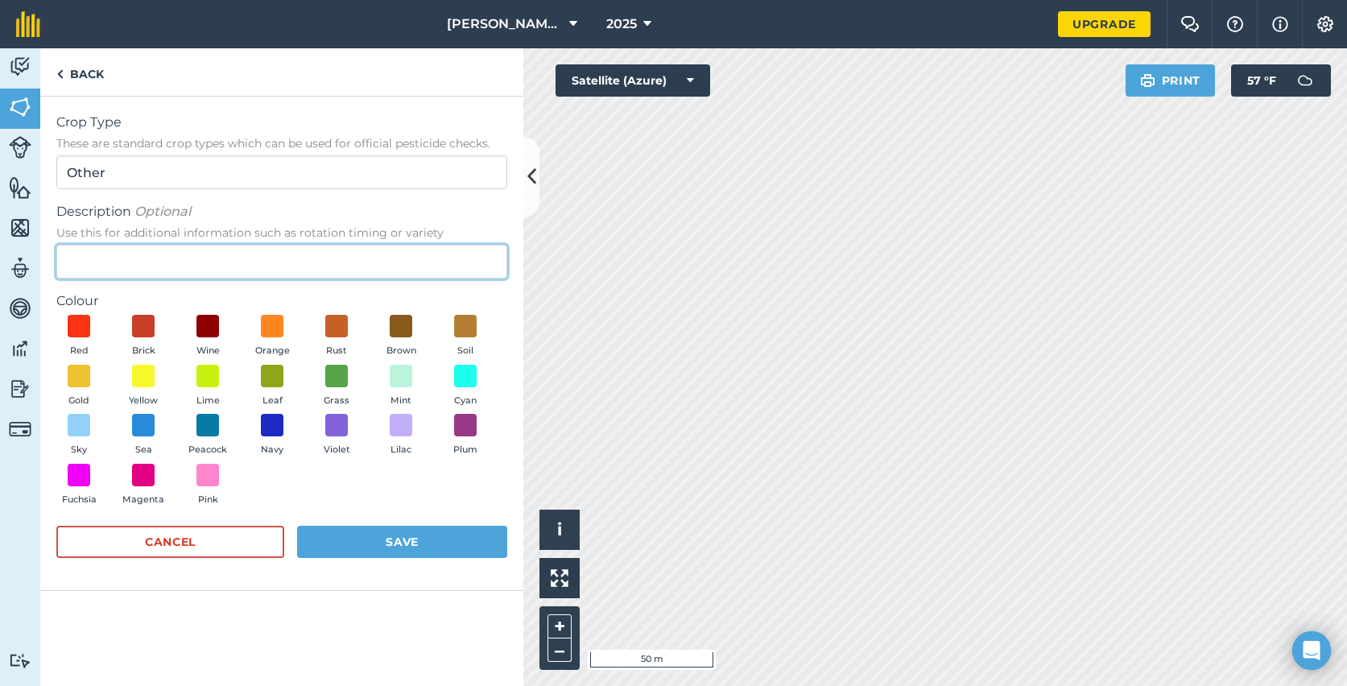
click at [151, 256] on input "Description Optional Use this for additional information such as rotation timin…" at bounding box center [281, 262] width 451 height 34
type input "Lot"
click at [152, 287] on form "Crop Type These are standard crop types which can be used for official pesticid…" at bounding box center [281, 343] width 451 height 461
click at [407, 325] on span at bounding box center [401, 326] width 25 height 25
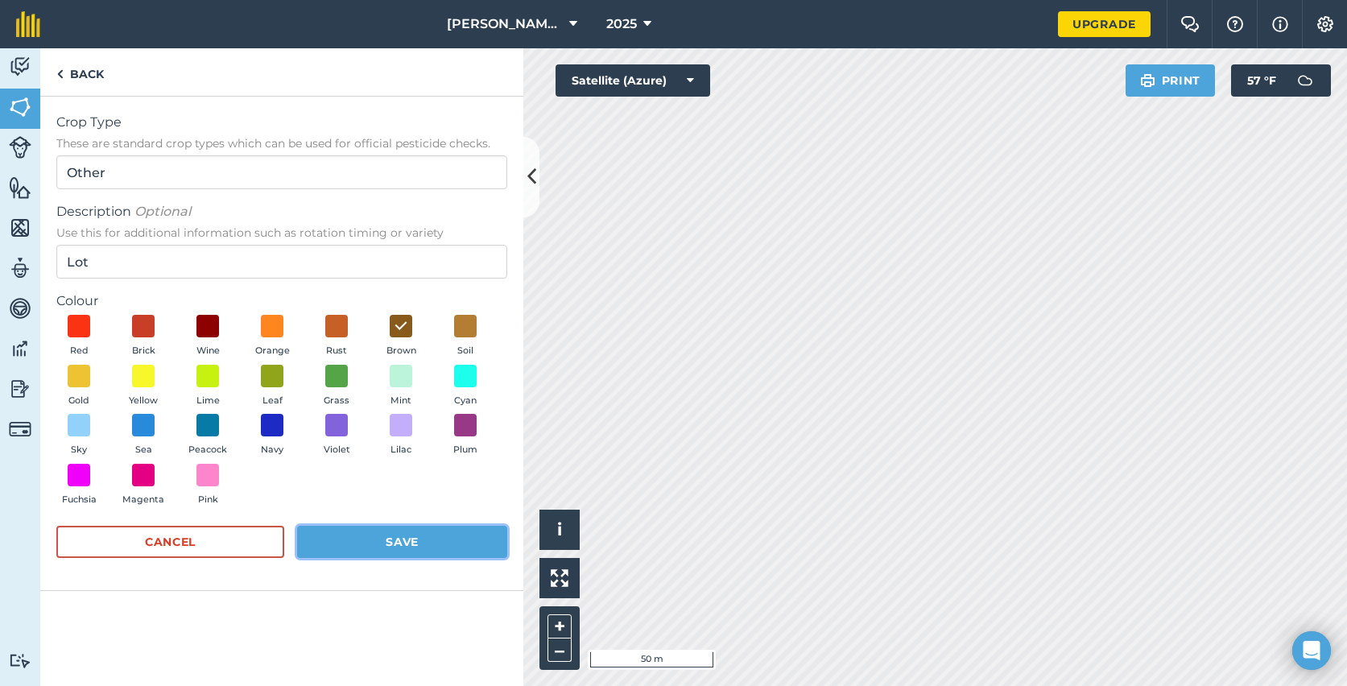
click at [410, 536] on button "Save" at bounding box center [402, 542] width 210 height 32
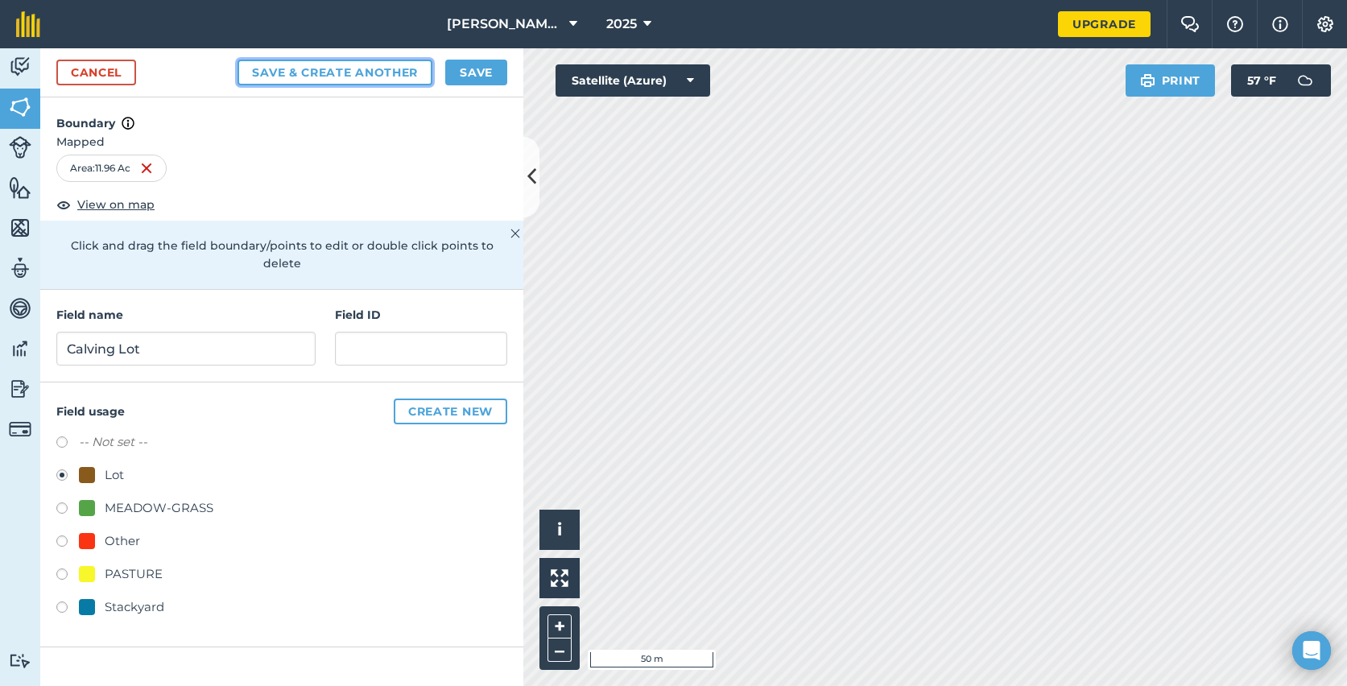
click at [374, 67] on button "Save & Create Another" at bounding box center [335, 73] width 195 height 26
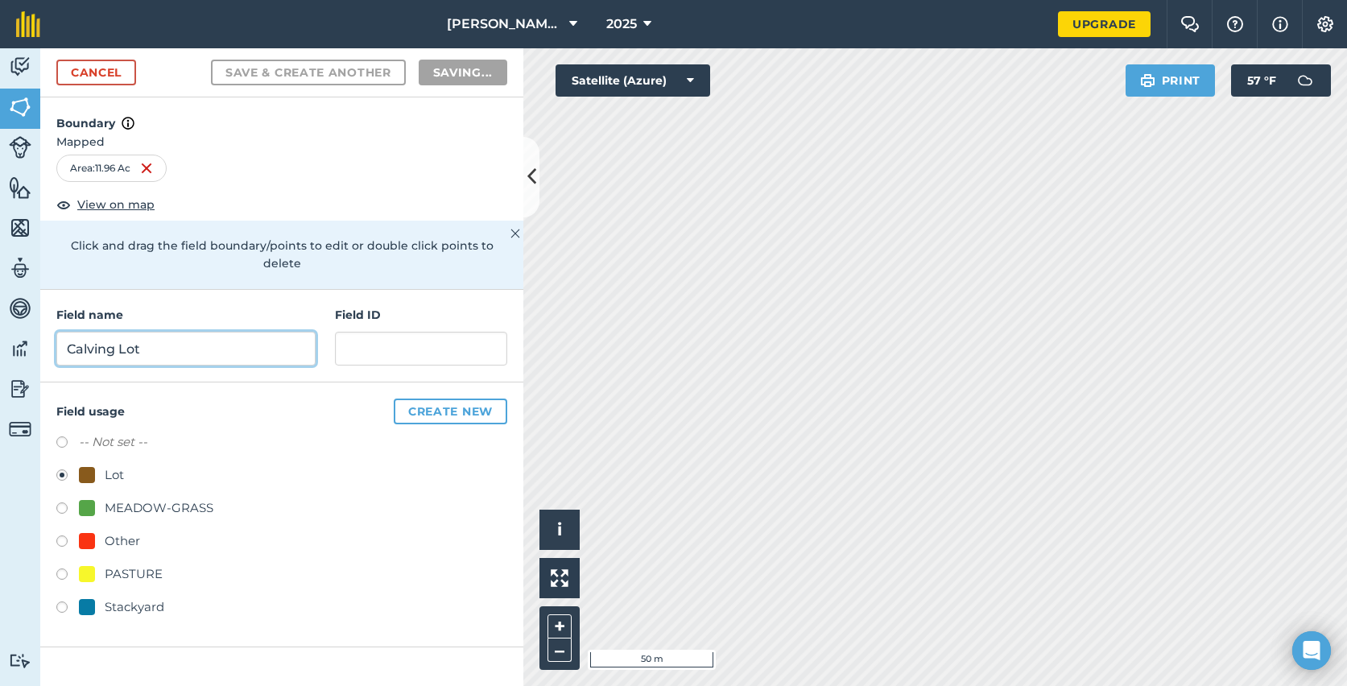
radio input "false"
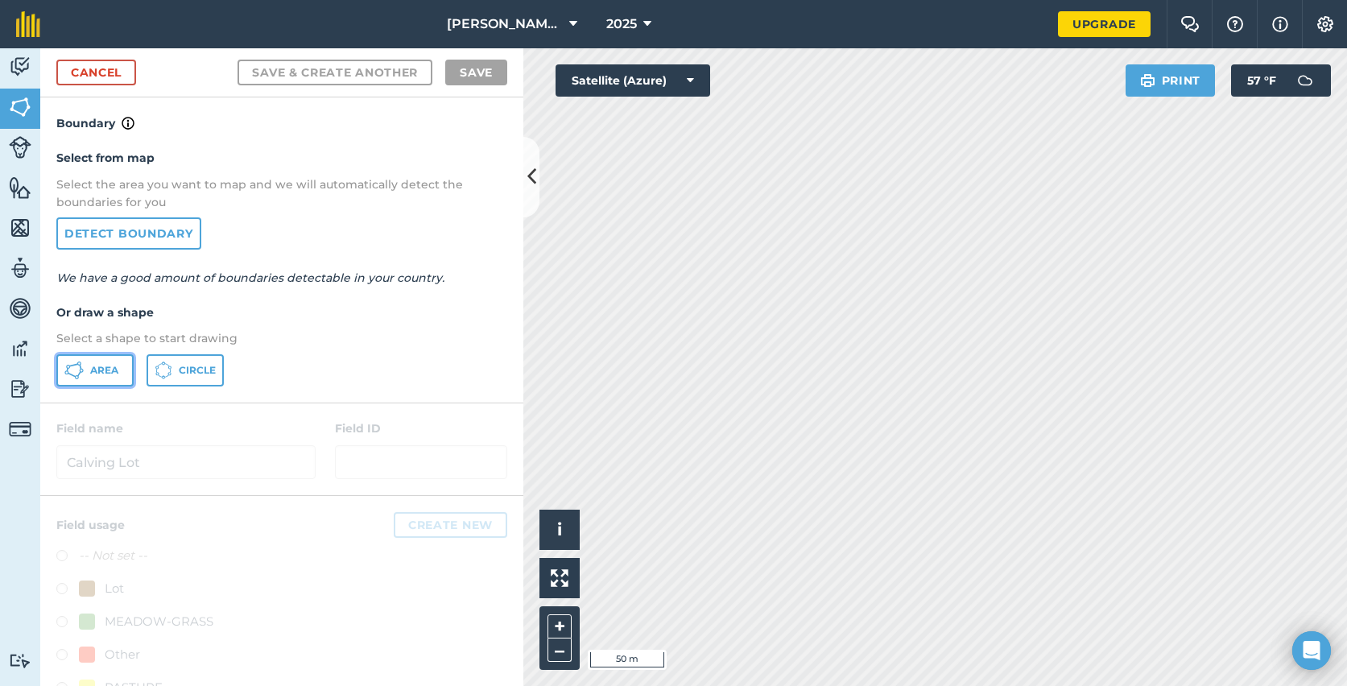
click at [109, 362] on button "Area" at bounding box center [94, 370] width 77 height 32
click at [944, 0] on html "Morris Ranch 2025 Upgrade Farm Chat Help Info Settings Map printing is not avai…" at bounding box center [673, 343] width 1347 height 686
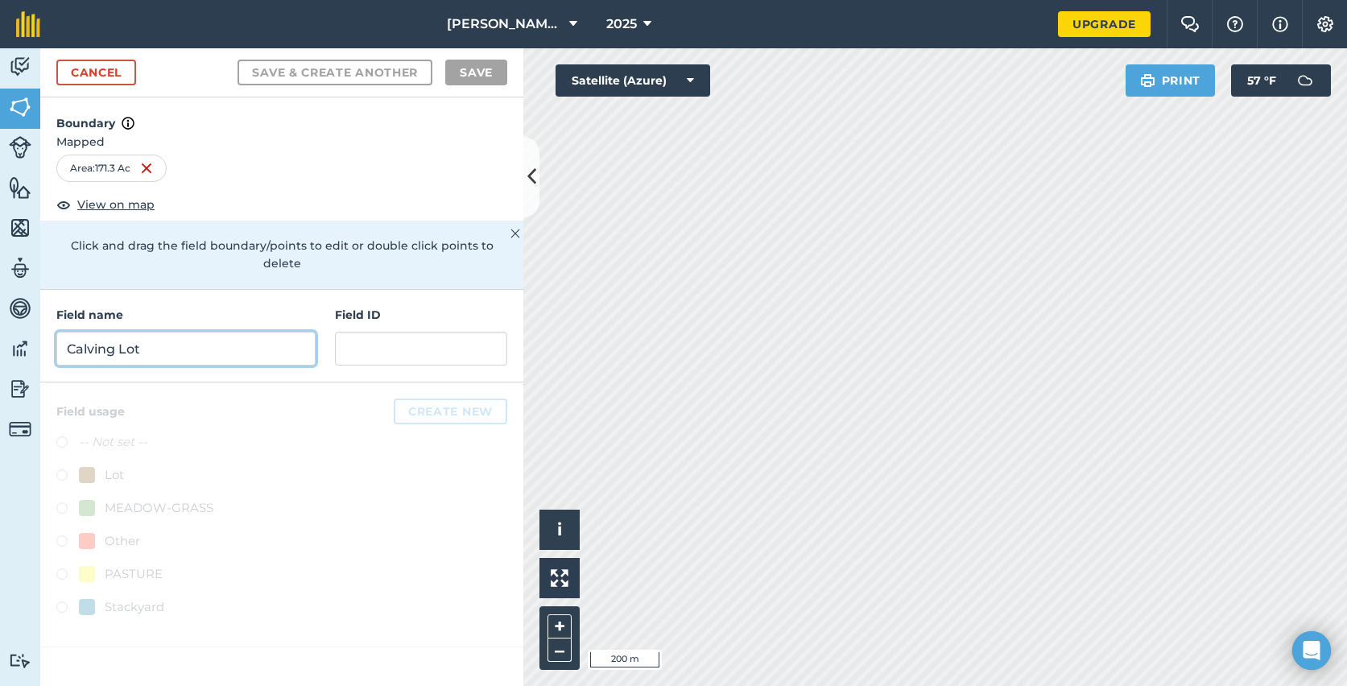
click at [164, 332] on input "Calving Lot" at bounding box center [185, 349] width 259 height 34
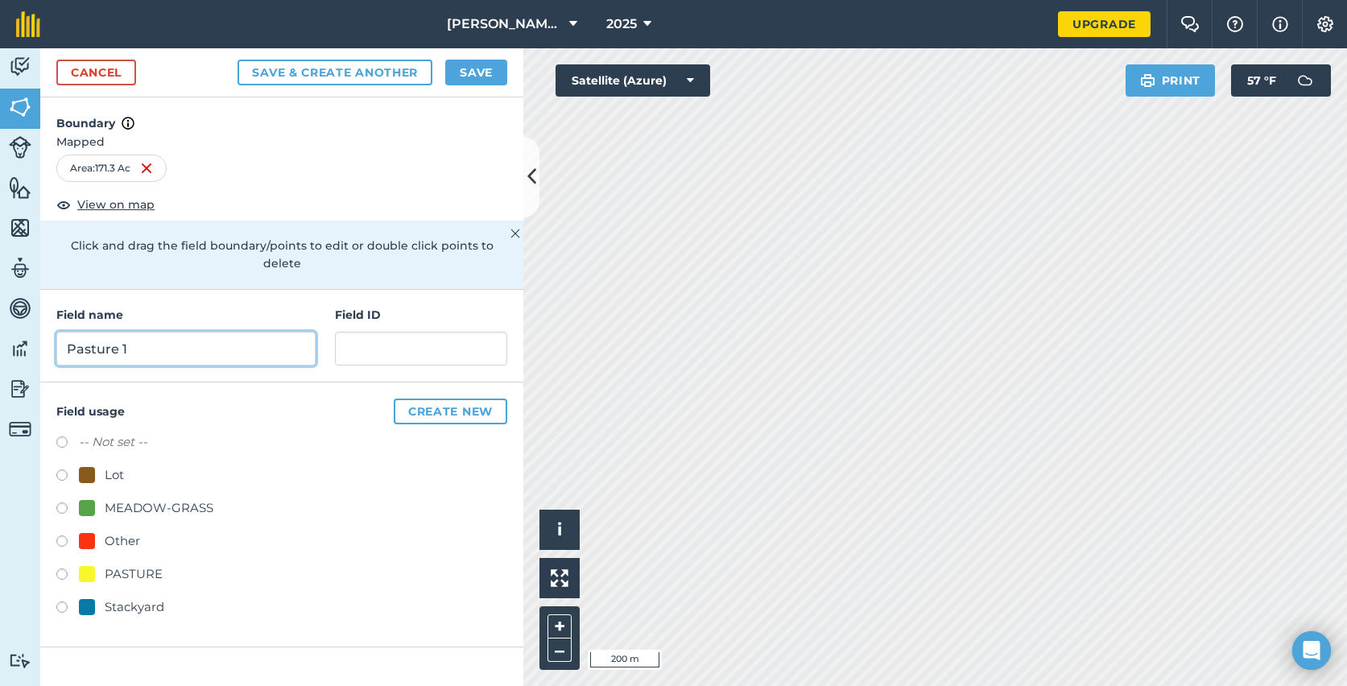
type input "Pasture 1"
click at [335, 306] on h4 "Field ID" at bounding box center [421, 315] width 172 height 18
click at [93, 566] on div at bounding box center [87, 574] width 16 height 16
radio input "true"
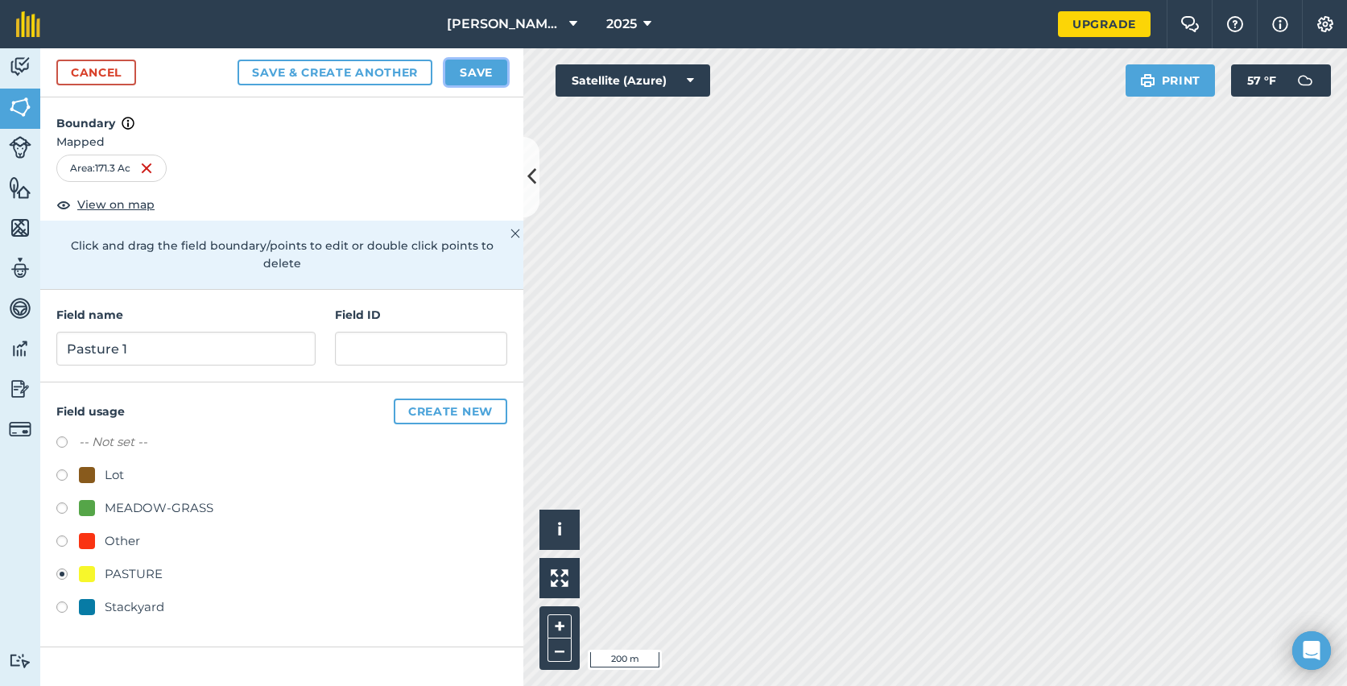
click at [468, 77] on button "Save" at bounding box center [476, 73] width 62 height 26
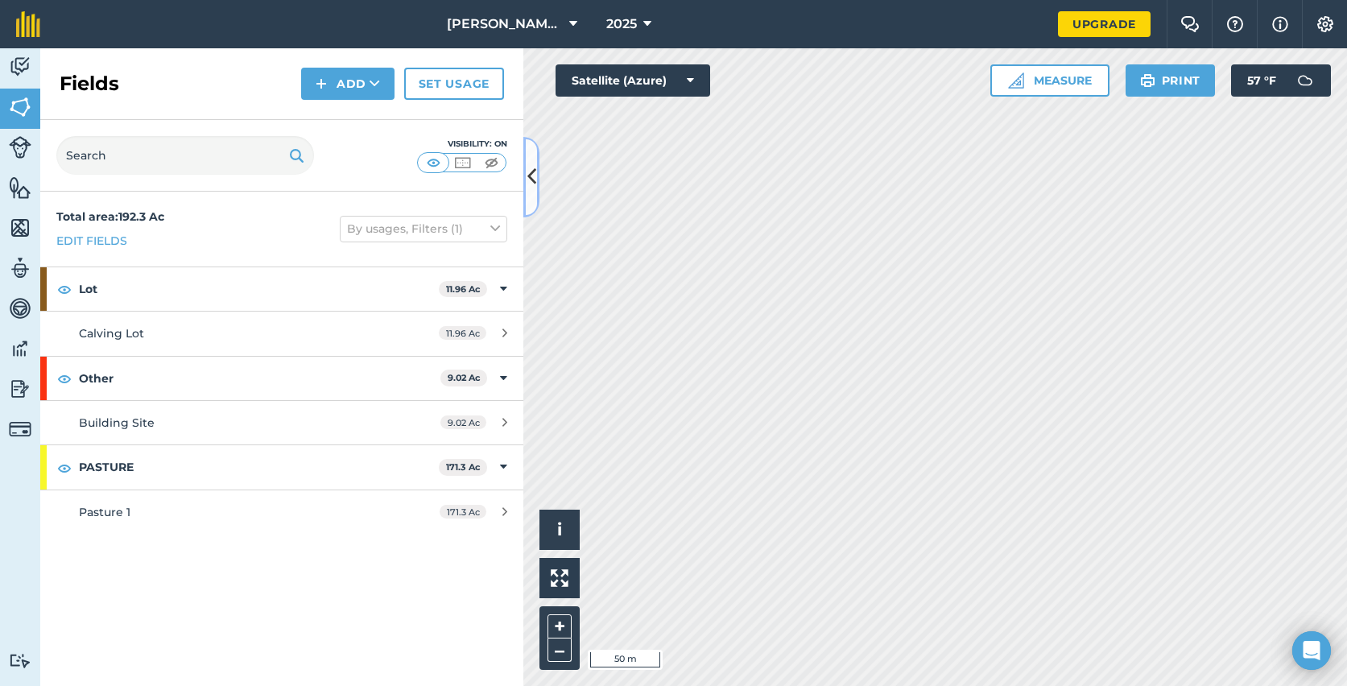
click at [525, 168] on button at bounding box center [531, 177] width 16 height 81
